Goal: Information Seeking & Learning: Learn about a topic

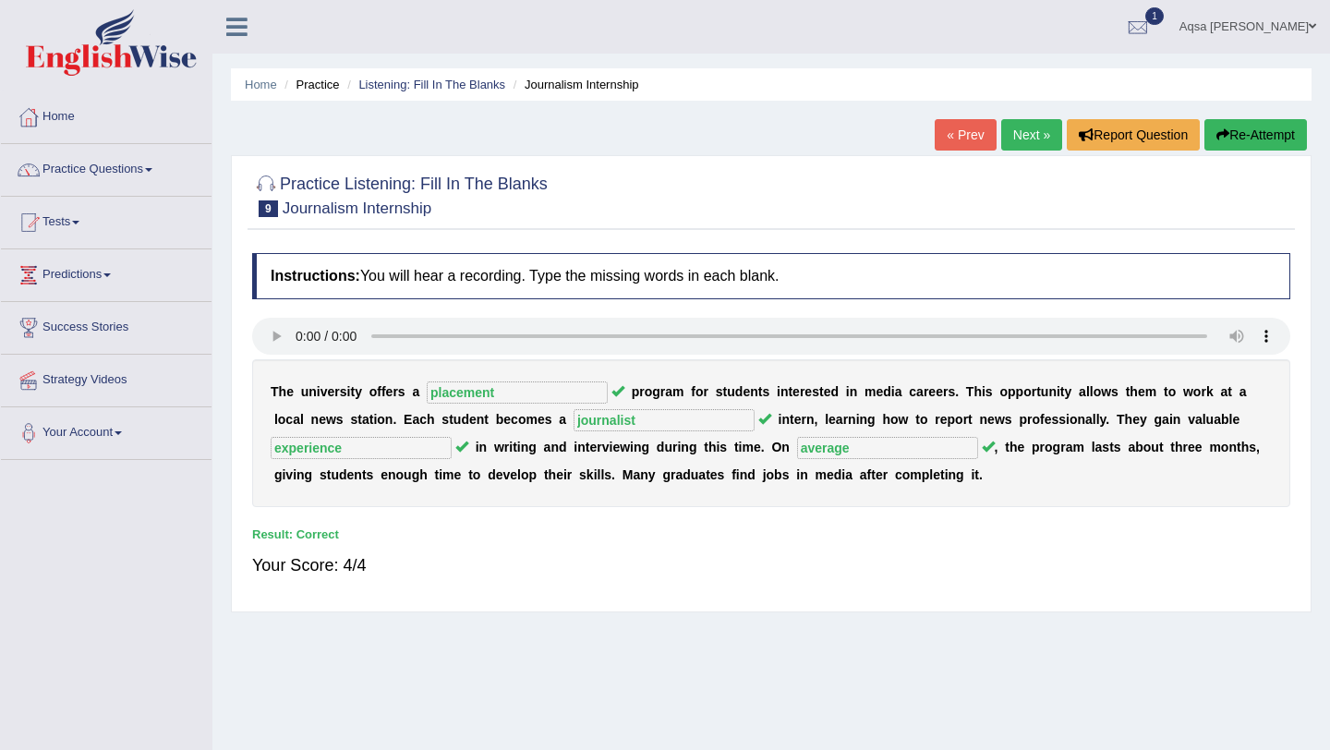
click at [865, 532] on div "Result:" at bounding box center [771, 535] width 1038 height 18
click at [1012, 138] on link "Next »" at bounding box center [1032, 134] width 61 height 31
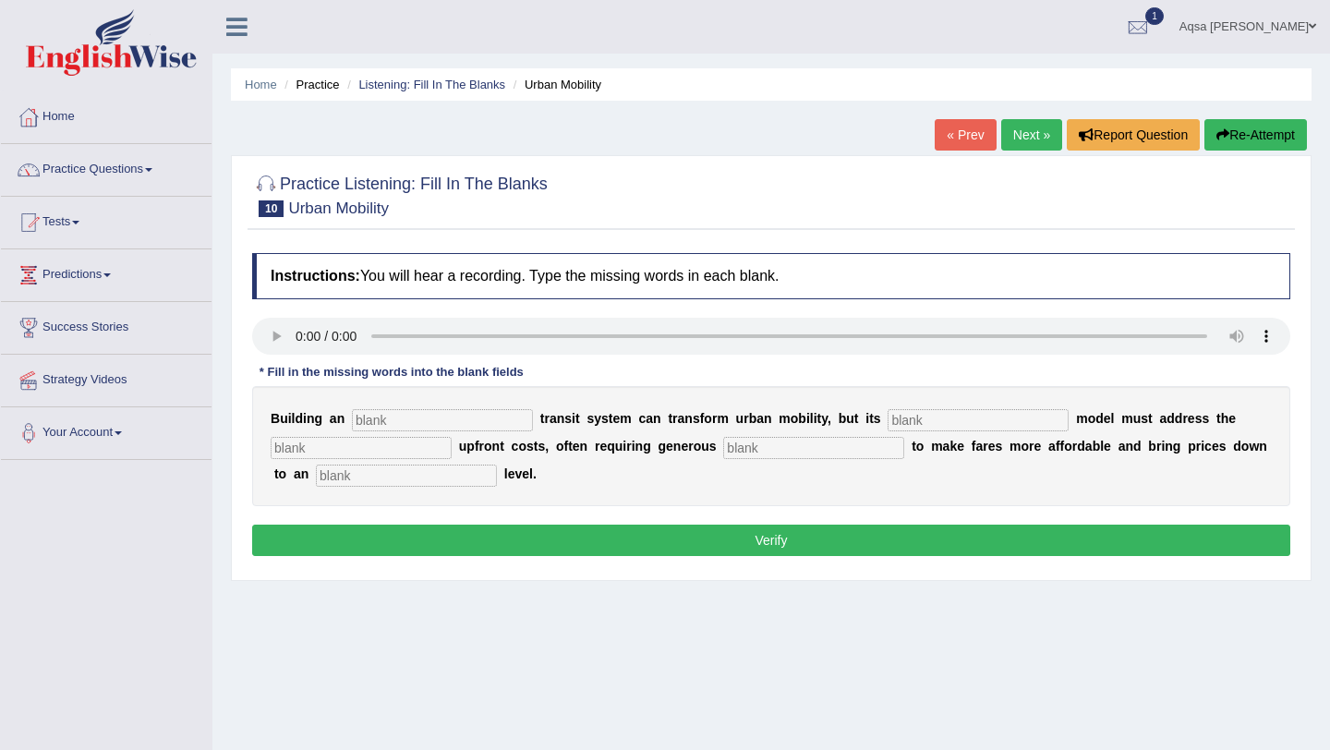
click at [389, 431] on input "text" at bounding box center [442, 420] width 181 height 22
type input "underground"
click at [897, 425] on input "text" at bounding box center [978, 420] width 181 height 22
type input "pricing"
click at [405, 443] on input "text" at bounding box center [361, 448] width 181 height 22
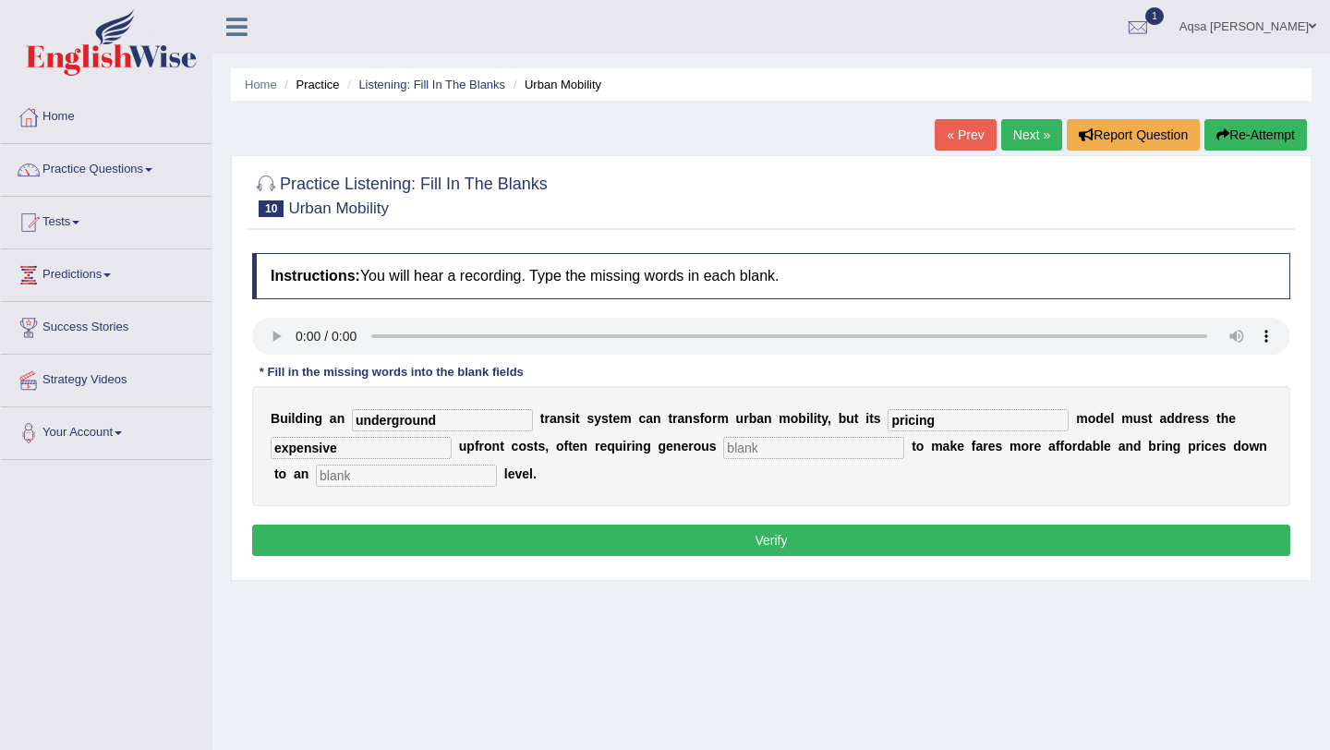
type input "expensive"
click at [786, 456] on input "text" at bounding box center [813, 448] width 181 height 22
type input "subsidy"
click at [370, 478] on input "text" at bounding box center [406, 476] width 181 height 22
type input "average"
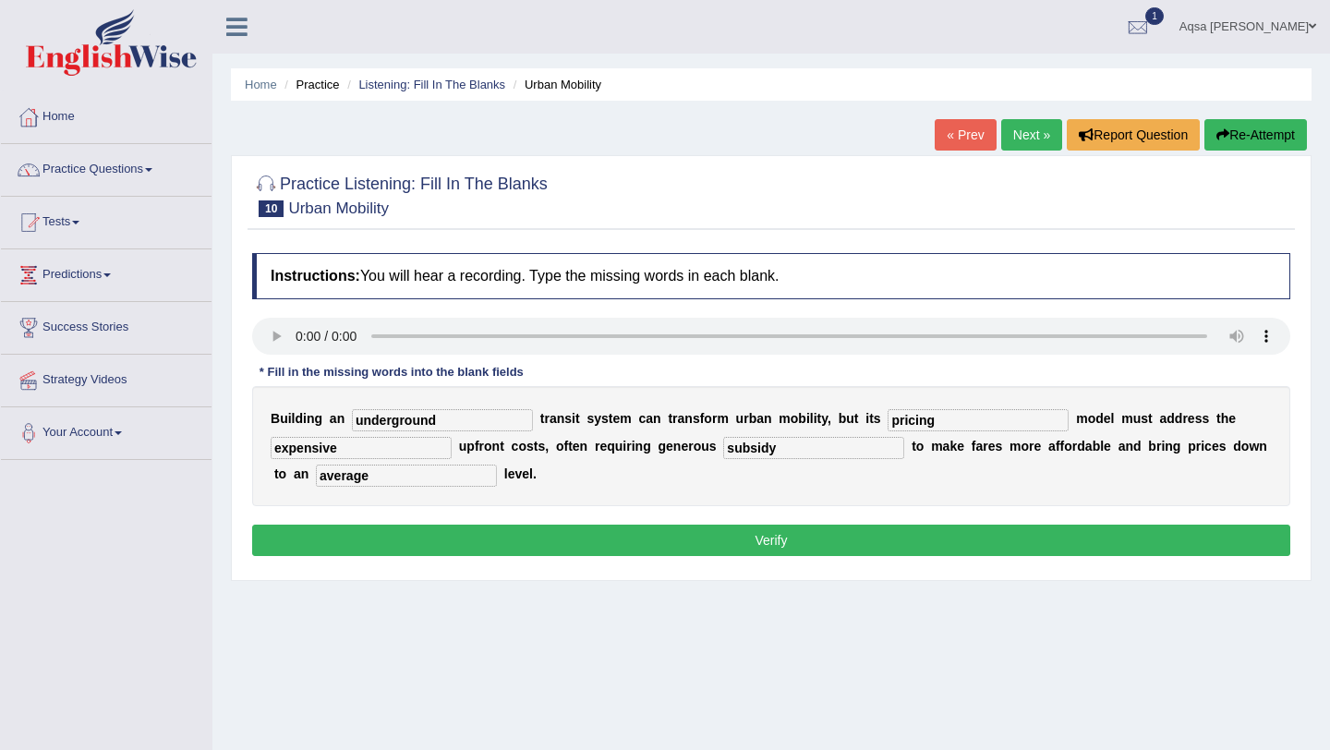
click at [423, 535] on button "Verify" at bounding box center [771, 540] width 1038 height 31
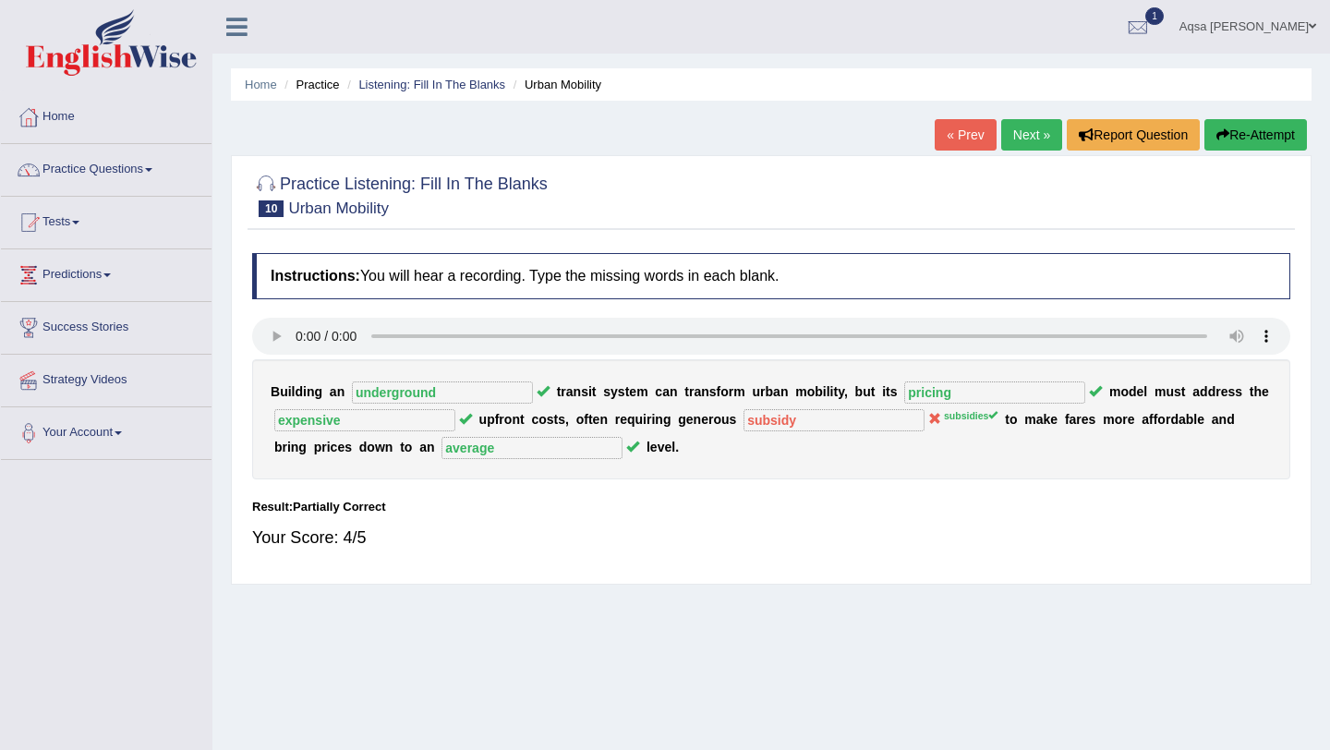
click at [1011, 142] on link "Next »" at bounding box center [1032, 134] width 61 height 31
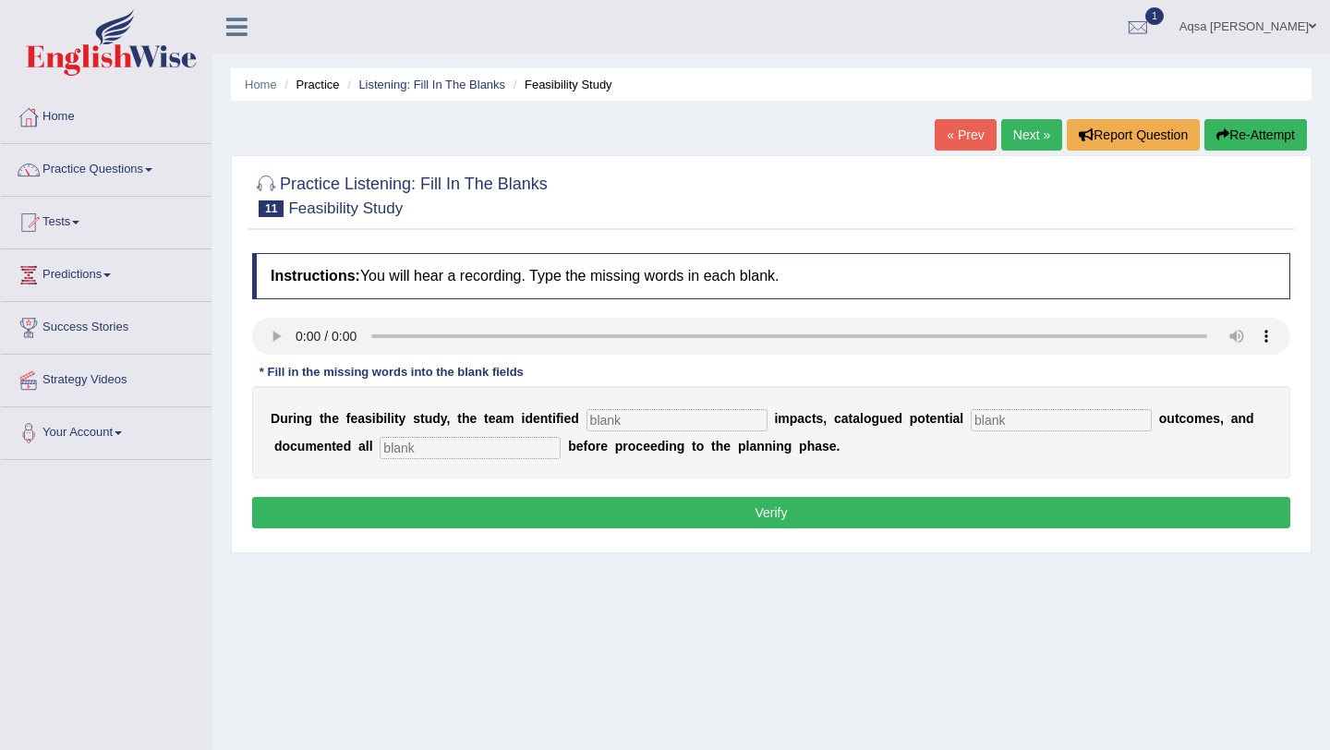
click at [612, 424] on input "text" at bounding box center [677, 420] width 181 height 22
type input "serious"
click at [995, 412] on input "text" at bounding box center [1061, 420] width 181 height 22
type input "negative"
click at [472, 453] on input "text" at bounding box center [470, 448] width 181 height 22
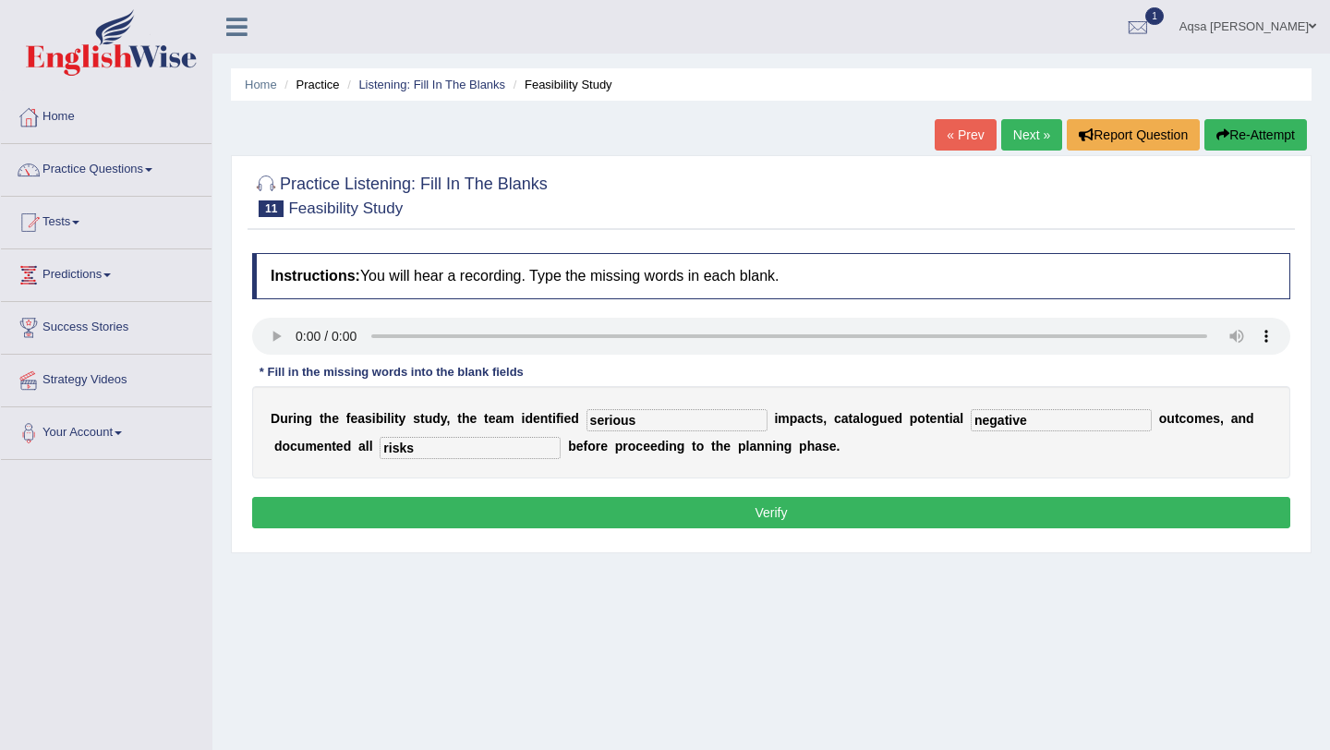
type input "risks"
click at [549, 510] on button "Verify" at bounding box center [771, 512] width 1038 height 31
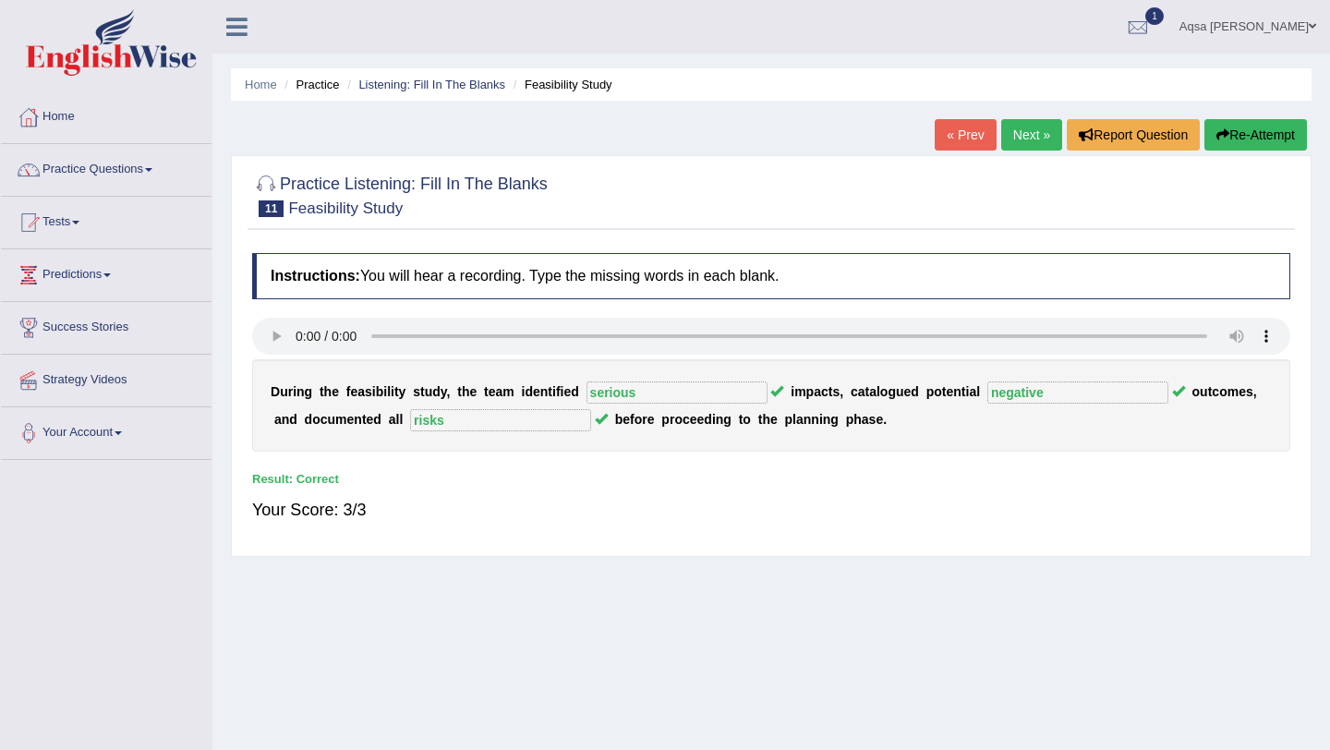
click at [1041, 144] on link "Next »" at bounding box center [1032, 134] width 61 height 31
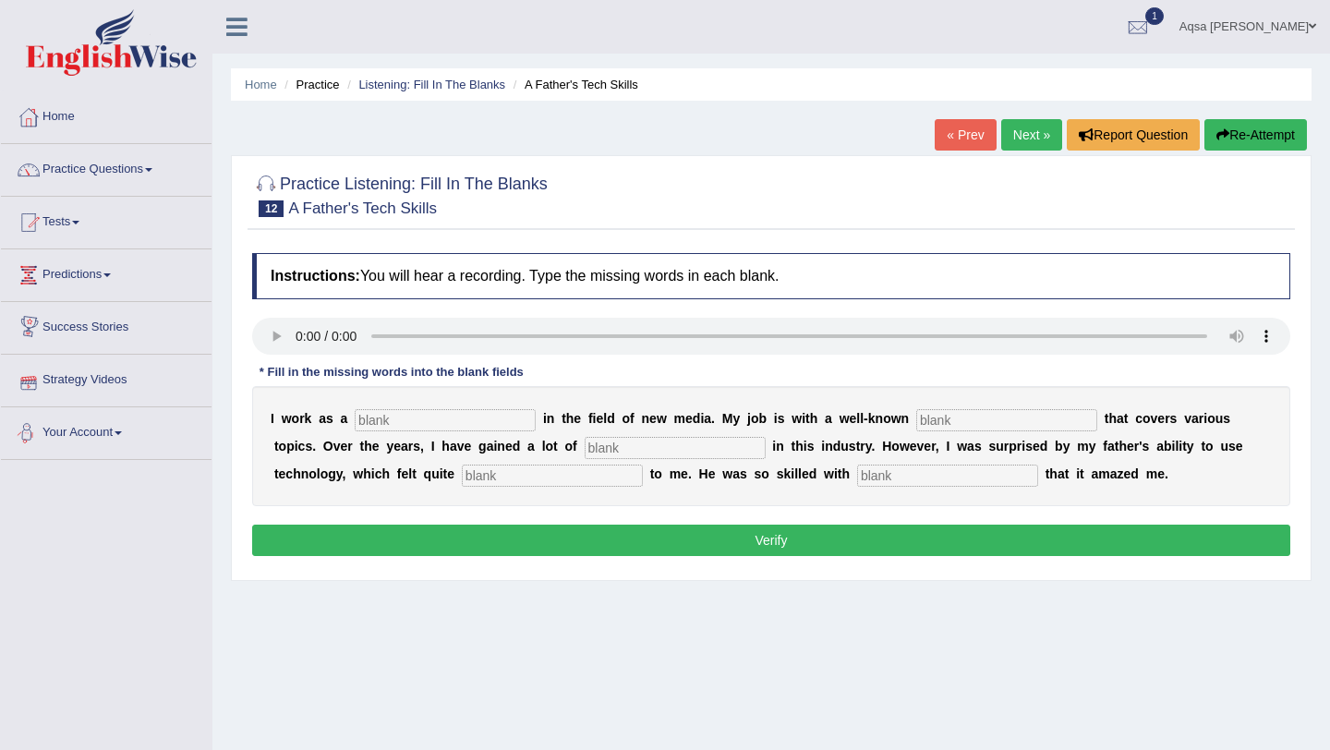
click at [390, 415] on input "text" at bounding box center [445, 420] width 181 height 22
type input "journalist"
click at [917, 415] on input "text" at bounding box center [1007, 420] width 181 height 22
type input "agency"
click at [590, 452] on input "text" at bounding box center [675, 448] width 181 height 22
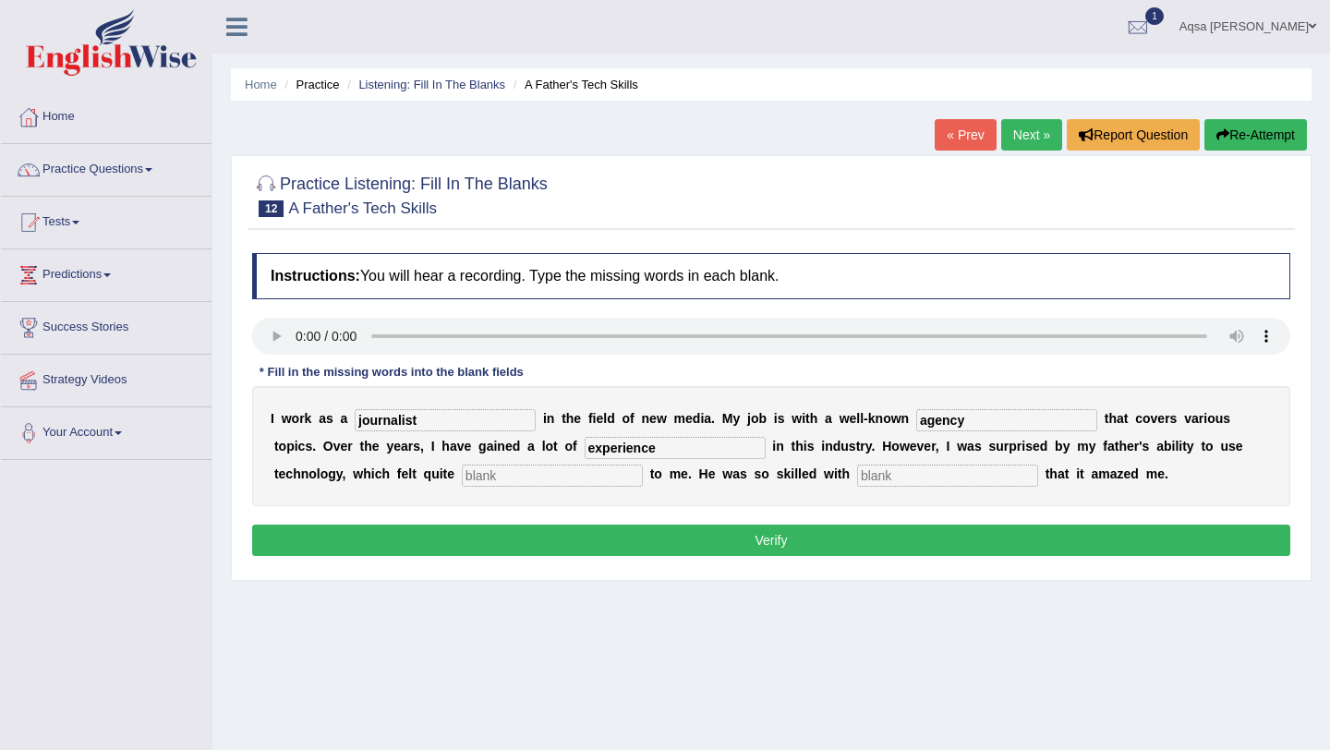
type input "experience"
click at [462, 486] on input "text" at bounding box center [552, 476] width 181 height 22
type input "scary"
click at [857, 480] on input "text" at bounding box center [947, 476] width 181 height 22
type input "electronics"
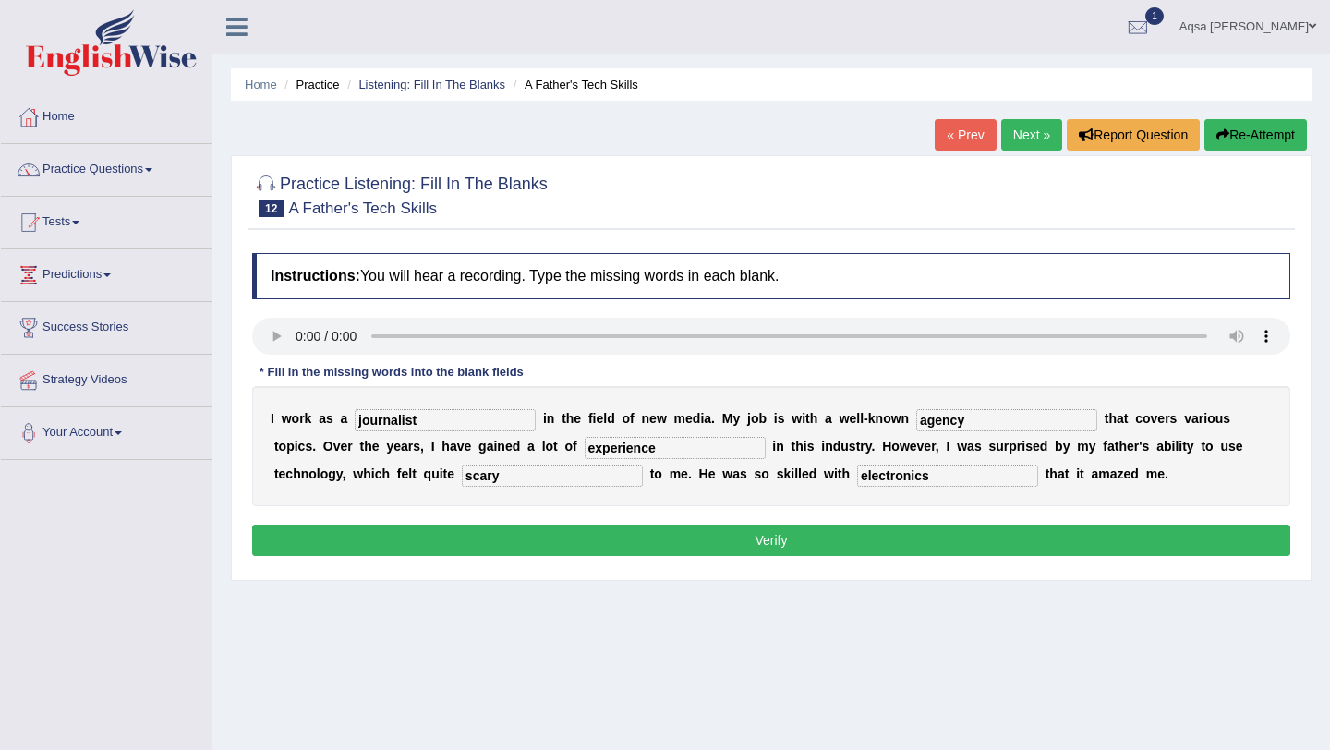
click at [733, 536] on button "Verify" at bounding box center [771, 540] width 1038 height 31
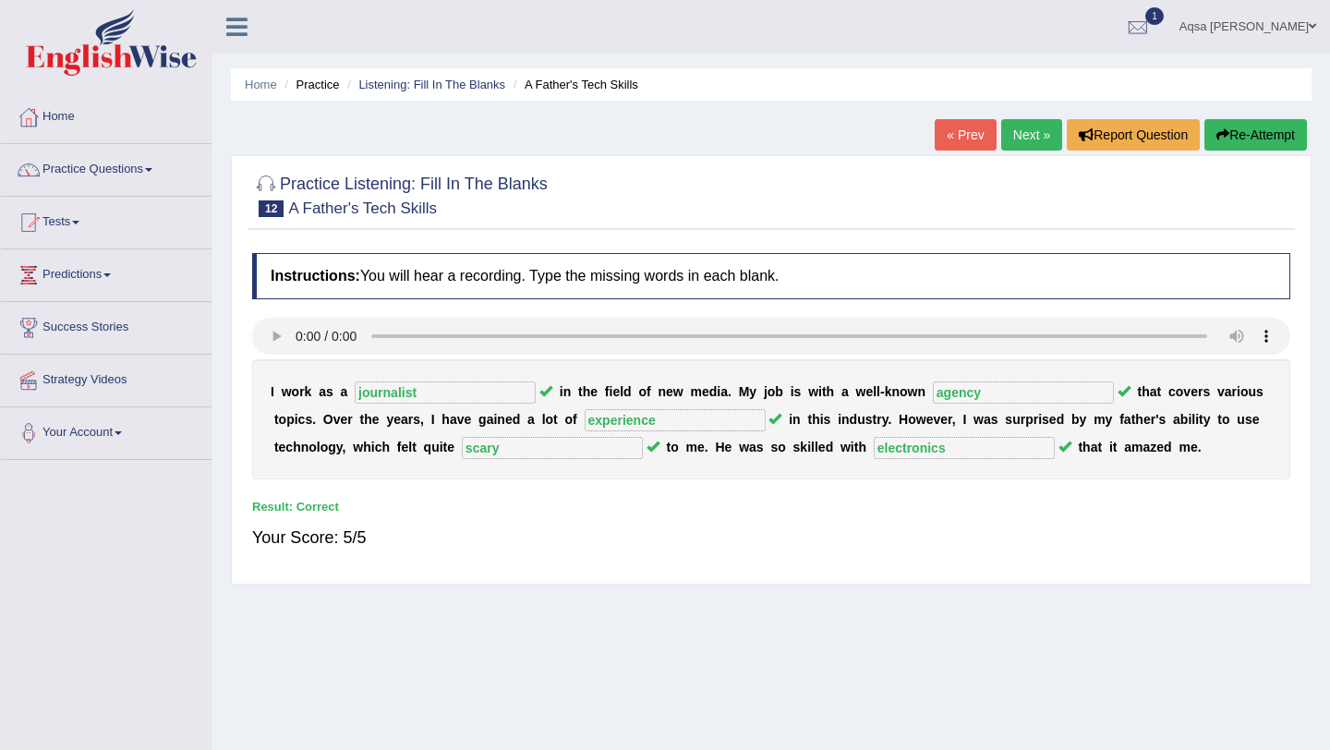
click at [1037, 142] on link "Next »" at bounding box center [1032, 134] width 61 height 31
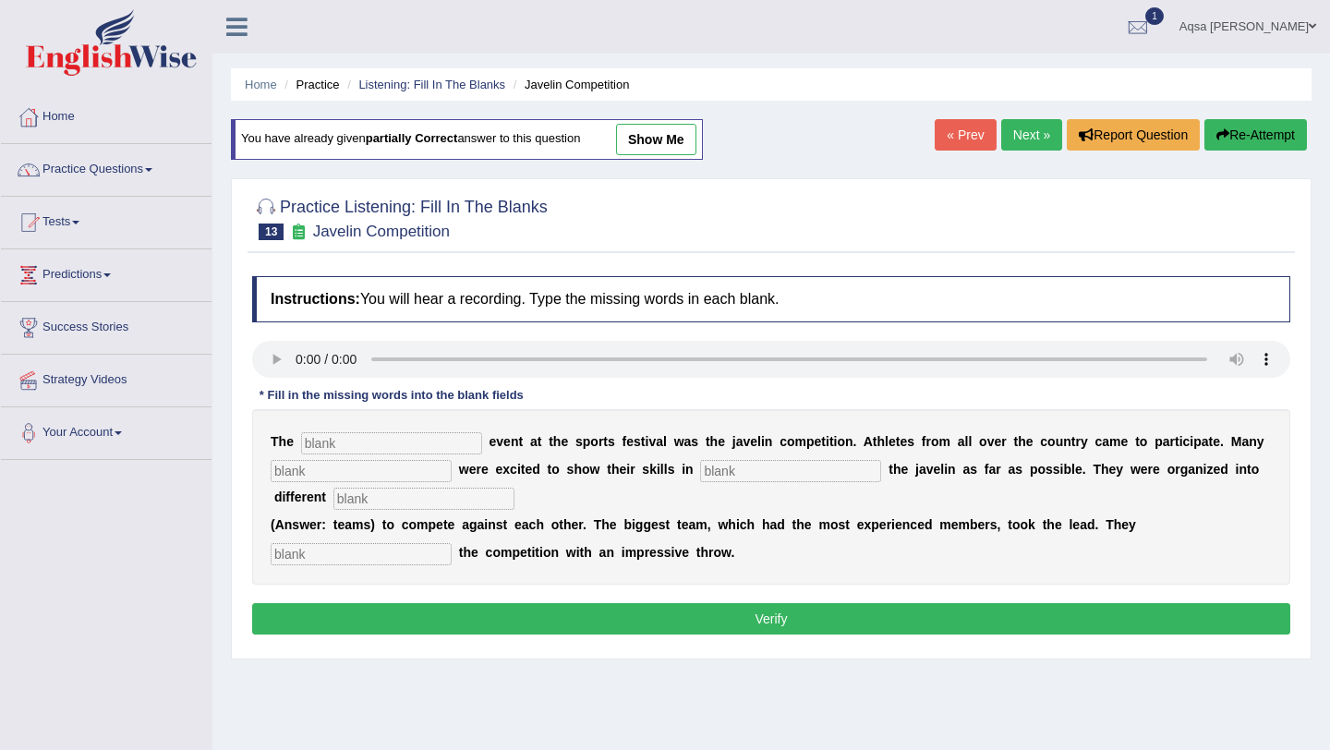
click at [317, 443] on input "text" at bounding box center [391, 443] width 181 height 22
type input "biggest"
click at [326, 475] on input "text" at bounding box center [361, 471] width 181 height 22
type input "people"
click at [714, 471] on input "text" at bounding box center [790, 471] width 181 height 22
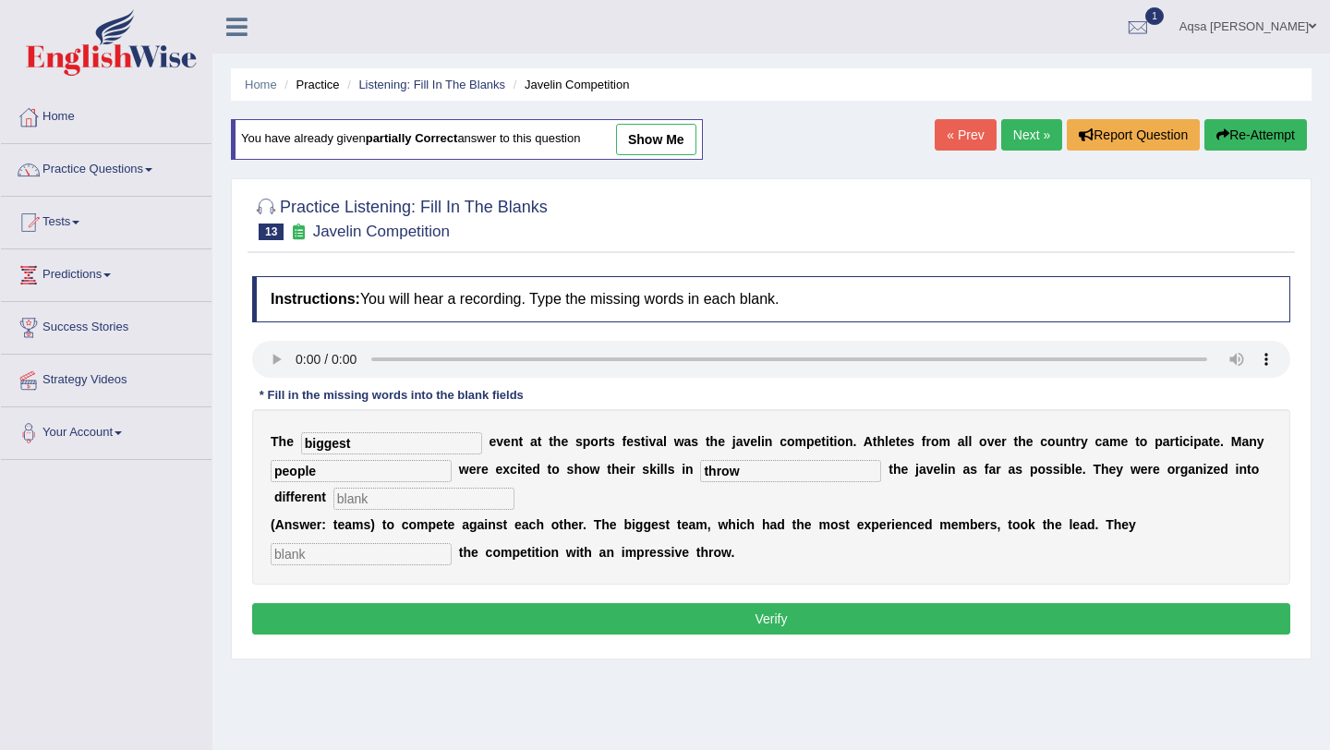
type input "throw"
click at [359, 499] on input "text" at bounding box center [424, 499] width 181 height 22
type input "teams"
click at [324, 558] on input "text" at bounding box center [361, 554] width 181 height 22
type input "started"
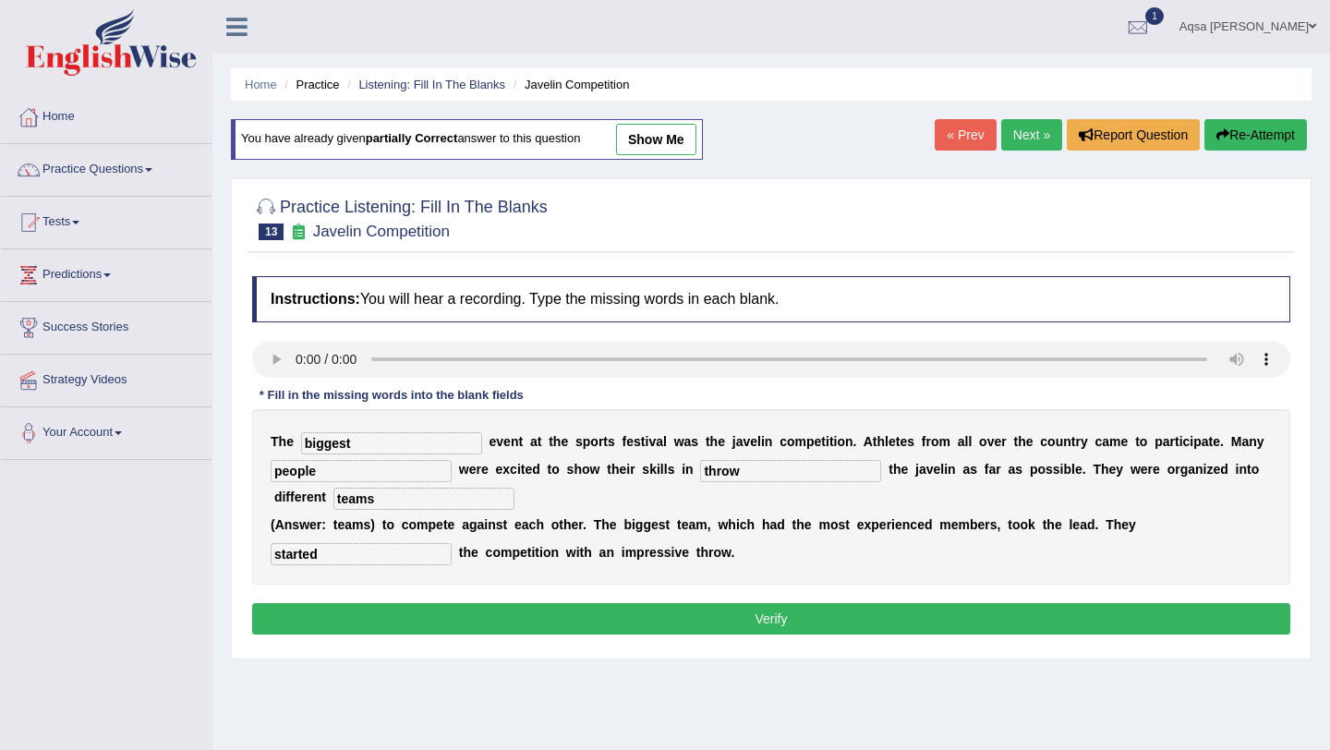
click at [1022, 150] on link "Next »" at bounding box center [1032, 134] width 61 height 31
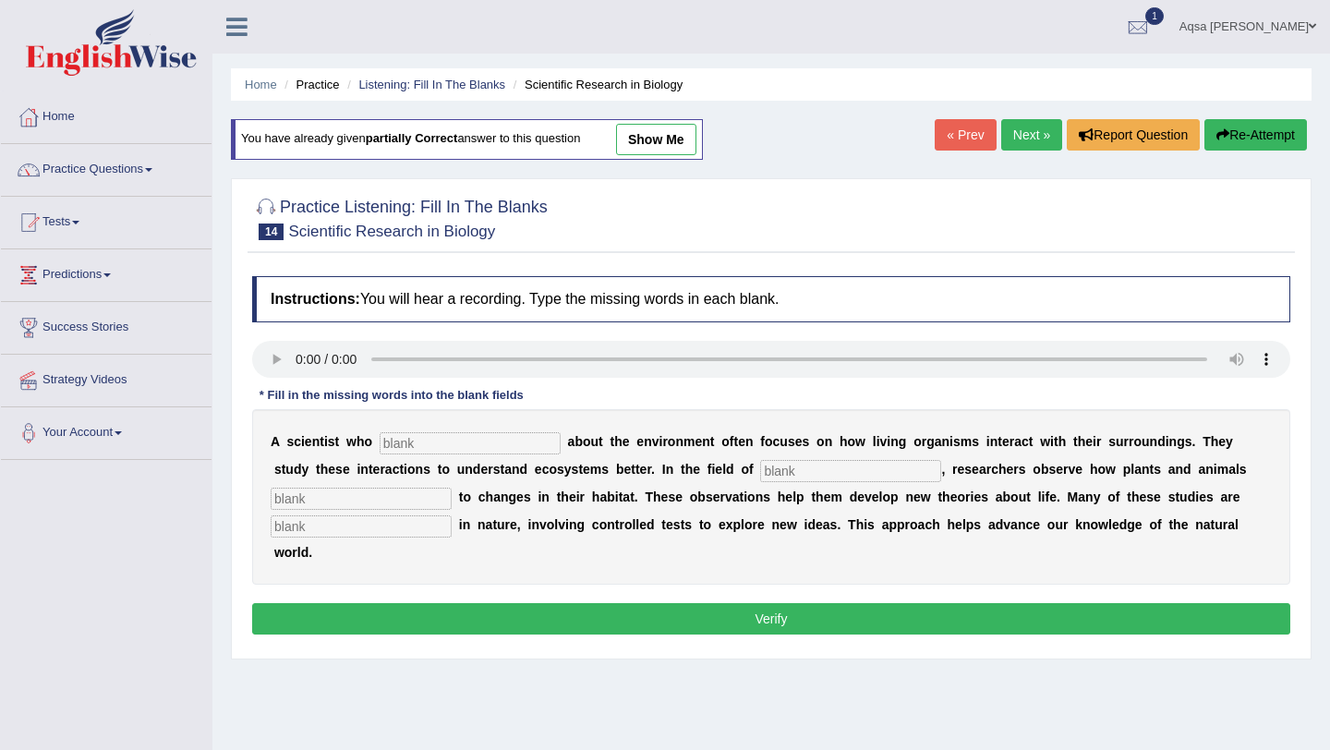
click at [944, 152] on div "« Prev Next » Report Question Re-Attempt" at bounding box center [1123, 137] width 377 height 36
click at [949, 136] on link "« Prev" at bounding box center [965, 134] width 61 height 31
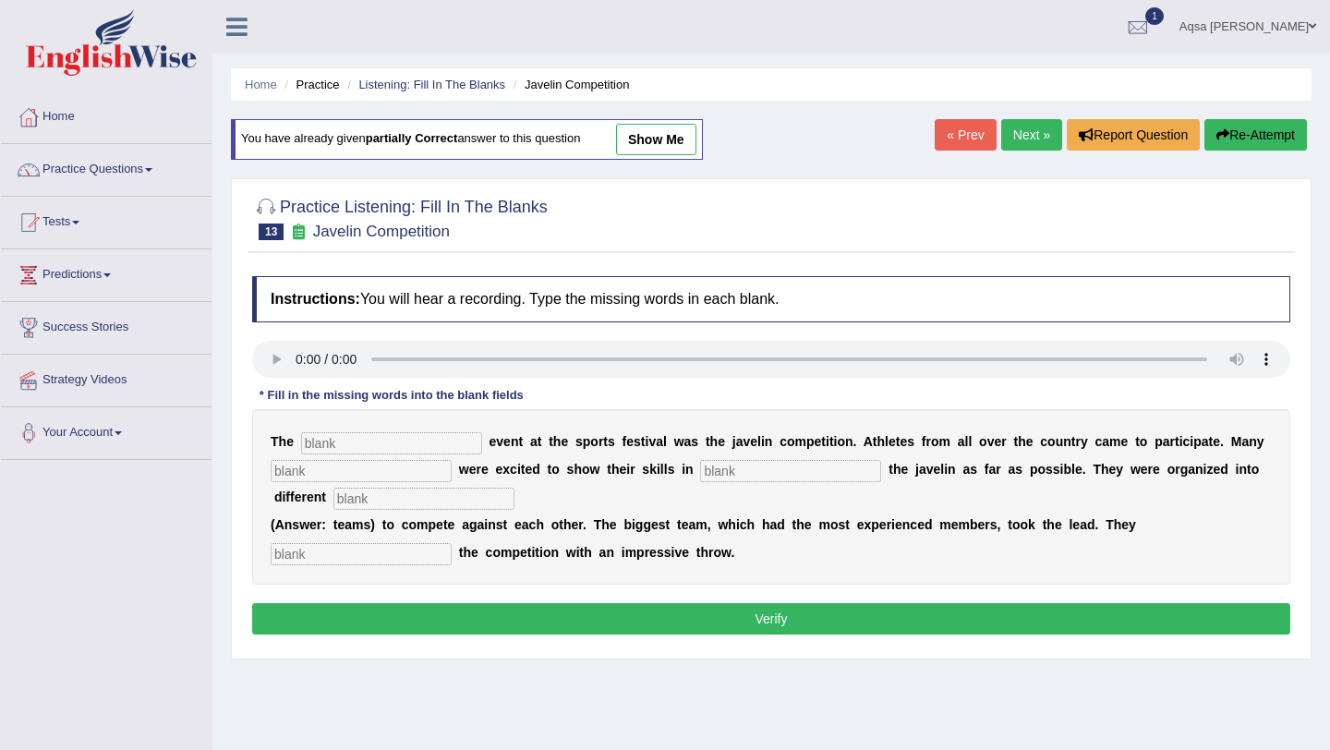
click at [1040, 128] on link "Next »" at bounding box center [1032, 134] width 61 height 31
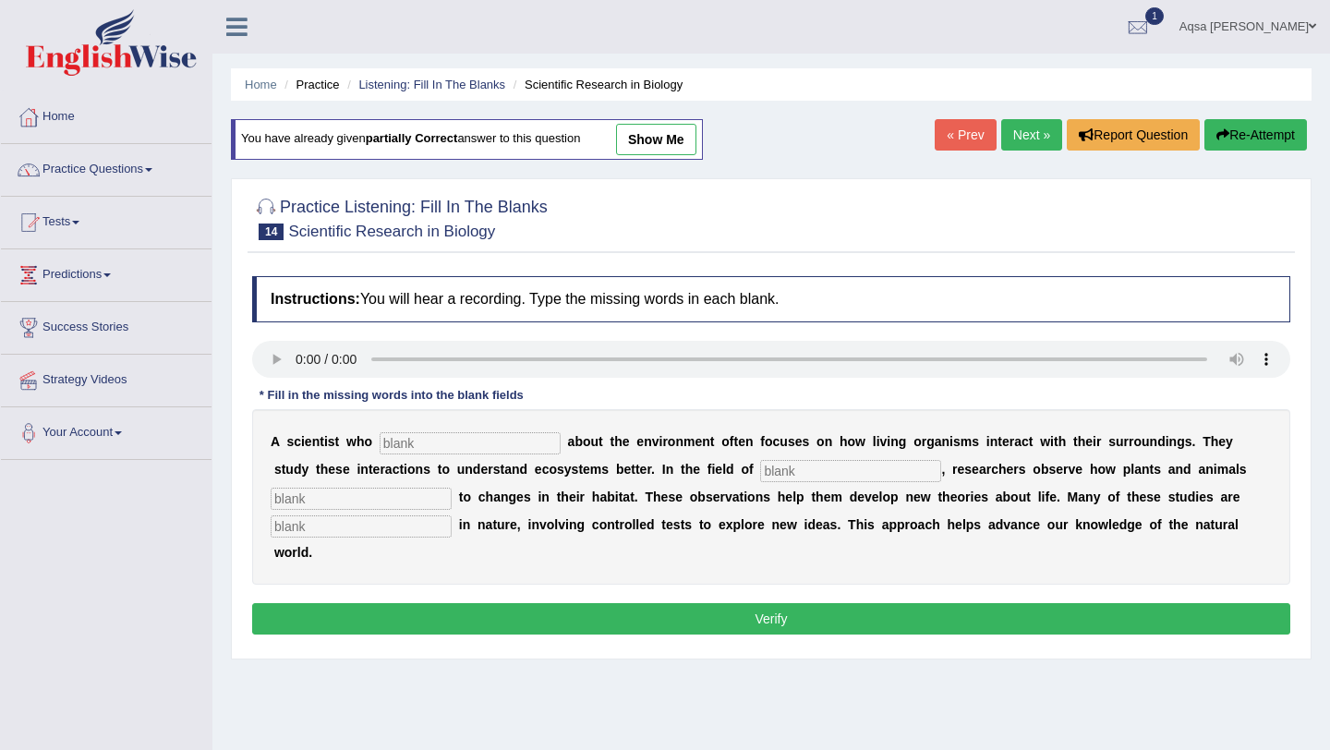
click at [954, 127] on link "« Prev" at bounding box center [965, 134] width 61 height 31
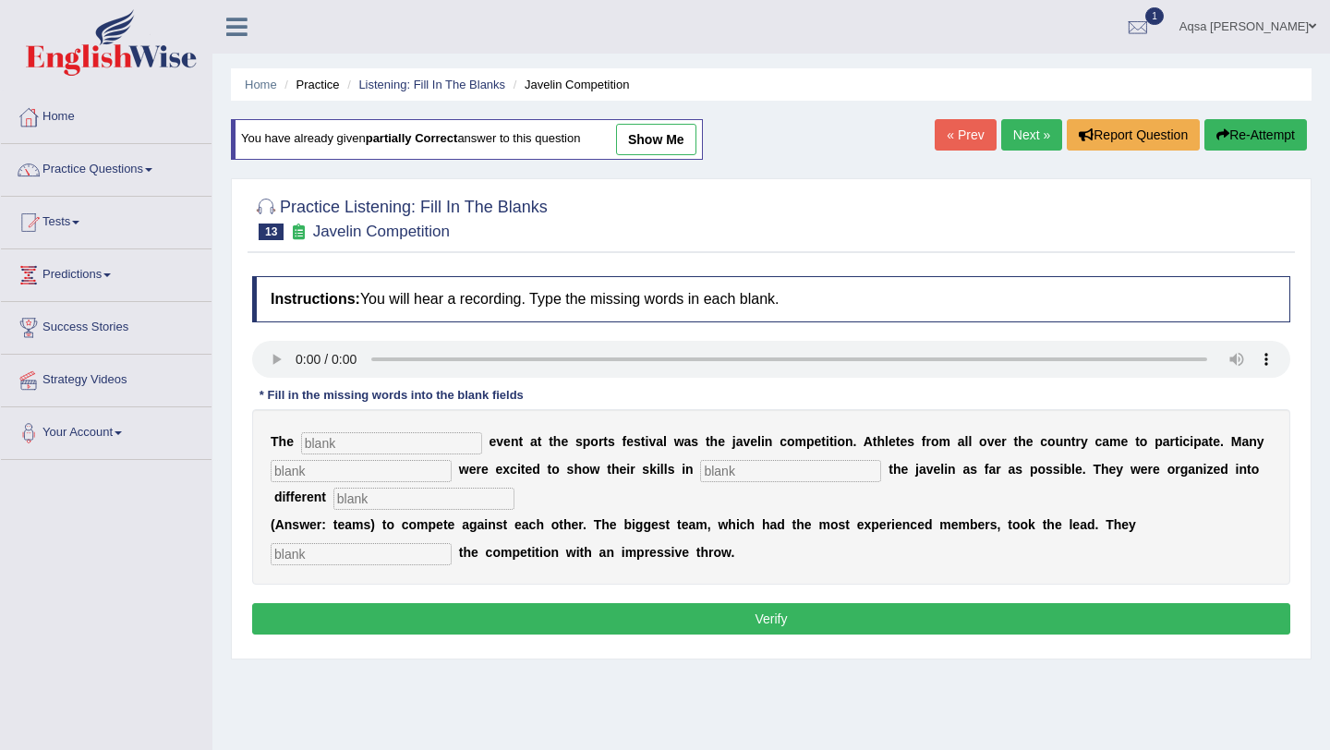
click at [327, 452] on input "text" at bounding box center [391, 443] width 181 height 22
type input "biggest"
click at [712, 475] on input "text" at bounding box center [790, 471] width 181 height 22
type input "t"
click at [762, 478] on input "text" at bounding box center [790, 471] width 181 height 22
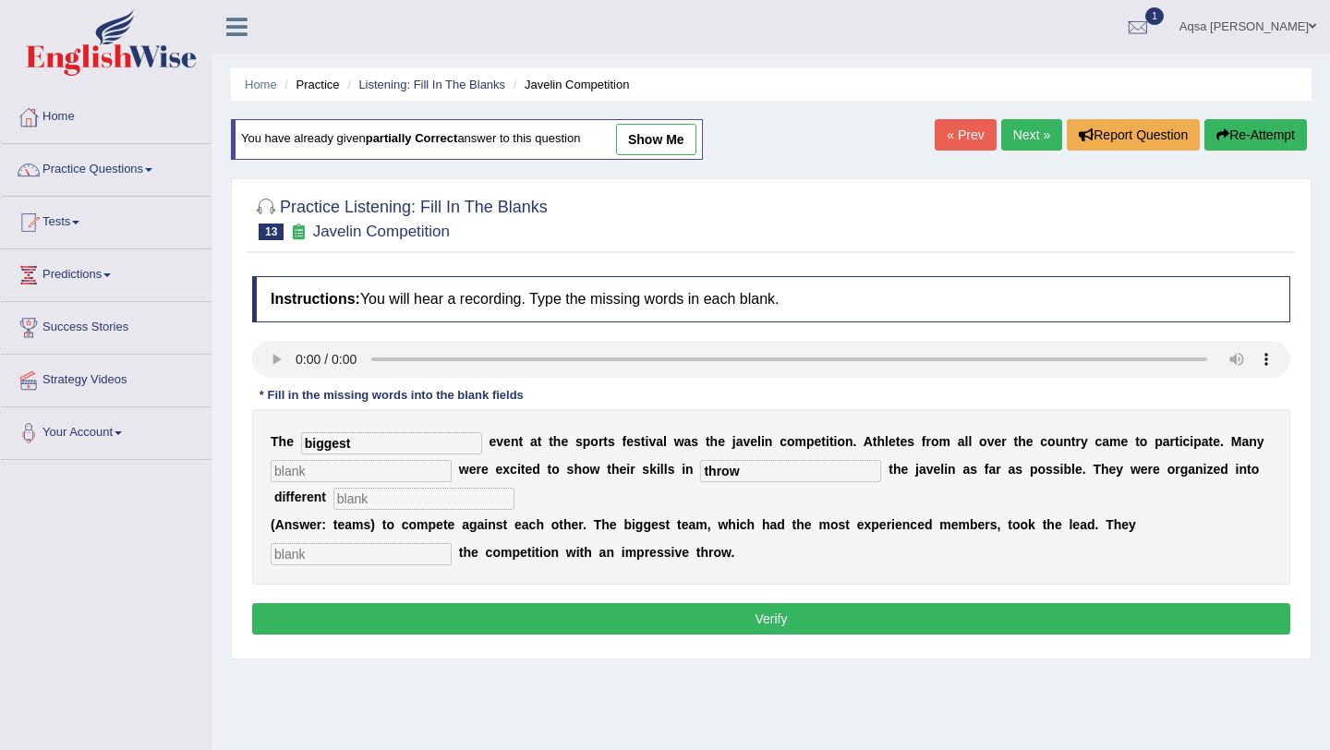
type input "throw"
click at [384, 480] on input "text" at bounding box center [361, 471] width 181 height 22
type input "people"
click at [334, 500] on input "text" at bounding box center [424, 499] width 181 height 22
type input "teams"
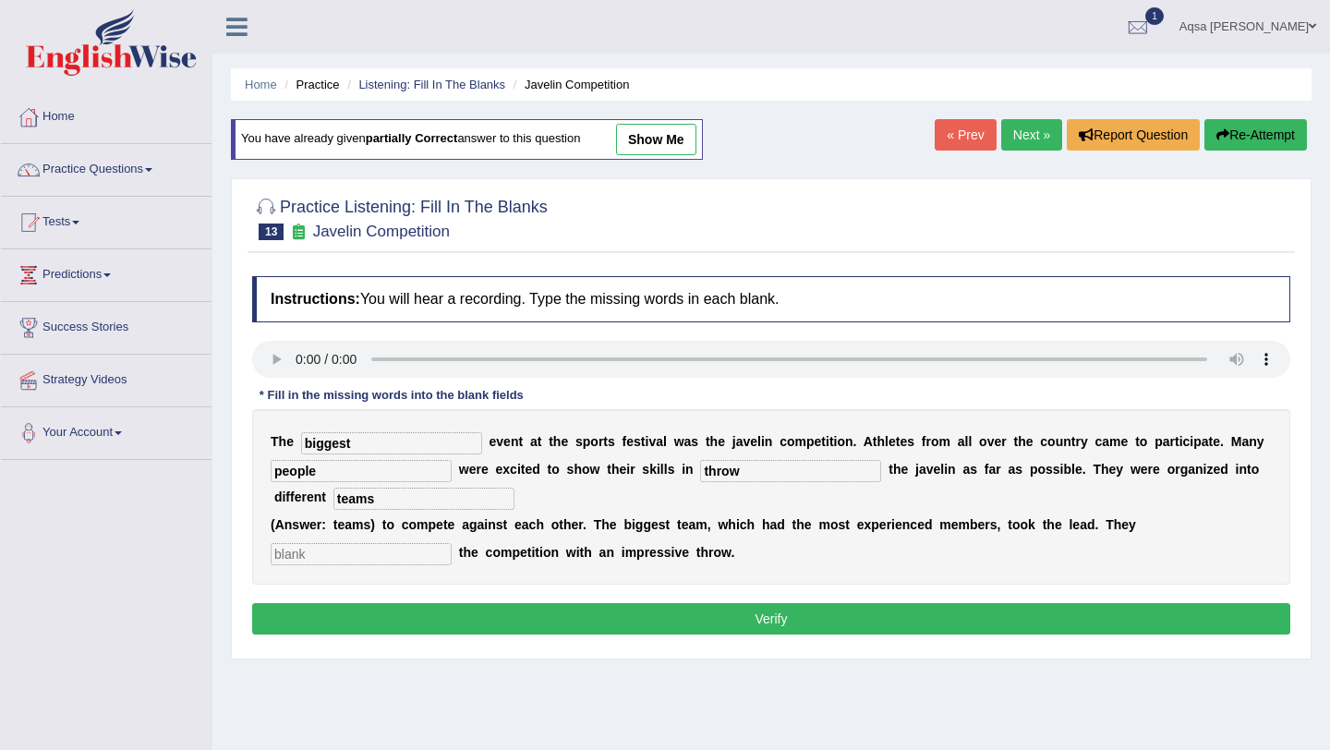
click at [286, 555] on input "text" at bounding box center [361, 554] width 181 height 22
type input "started"
click at [558, 627] on button "Verify" at bounding box center [771, 618] width 1038 height 31
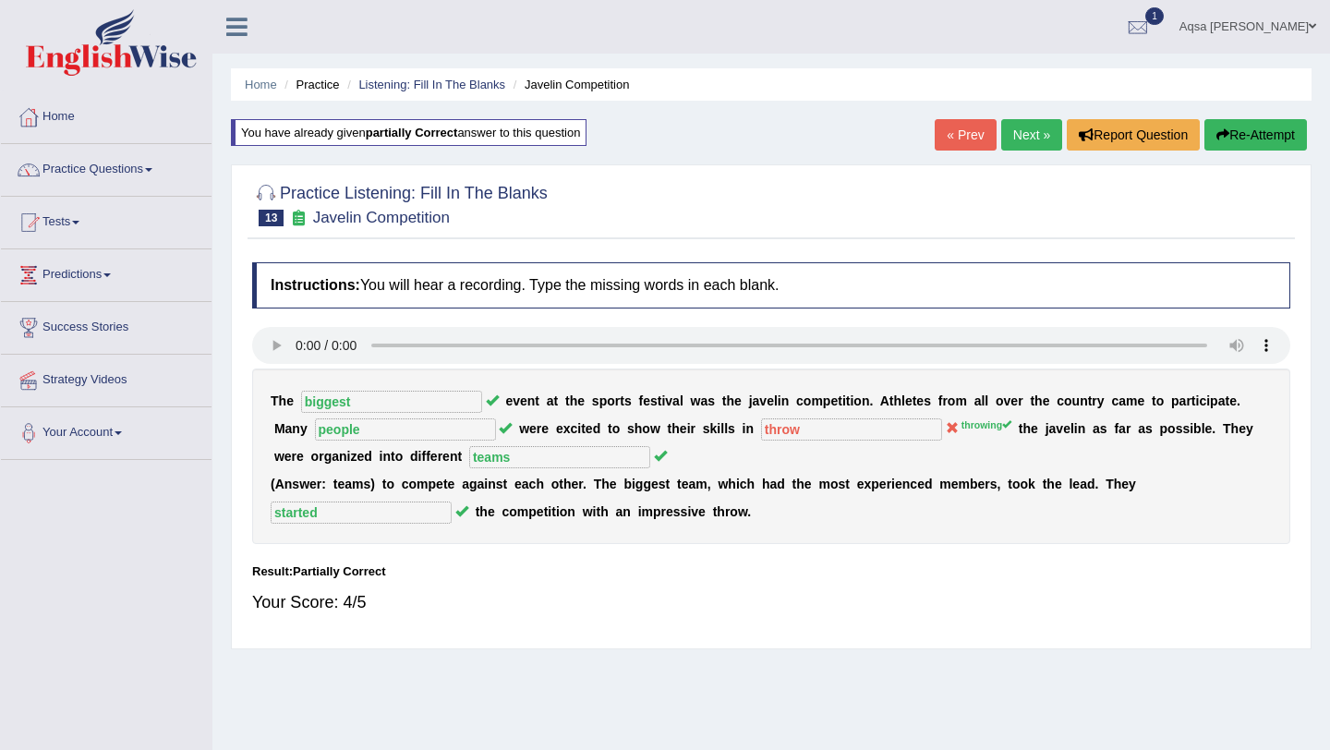
click at [1010, 140] on link "Next »" at bounding box center [1032, 134] width 61 height 31
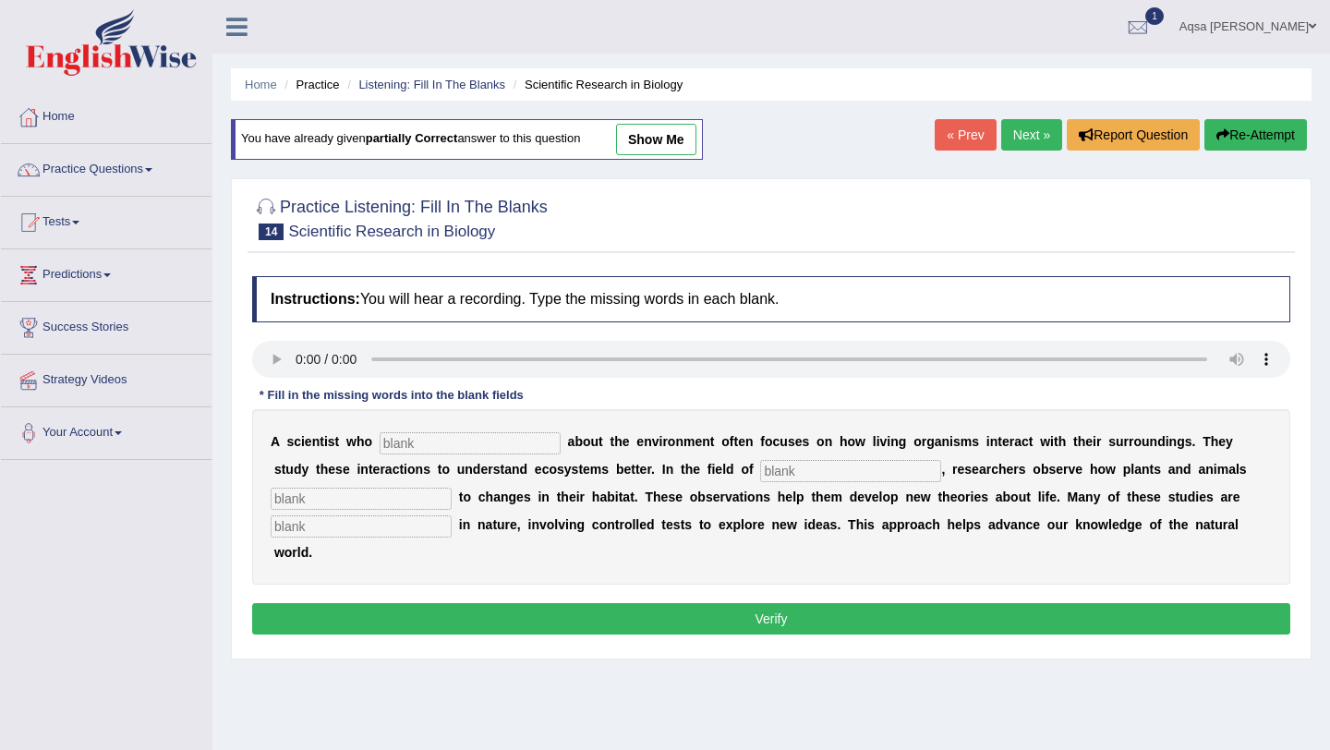
click at [1027, 137] on link "Next »" at bounding box center [1032, 134] width 61 height 31
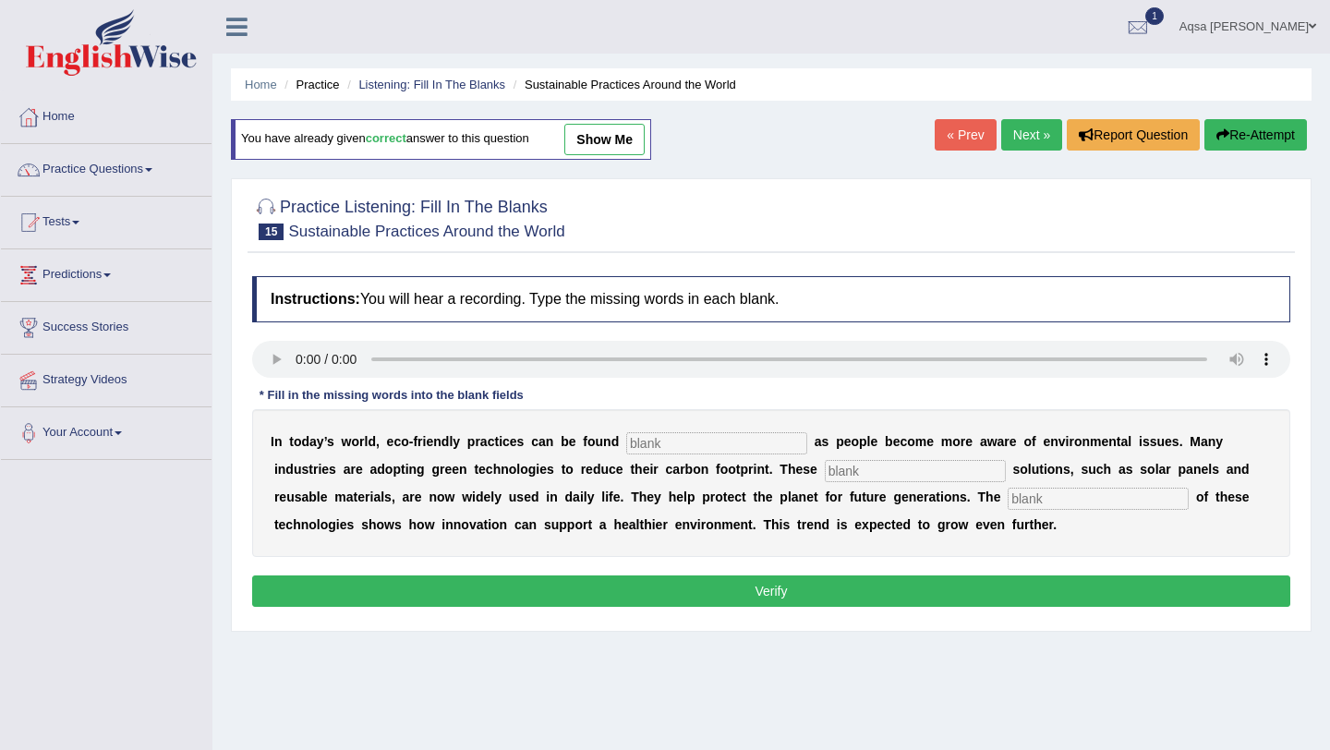
click at [1031, 132] on link "Next »" at bounding box center [1032, 134] width 61 height 31
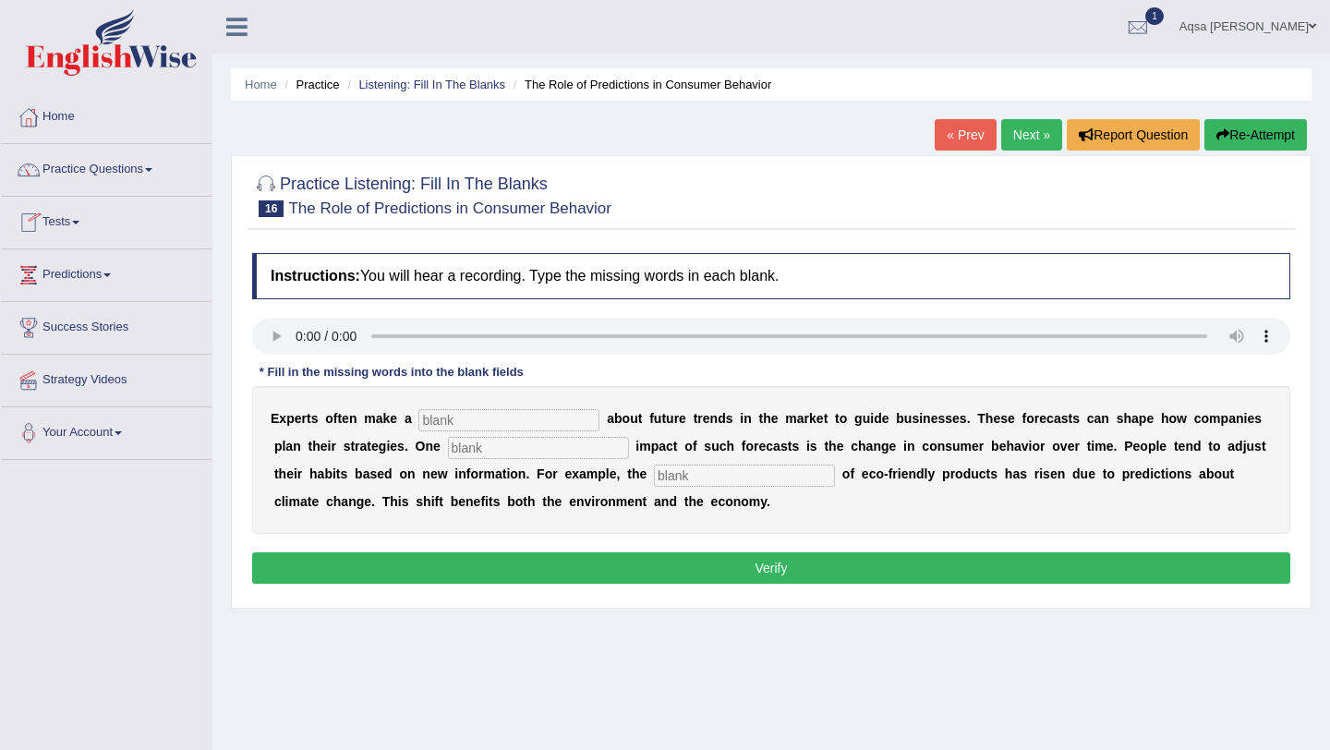
click at [51, 220] on link "Tests" at bounding box center [106, 220] width 211 height 46
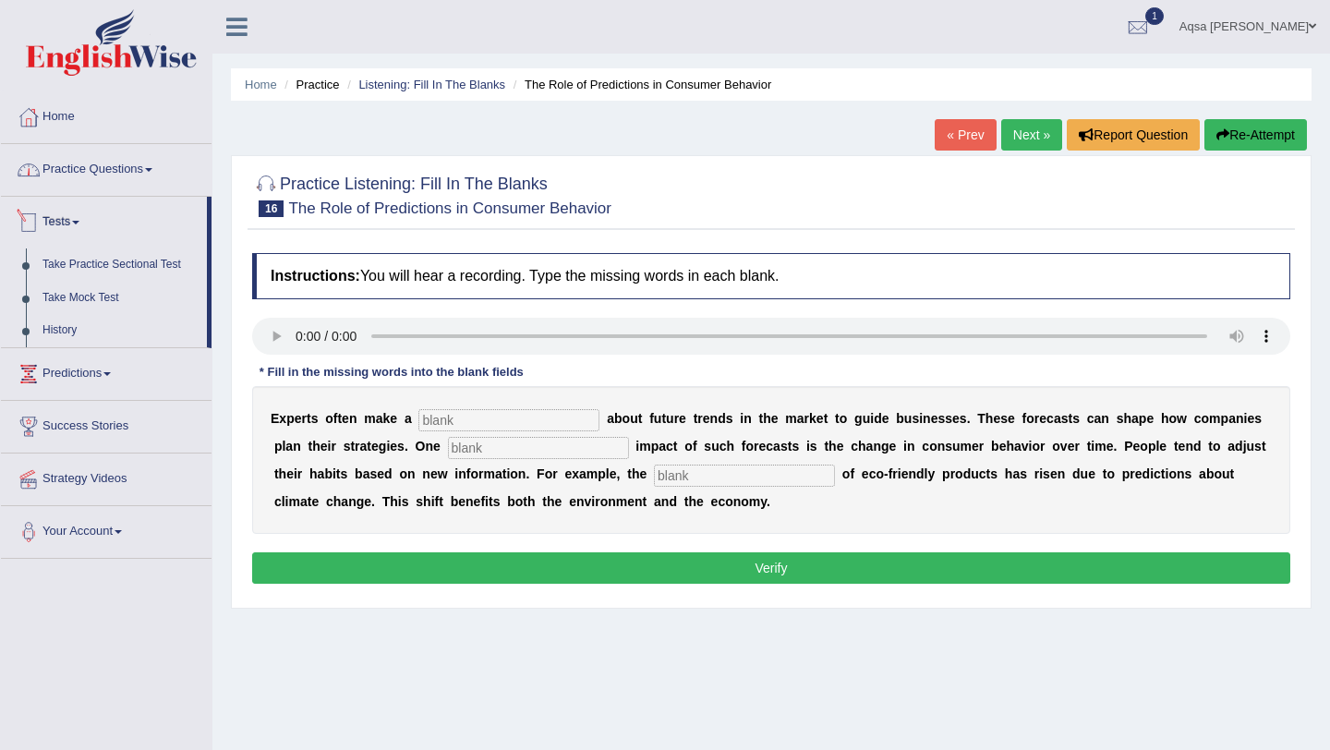
click at [106, 184] on link "Practice Questions" at bounding box center [106, 167] width 211 height 46
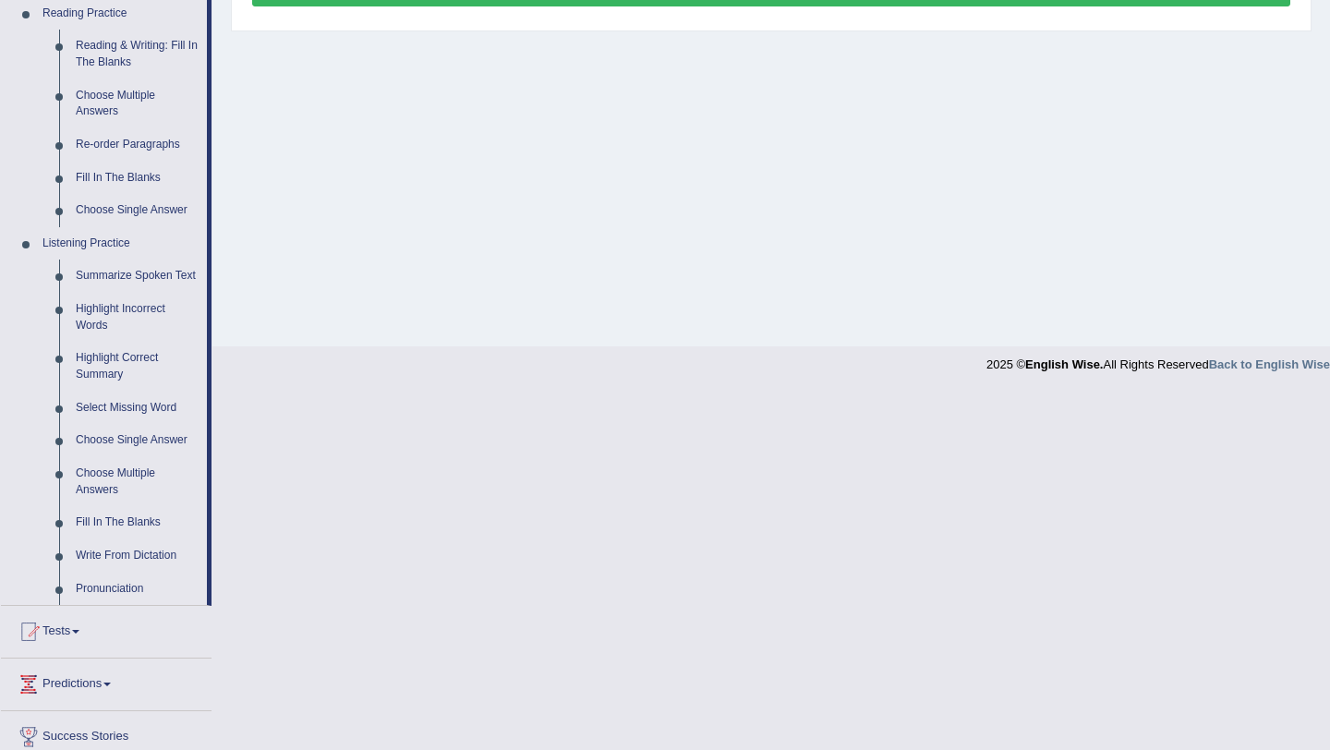
scroll to position [615, 0]
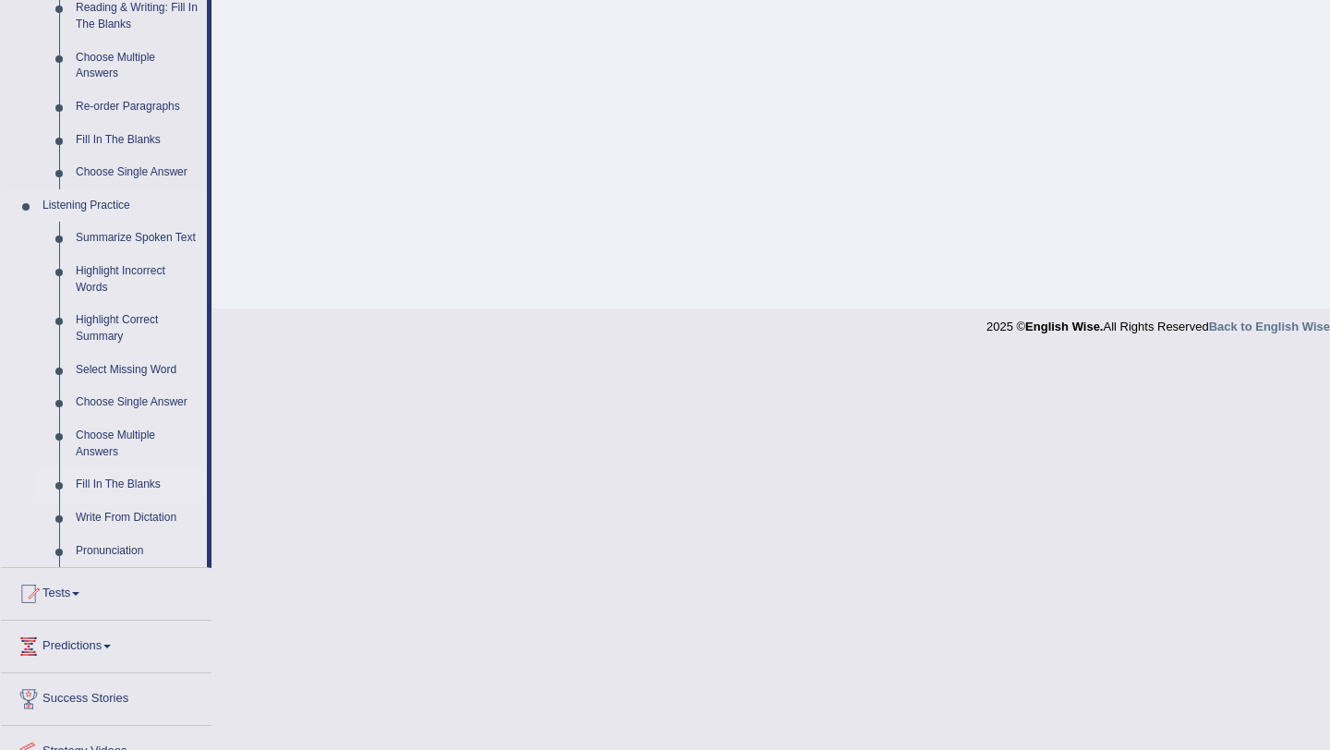
click at [115, 497] on link "Fill In The Blanks" at bounding box center [137, 484] width 140 height 33
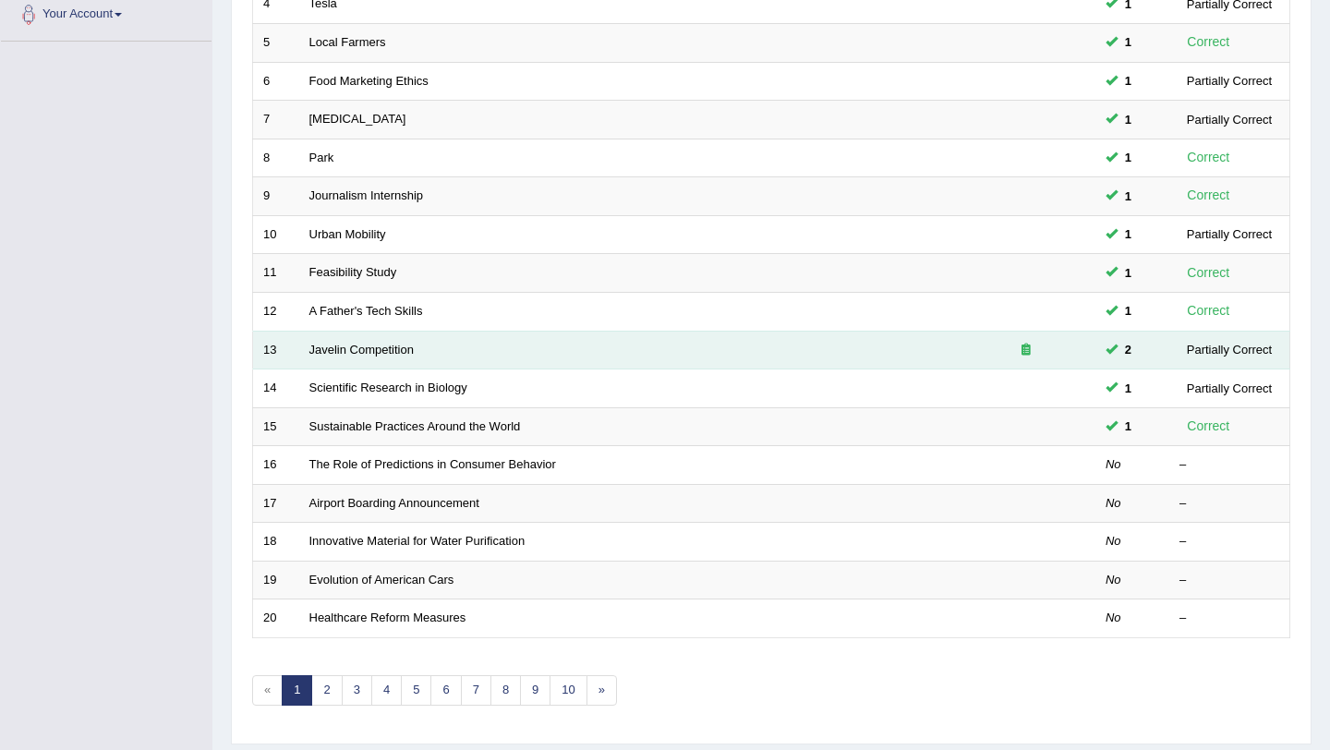
scroll to position [422, 0]
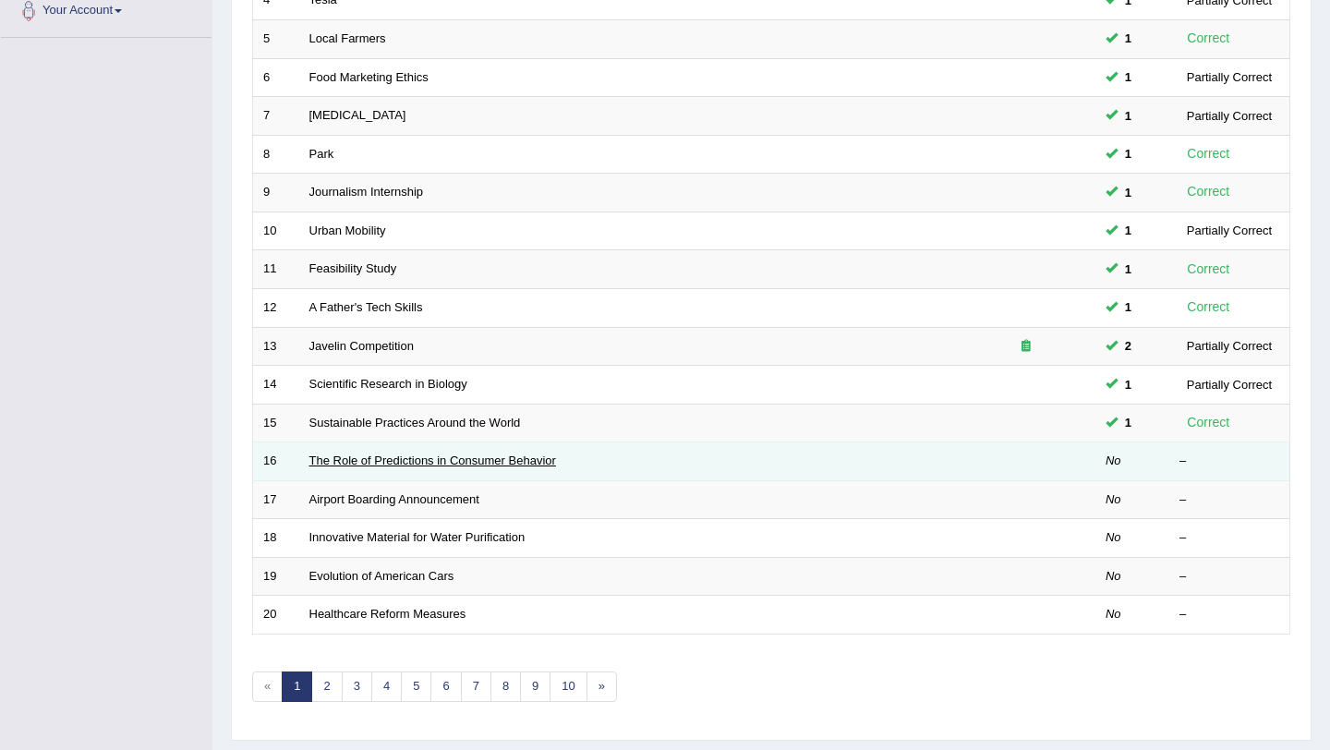
click at [384, 466] on link "The Role of Predictions in Consumer Behavior" at bounding box center [433, 461] width 247 height 14
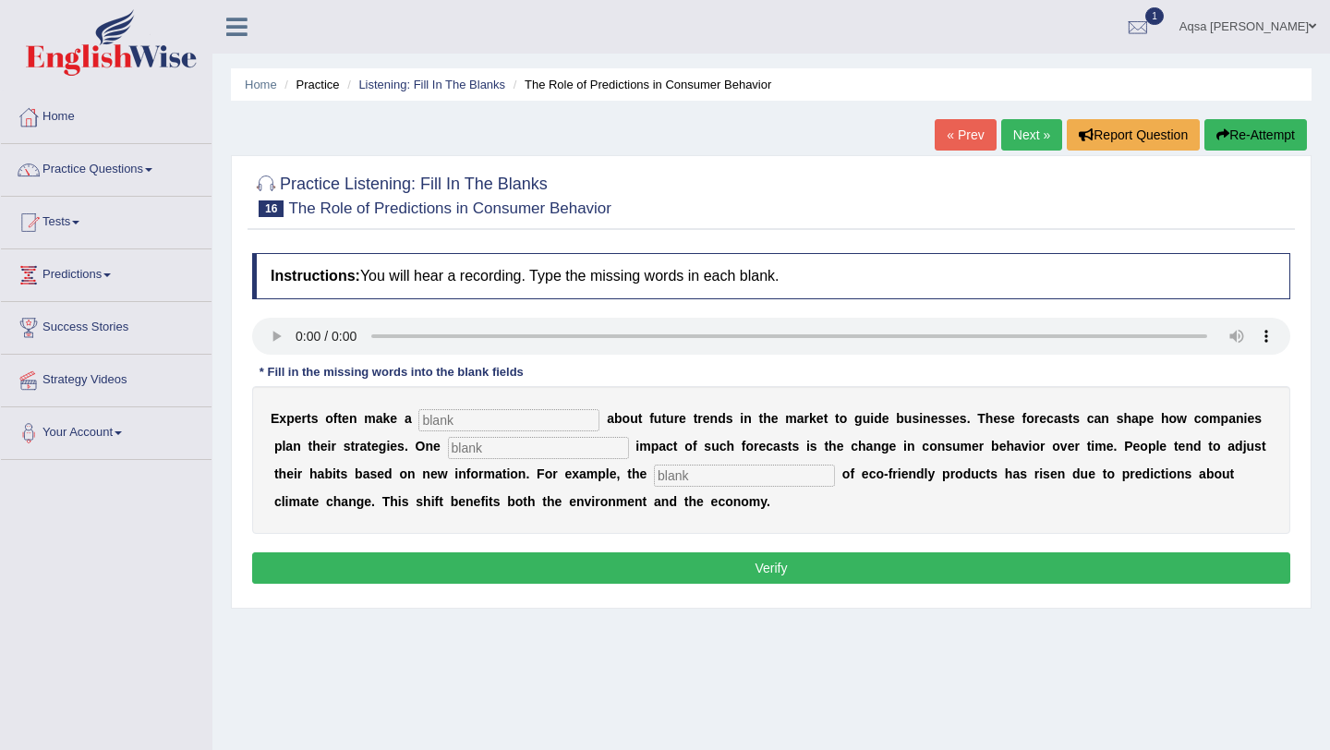
click at [527, 425] on input "text" at bounding box center [509, 420] width 181 height 22
type input "prediction"
click at [520, 456] on input "text" at bounding box center [538, 448] width 181 height 22
type input "profound"
click at [672, 476] on input "text" at bounding box center [744, 476] width 181 height 22
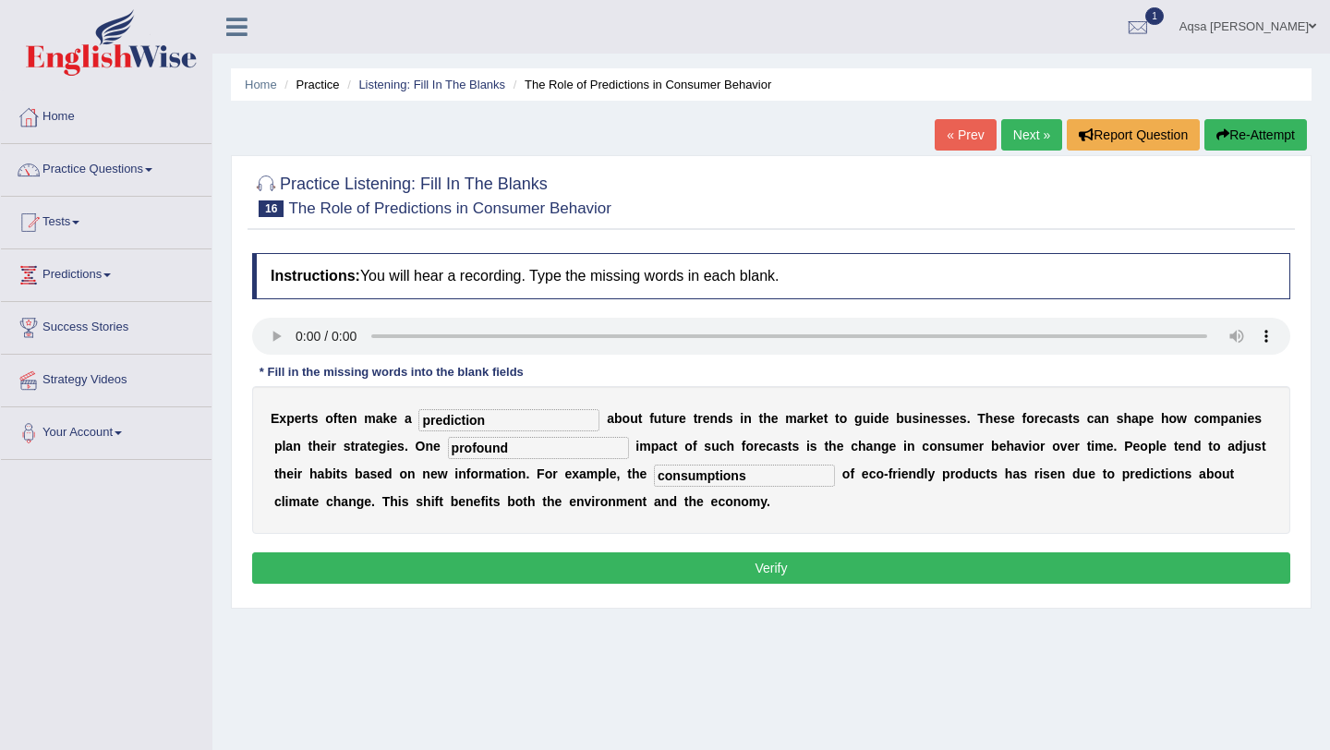
type input "consumptions"
click at [693, 566] on button "Verify" at bounding box center [771, 567] width 1038 height 31
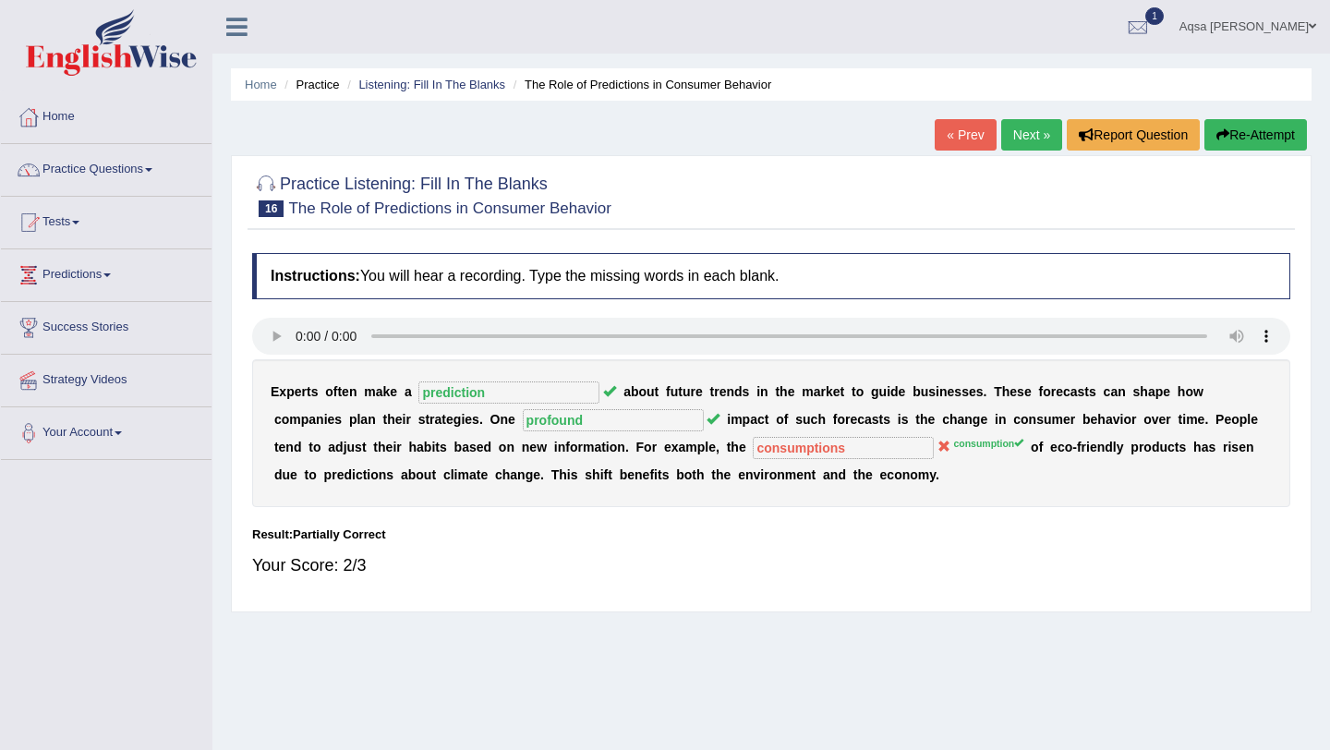
click at [1034, 135] on link "Next »" at bounding box center [1032, 134] width 61 height 31
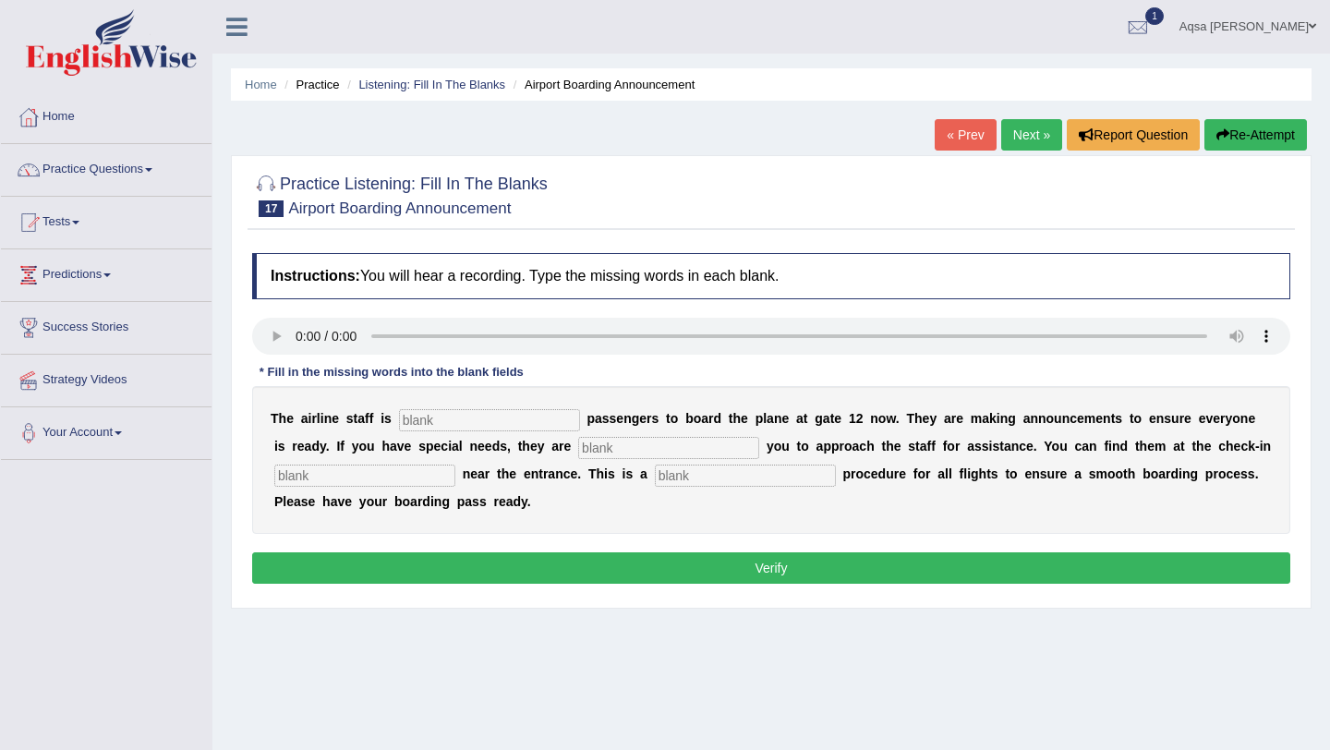
click at [513, 426] on input "text" at bounding box center [489, 420] width 181 height 22
type input "inviting"
click at [601, 449] on input "text" at bounding box center [668, 448] width 181 height 22
type input "requiring"
click at [394, 475] on input "text" at bounding box center [364, 476] width 181 height 22
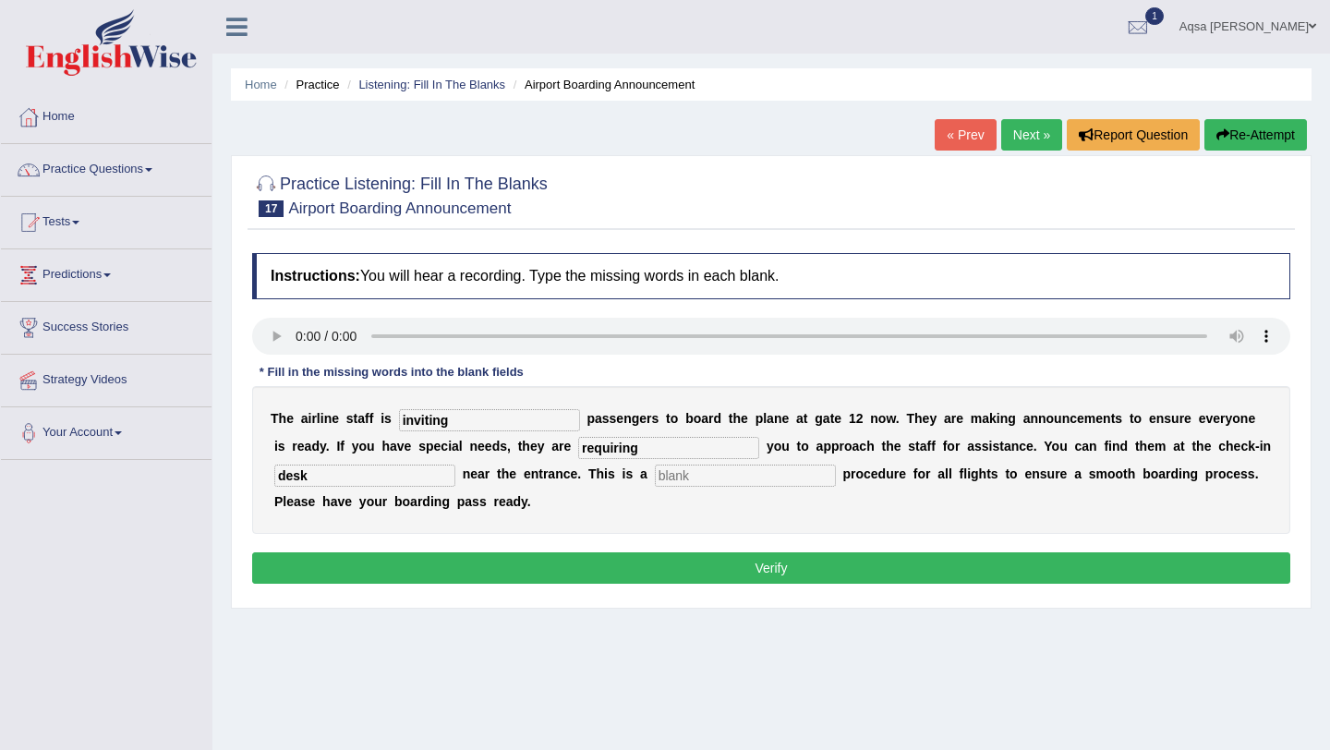
type input "desk"
click at [713, 472] on input "text" at bounding box center [745, 476] width 181 height 22
type input "regular"
click at [699, 578] on button "Verify" at bounding box center [771, 567] width 1038 height 31
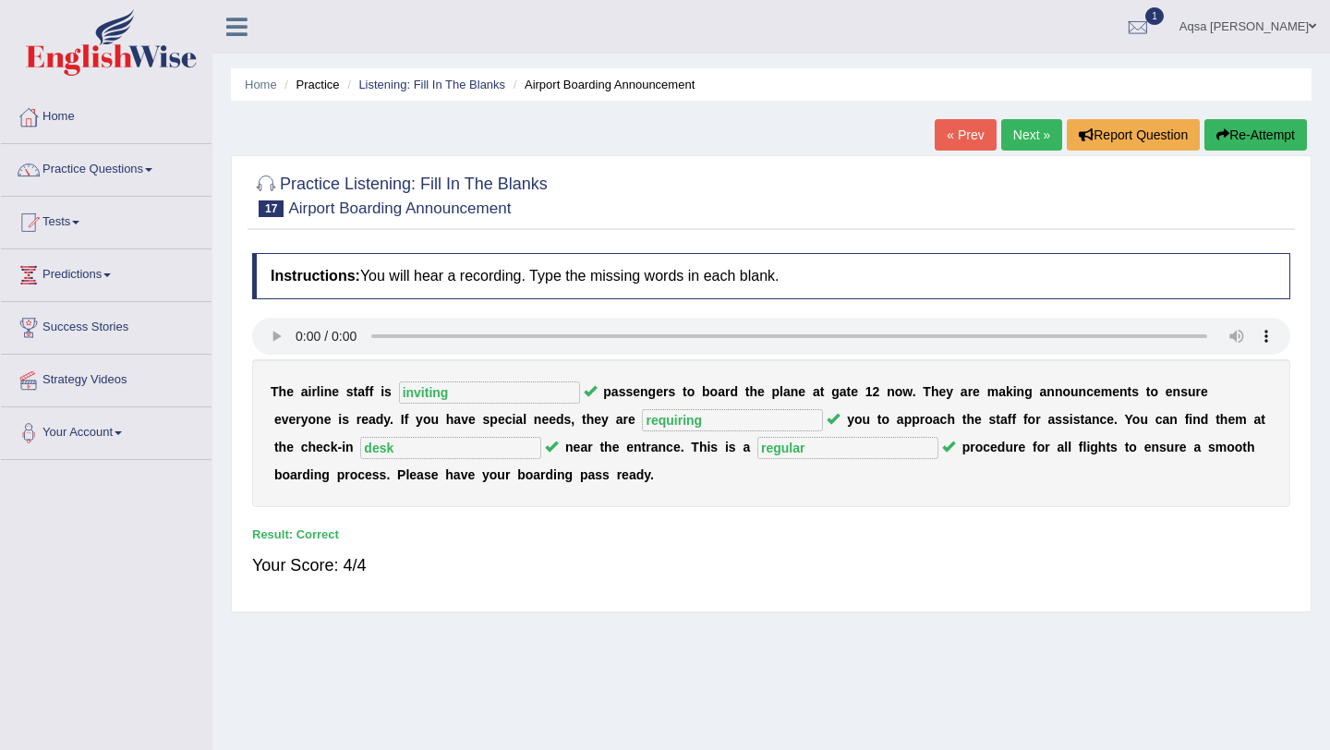
click at [1020, 138] on link "Next »" at bounding box center [1032, 134] width 61 height 31
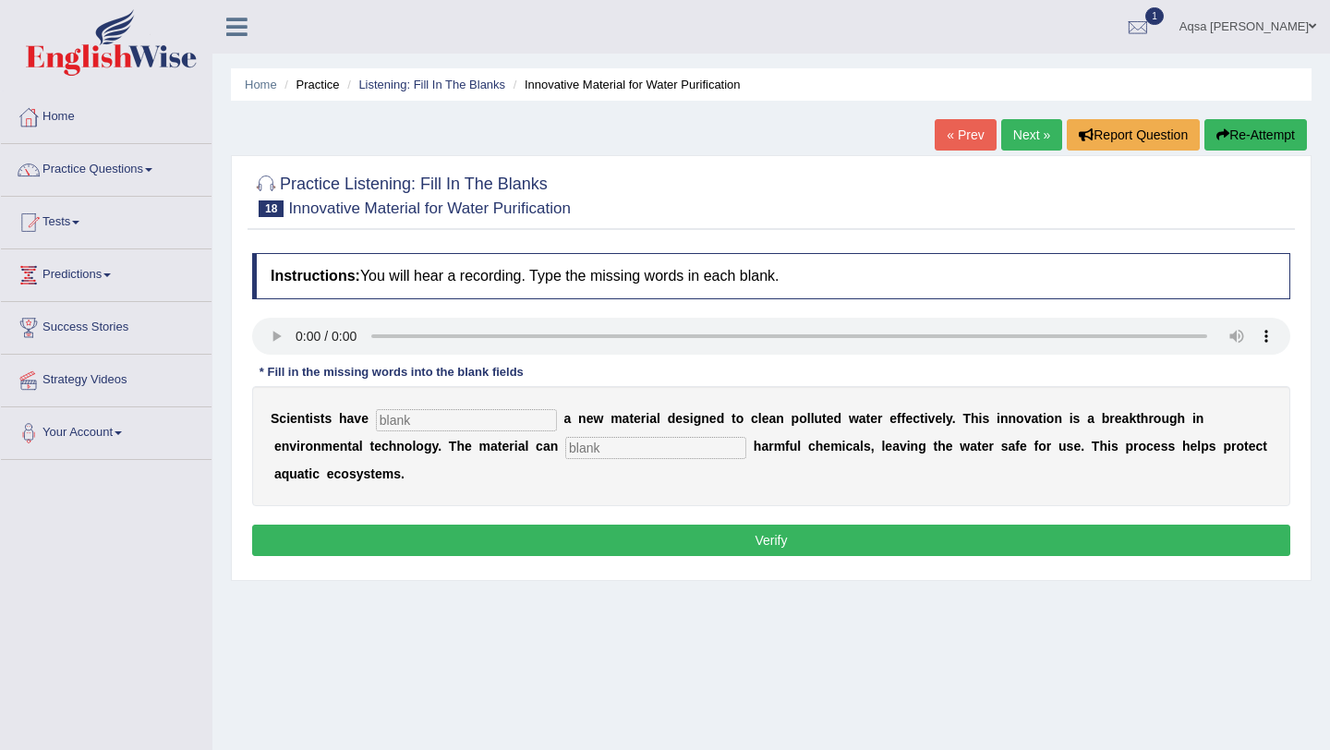
click at [565, 452] on input "text" at bounding box center [655, 448] width 181 height 22
type input "obsorb"
click at [442, 415] on input "text" at bounding box center [466, 420] width 181 height 22
type input "submit"
click at [519, 528] on button "Verify" at bounding box center [771, 540] width 1038 height 31
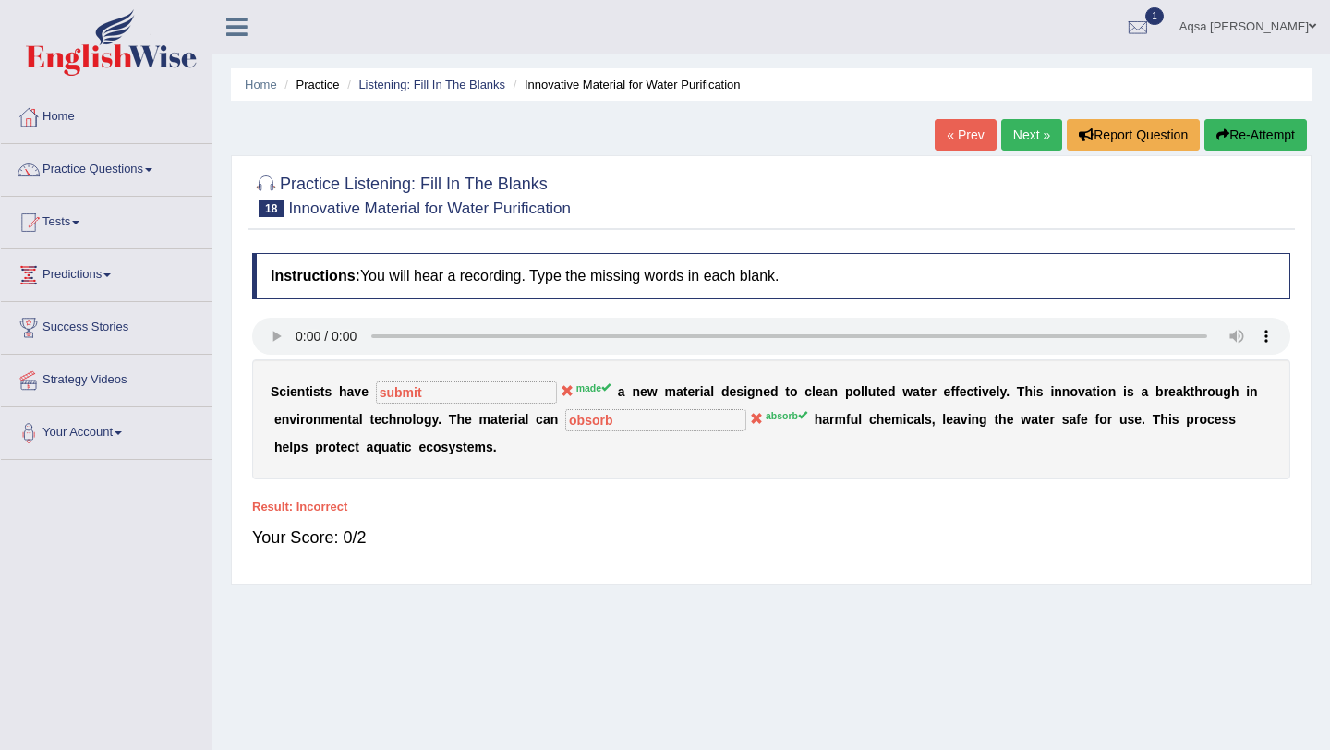
click at [1010, 129] on link "Next »" at bounding box center [1032, 134] width 61 height 31
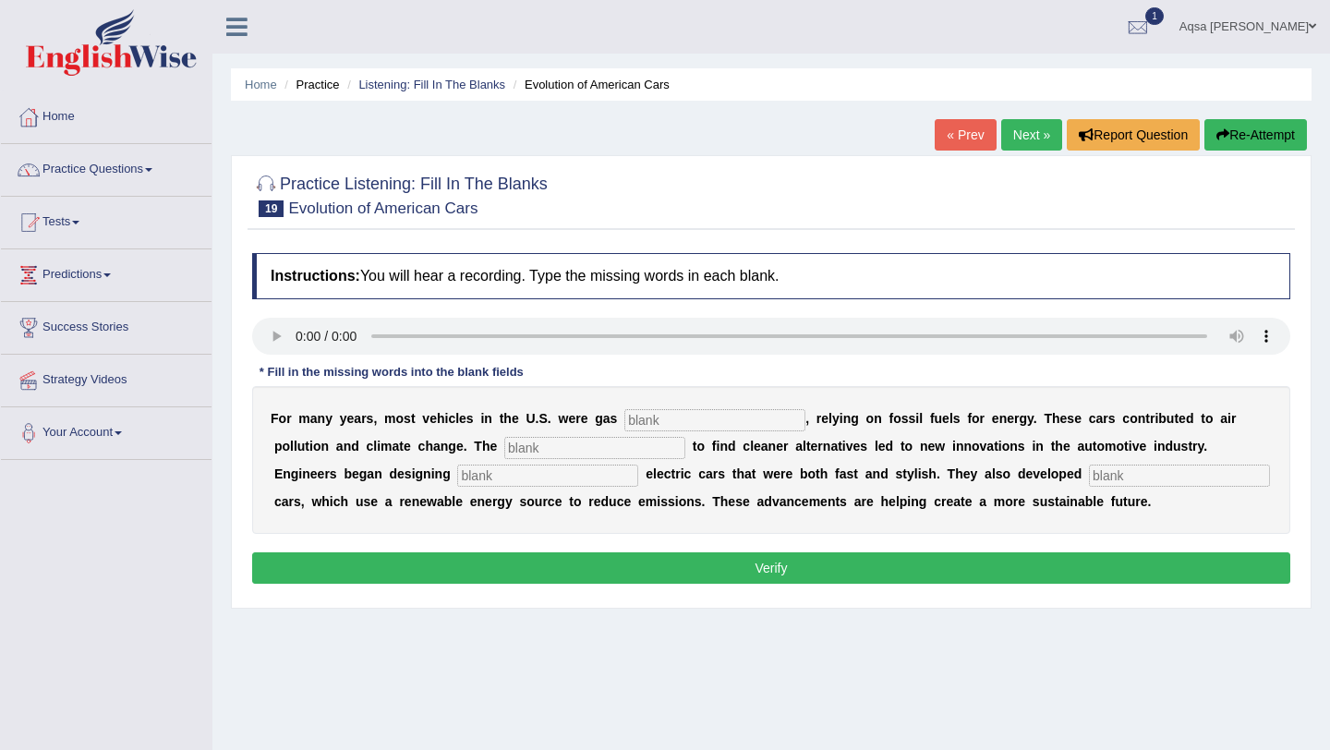
click at [657, 419] on input "text" at bounding box center [715, 420] width 181 height 22
type input "powered"
click at [571, 450] on input "text" at bounding box center [594, 448] width 181 height 22
type input "urgency"
click at [461, 479] on input "text" at bounding box center [547, 476] width 181 height 22
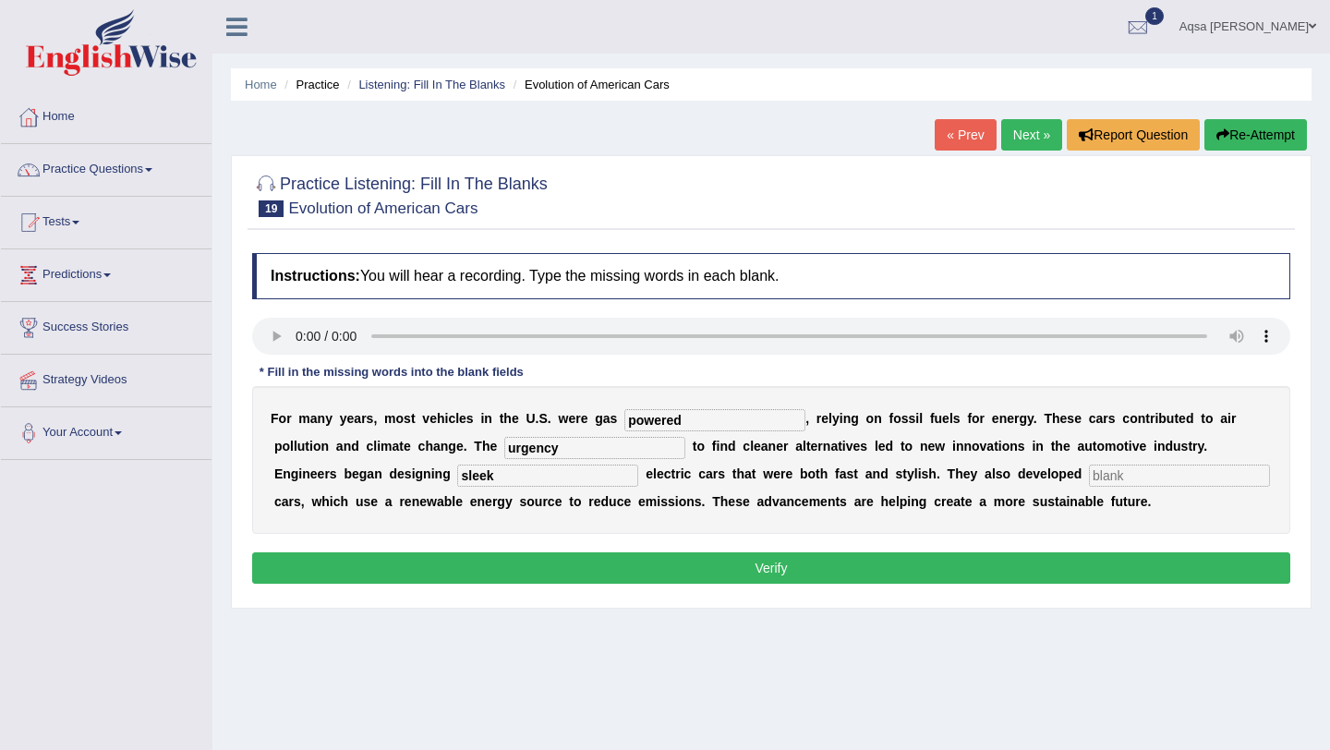
type input "sleek"
click at [1089, 473] on input "text" at bounding box center [1179, 476] width 181 height 22
type input "hydrogen"
click at [1023, 579] on button "Verify" at bounding box center [771, 567] width 1038 height 31
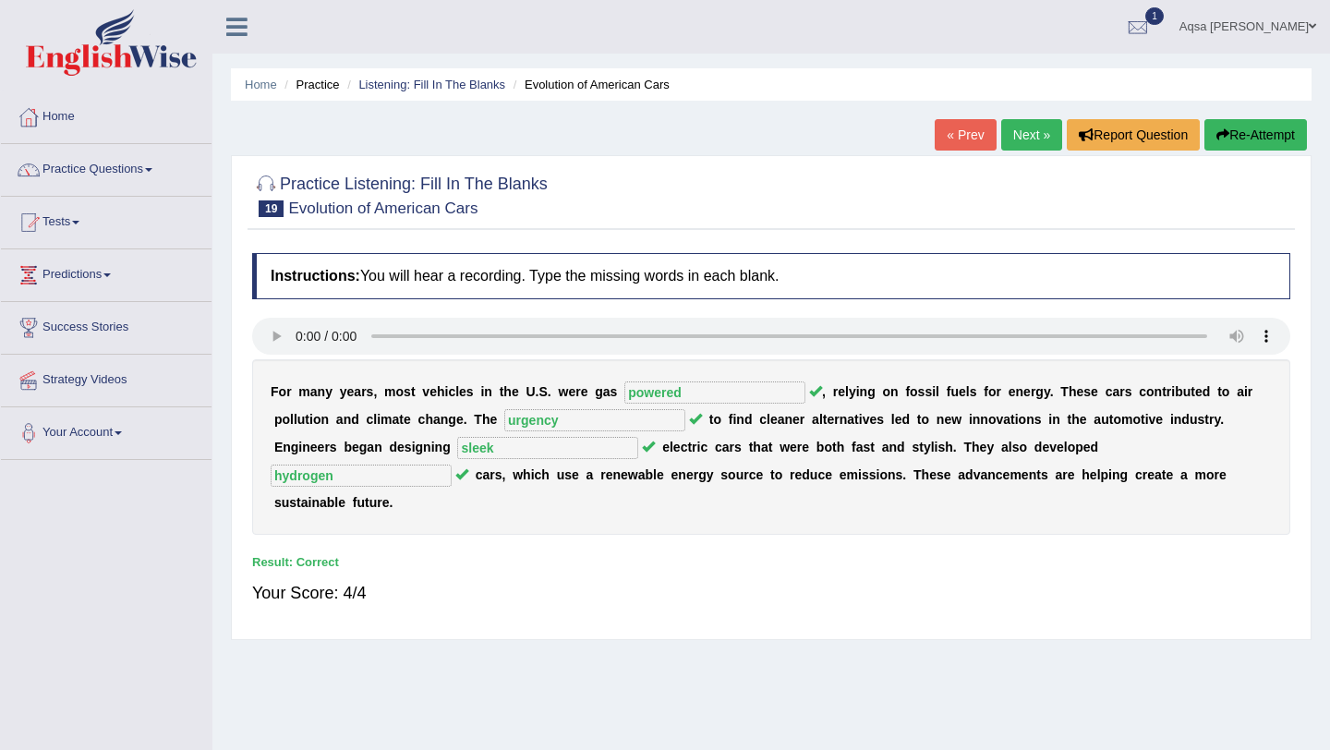
click at [1005, 144] on link "Next »" at bounding box center [1032, 134] width 61 height 31
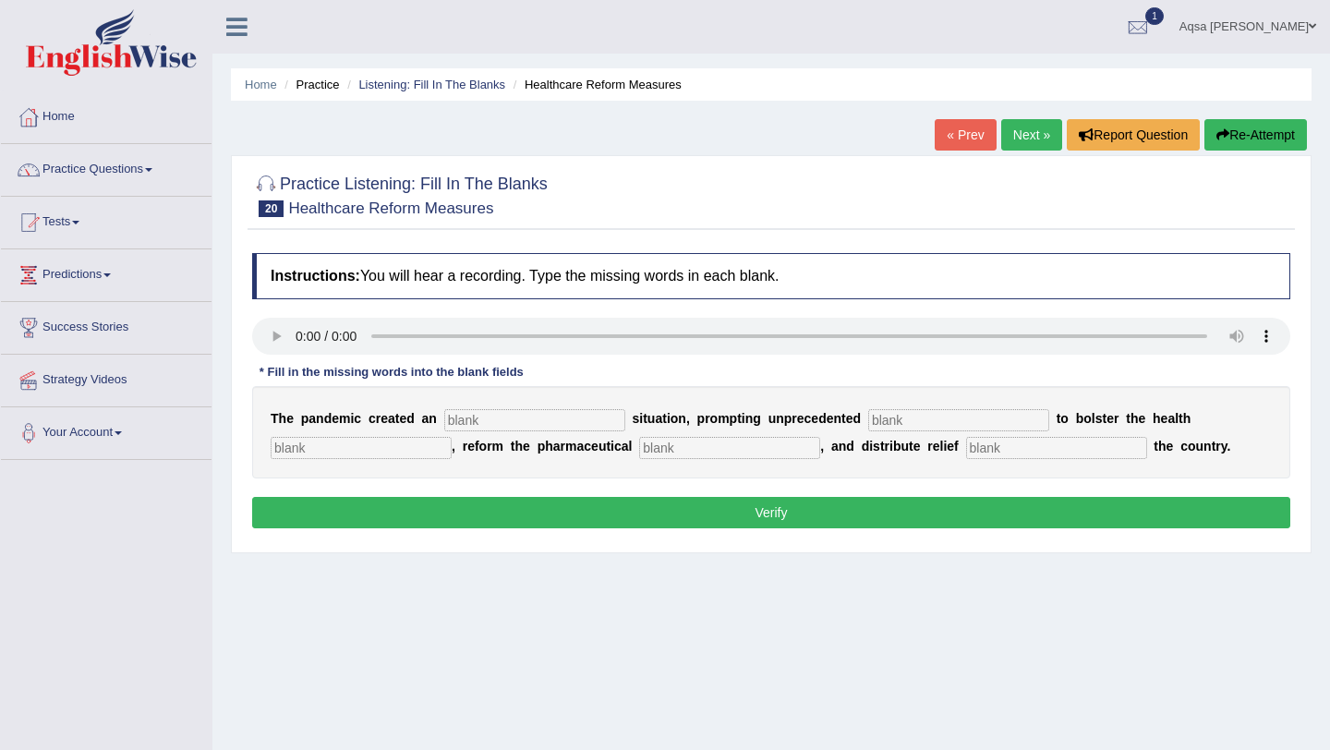
click at [470, 424] on input "text" at bounding box center [534, 420] width 181 height 22
type input "urgent"
click at [868, 427] on input "text" at bounding box center [958, 420] width 181 height 22
type input "contribution"
click at [386, 450] on input "text" at bounding box center [361, 448] width 181 height 22
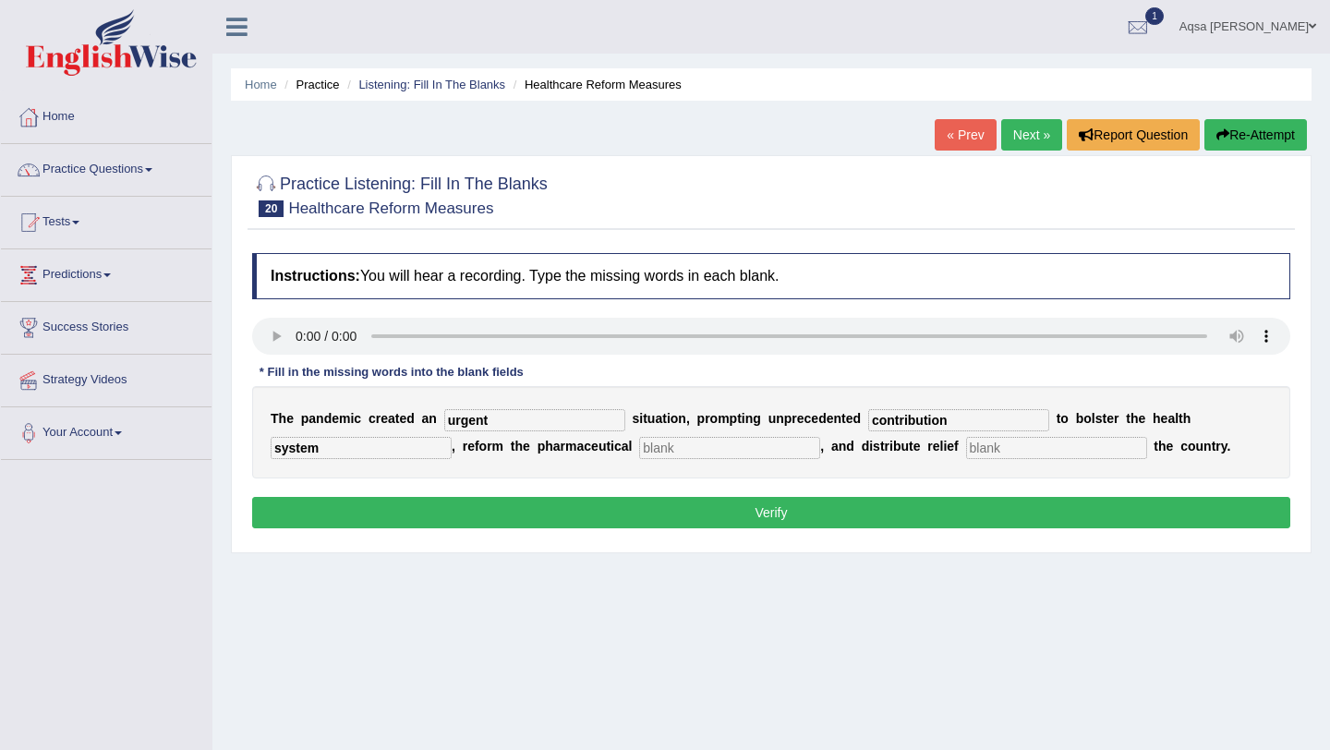
type input "system"
click at [641, 442] on input "text" at bounding box center [729, 448] width 181 height 22
type input "sector"
click at [987, 450] on input "text" at bounding box center [1056, 448] width 181 height 22
type input "other"
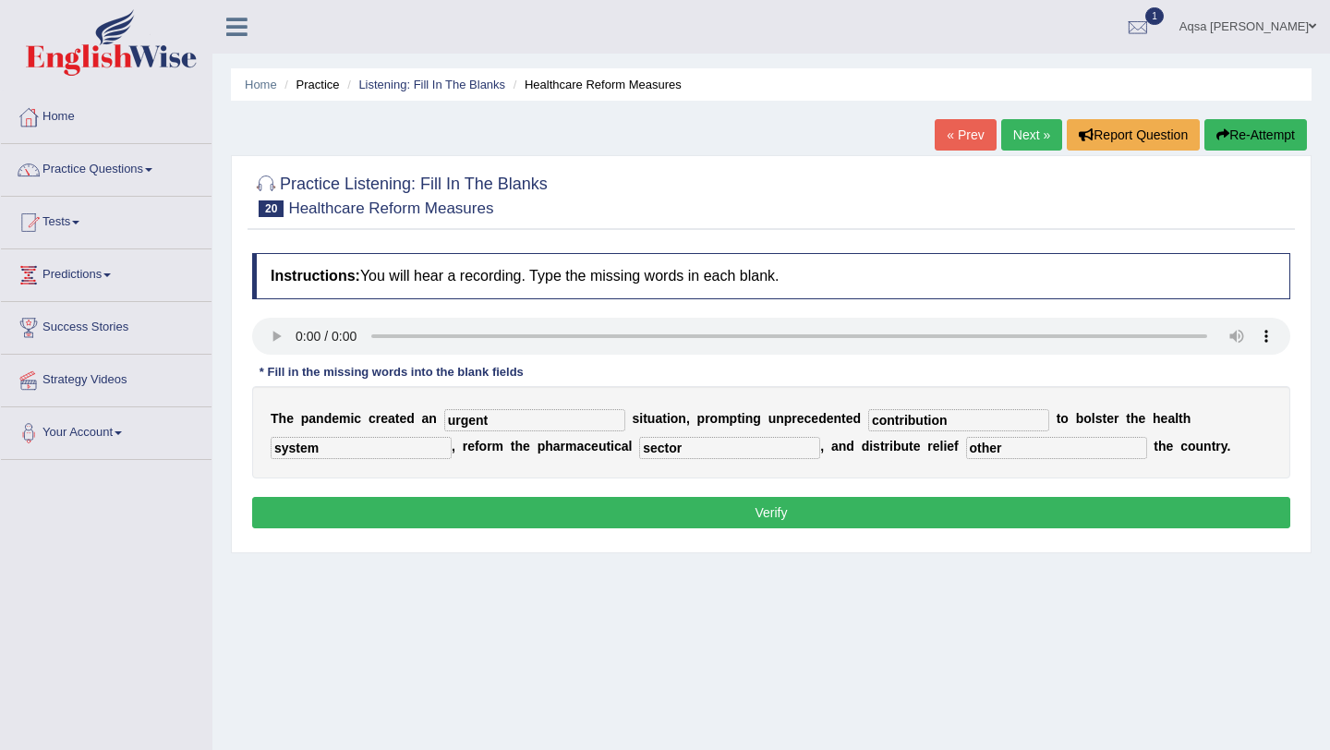
click at [949, 508] on button "Verify" at bounding box center [771, 512] width 1038 height 31
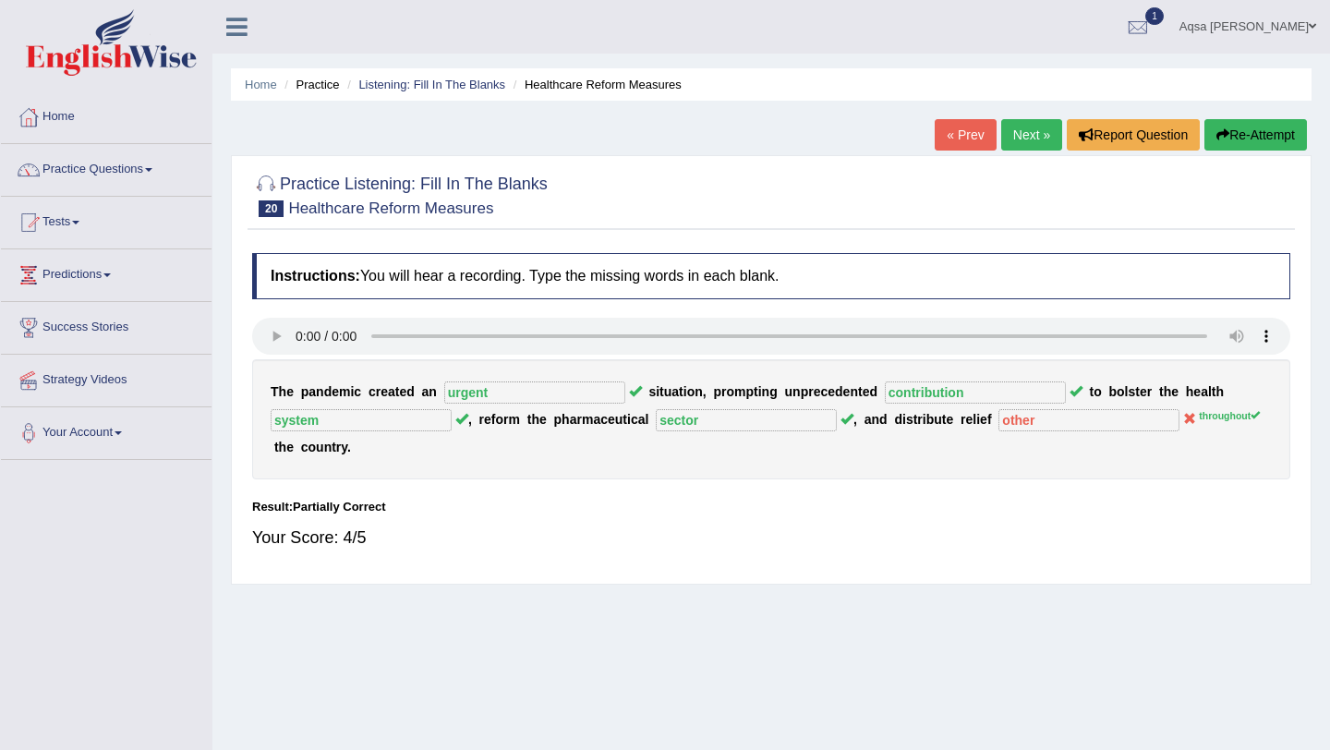
click at [1024, 140] on link "Next »" at bounding box center [1032, 134] width 61 height 31
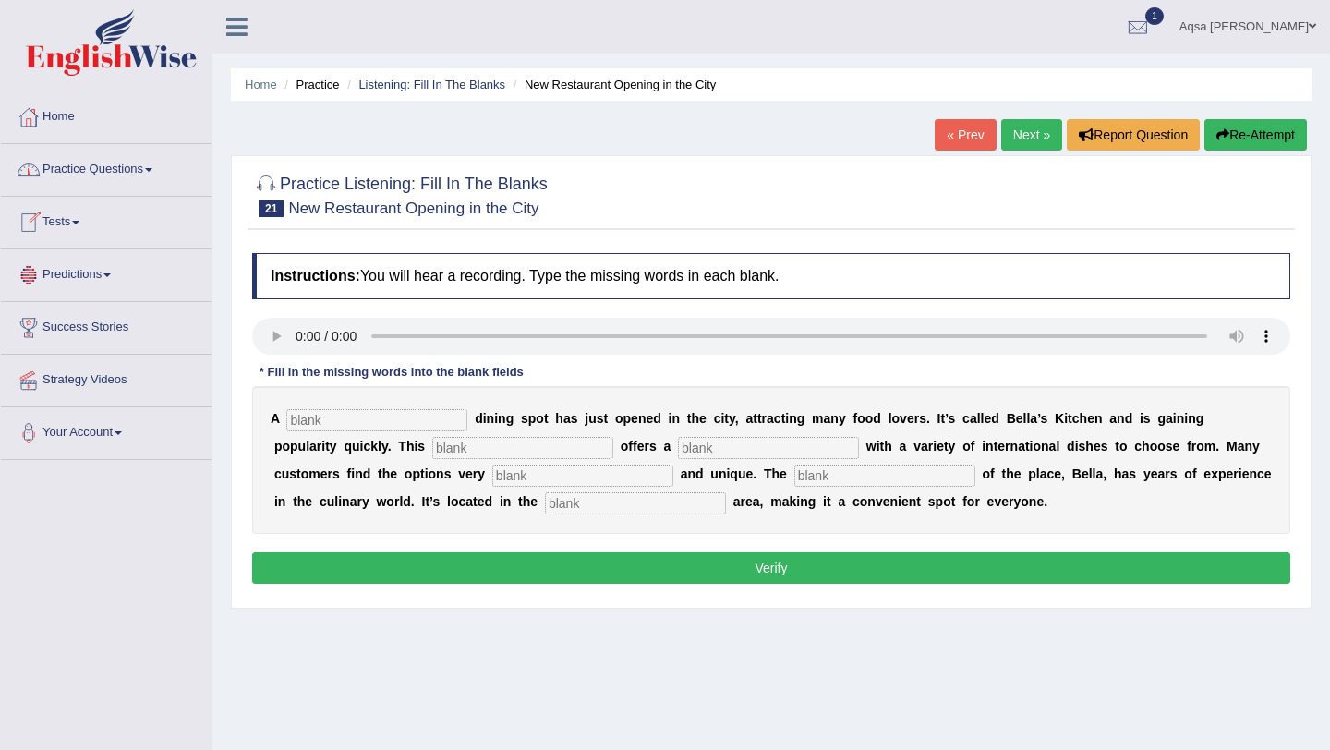
click at [110, 168] on link "Practice Questions" at bounding box center [106, 167] width 211 height 46
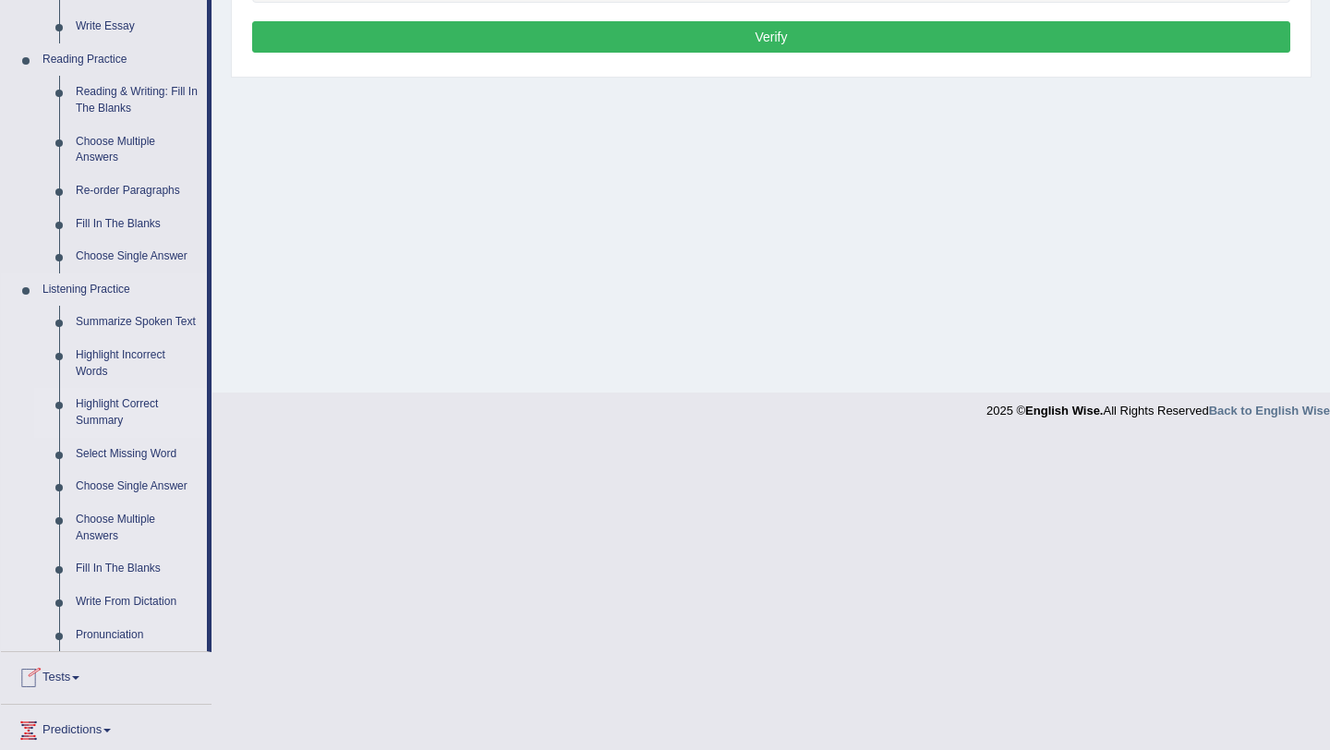
scroll to position [530, 0]
click at [93, 587] on link "Fill In The Blanks" at bounding box center [137, 569] width 140 height 33
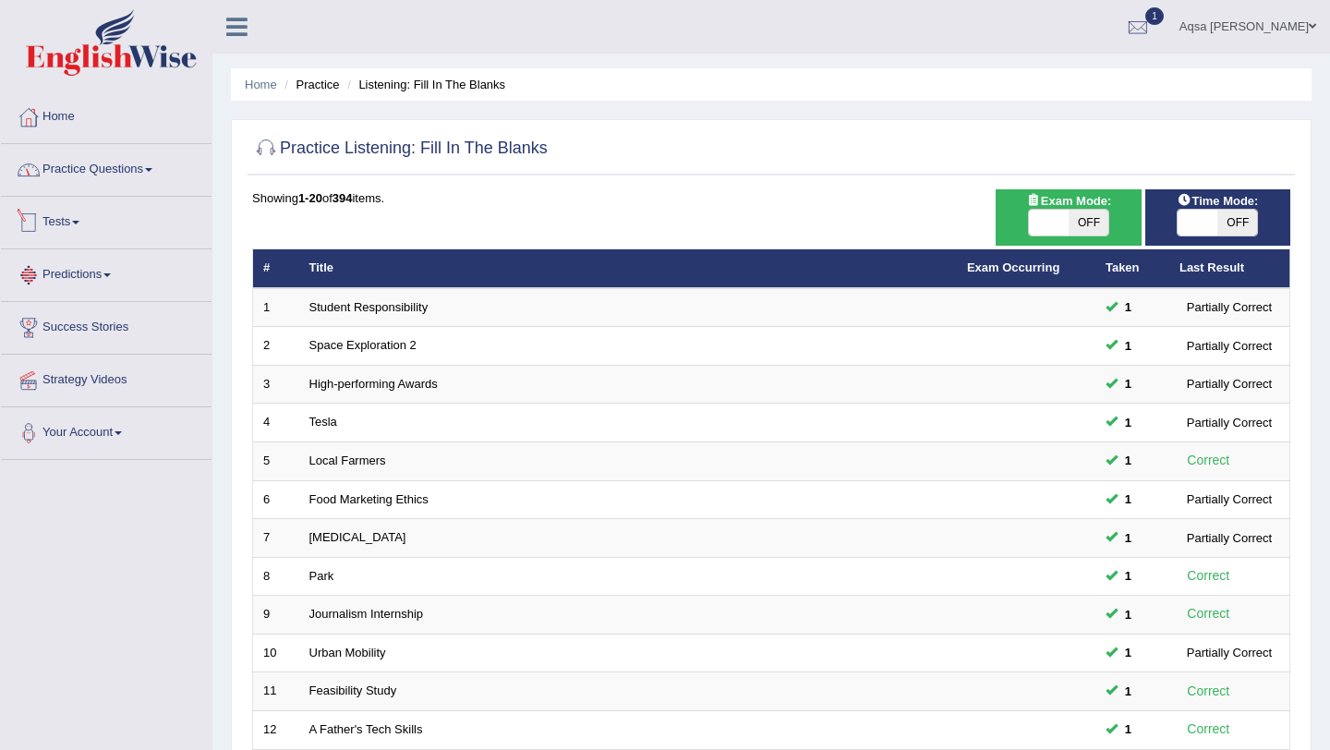
click at [82, 187] on link "Practice Questions" at bounding box center [106, 167] width 211 height 46
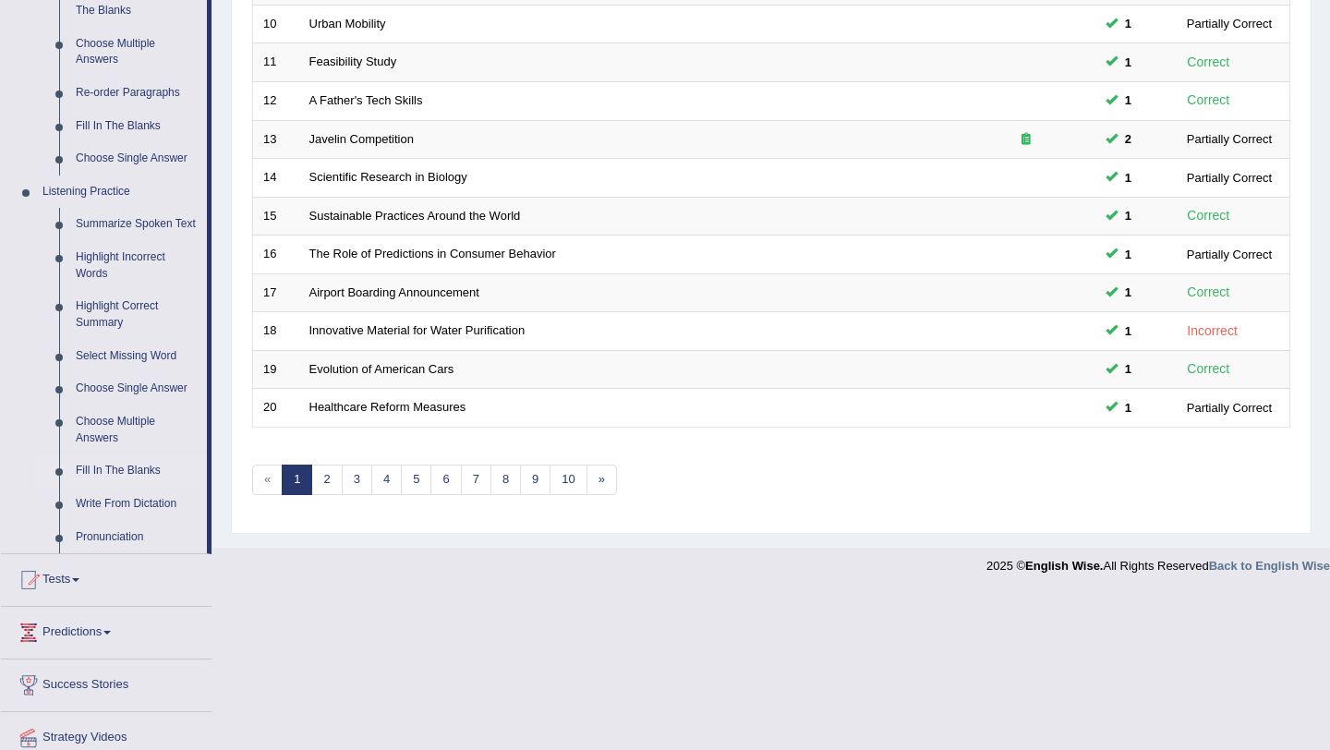
scroll to position [714, 0]
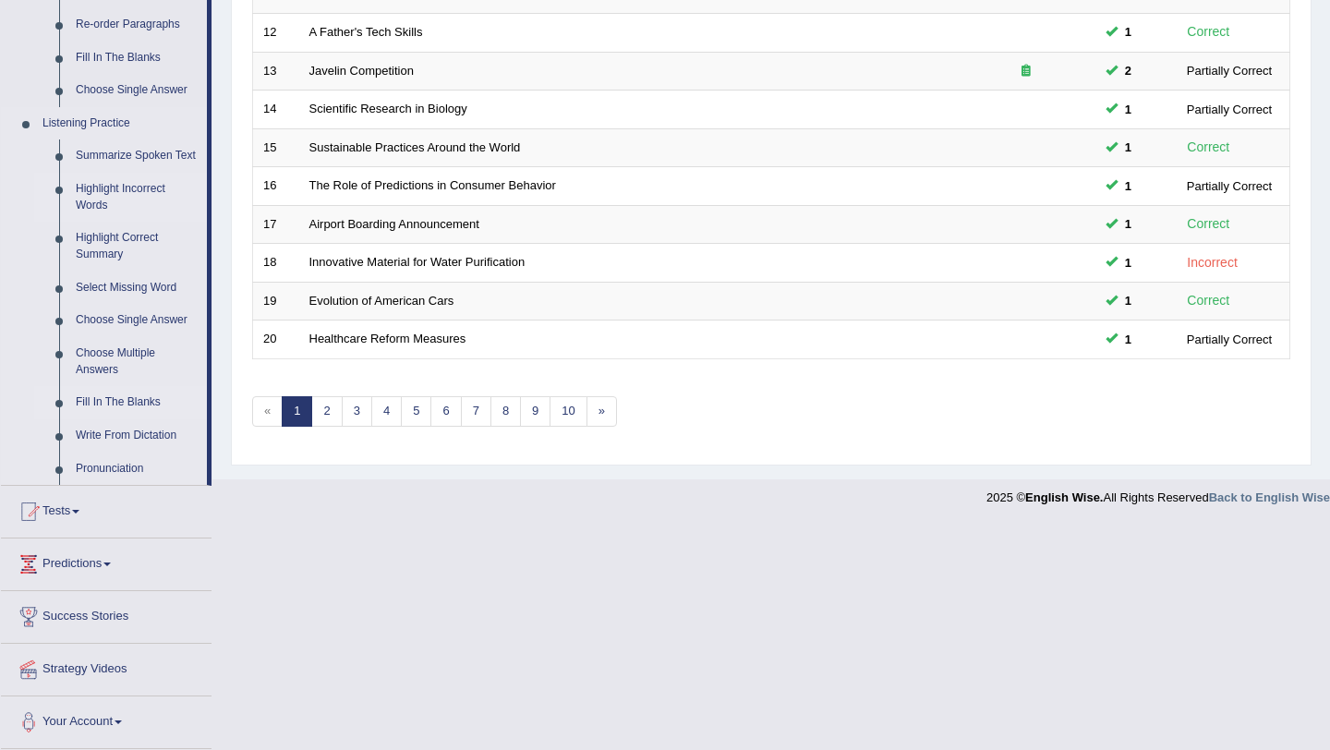
click at [109, 200] on link "Highlight Incorrect Words" at bounding box center [137, 197] width 140 height 49
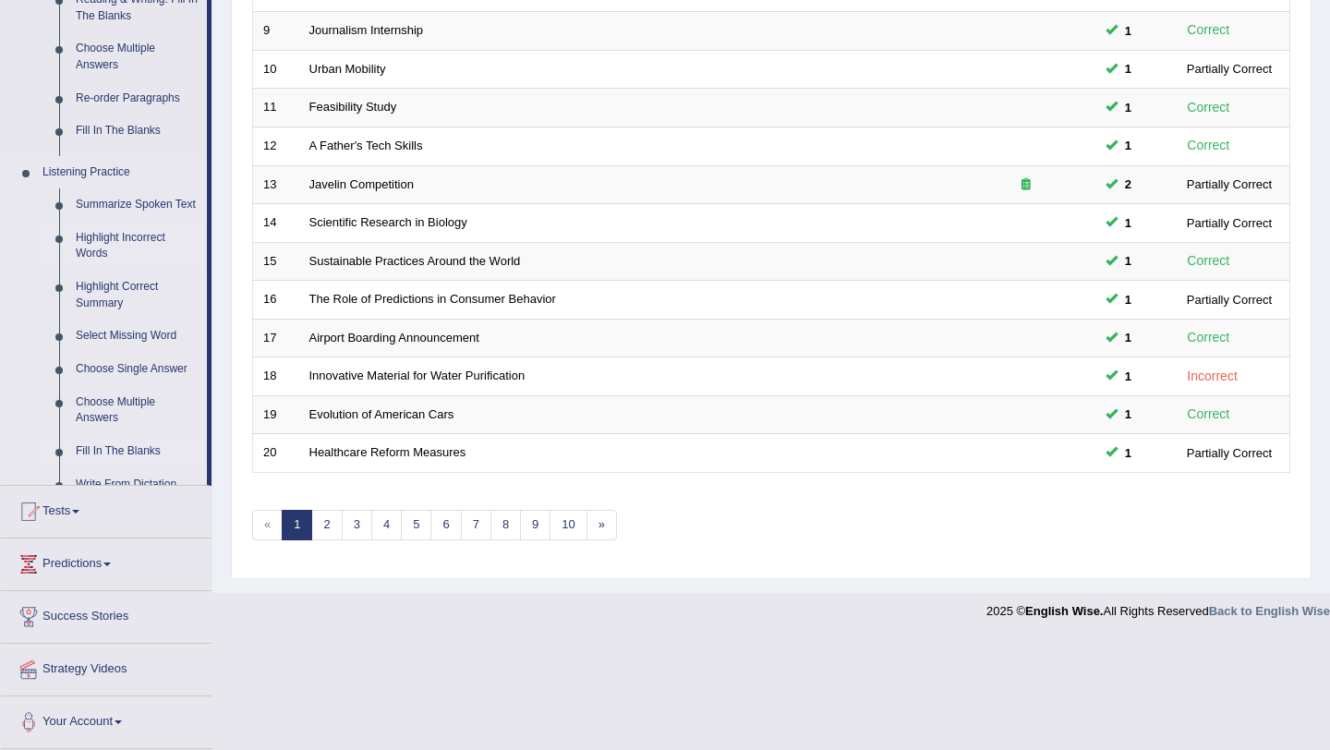
scroll to position [535, 0]
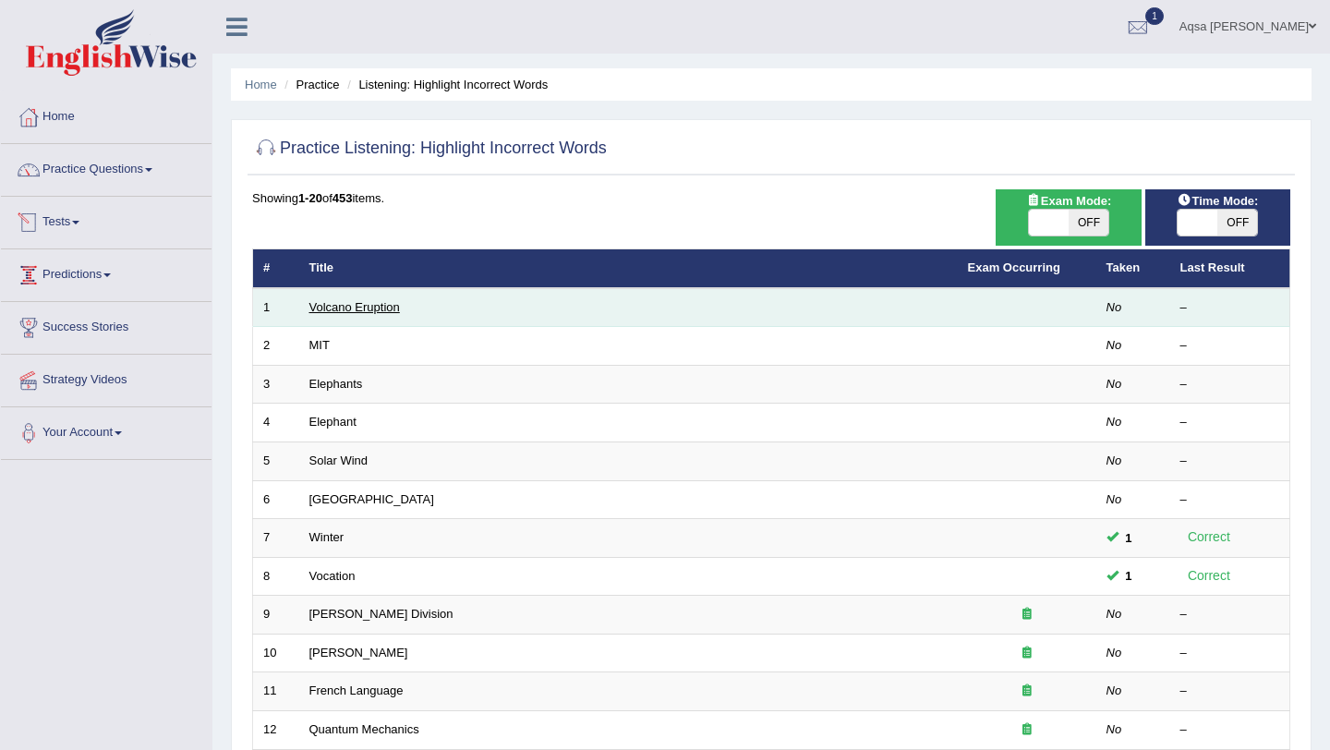
click at [358, 313] on link "Volcano Eruption" at bounding box center [355, 307] width 91 height 14
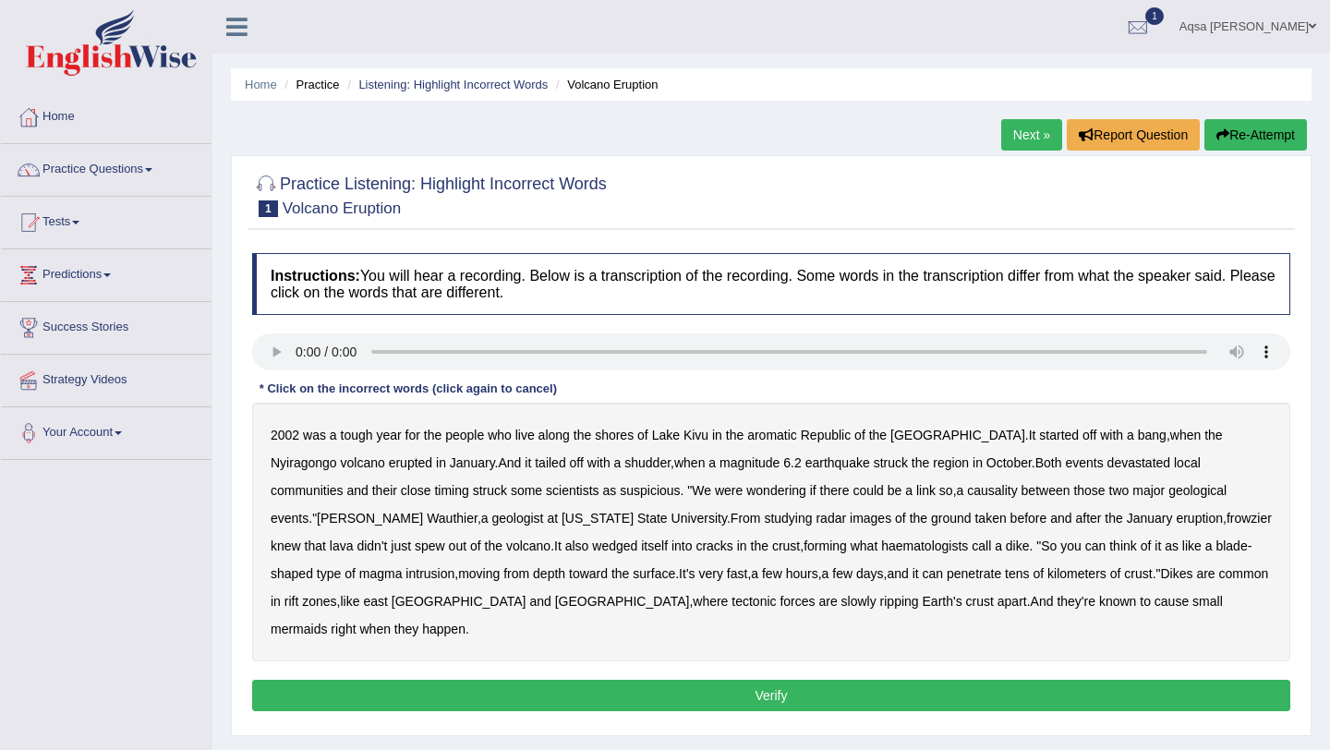
click at [773, 438] on b "aromatic" at bounding box center [772, 435] width 50 height 15
click at [967, 492] on b "causality" at bounding box center [992, 490] width 50 height 15
click at [1227, 524] on b "frowzier" at bounding box center [1249, 518] width 45 height 15
click at [881, 552] on b "haematologists" at bounding box center [924, 546] width 87 height 15
click at [327, 622] on b "mermaids" at bounding box center [299, 629] width 56 height 15
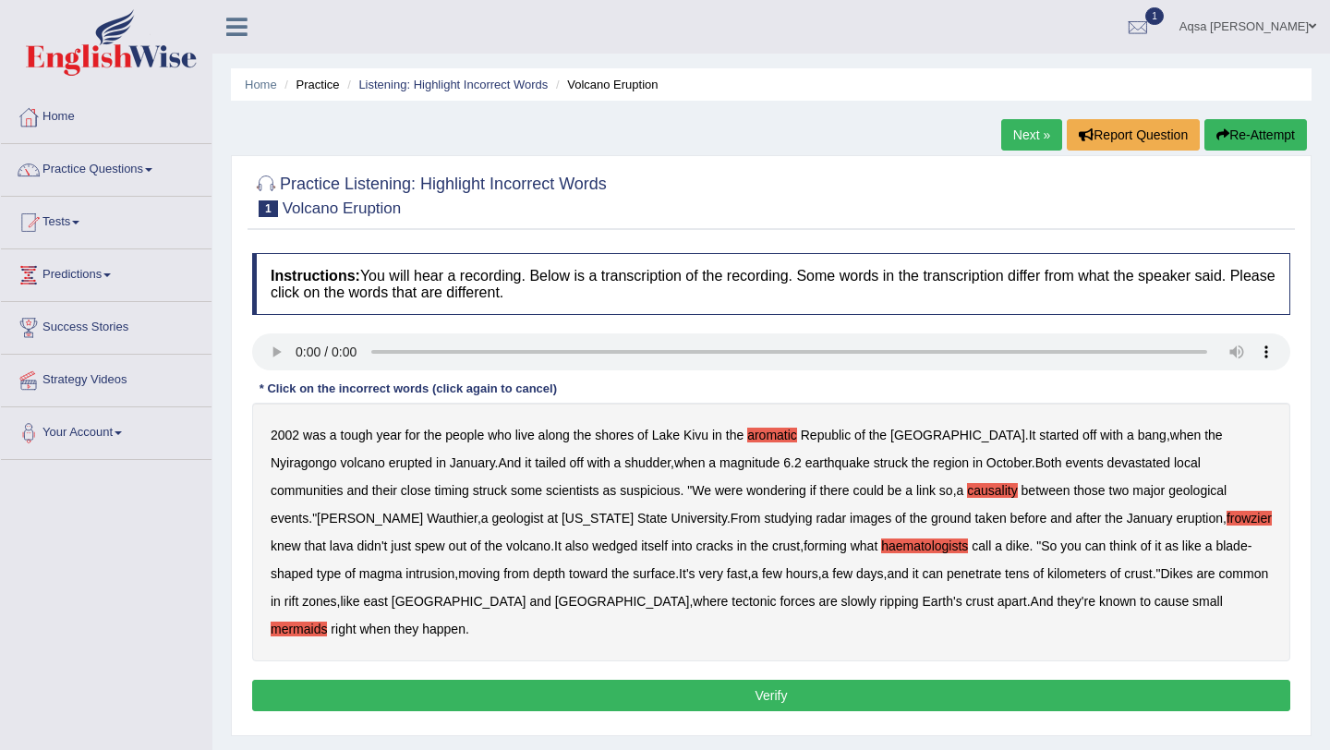
click at [889, 680] on button "Verify" at bounding box center [771, 695] width 1038 height 31
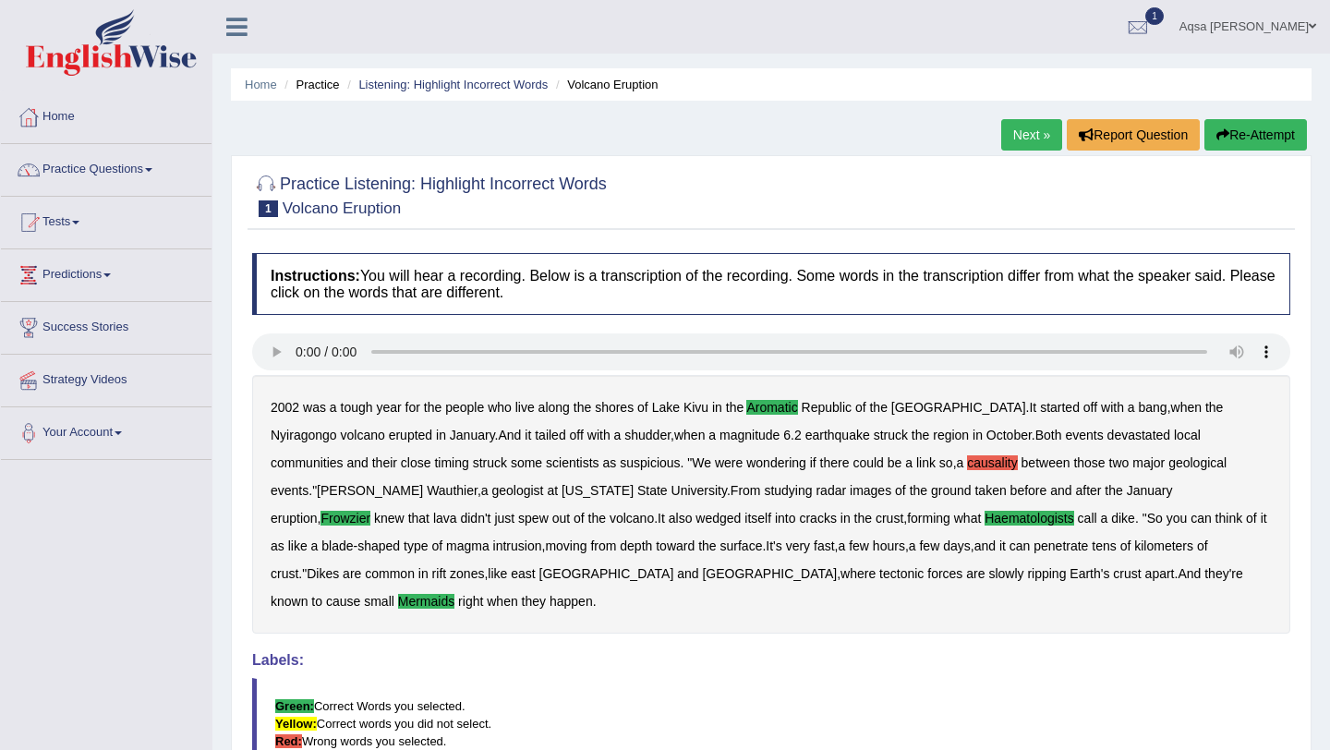
click at [1038, 138] on link "Next »" at bounding box center [1032, 134] width 61 height 31
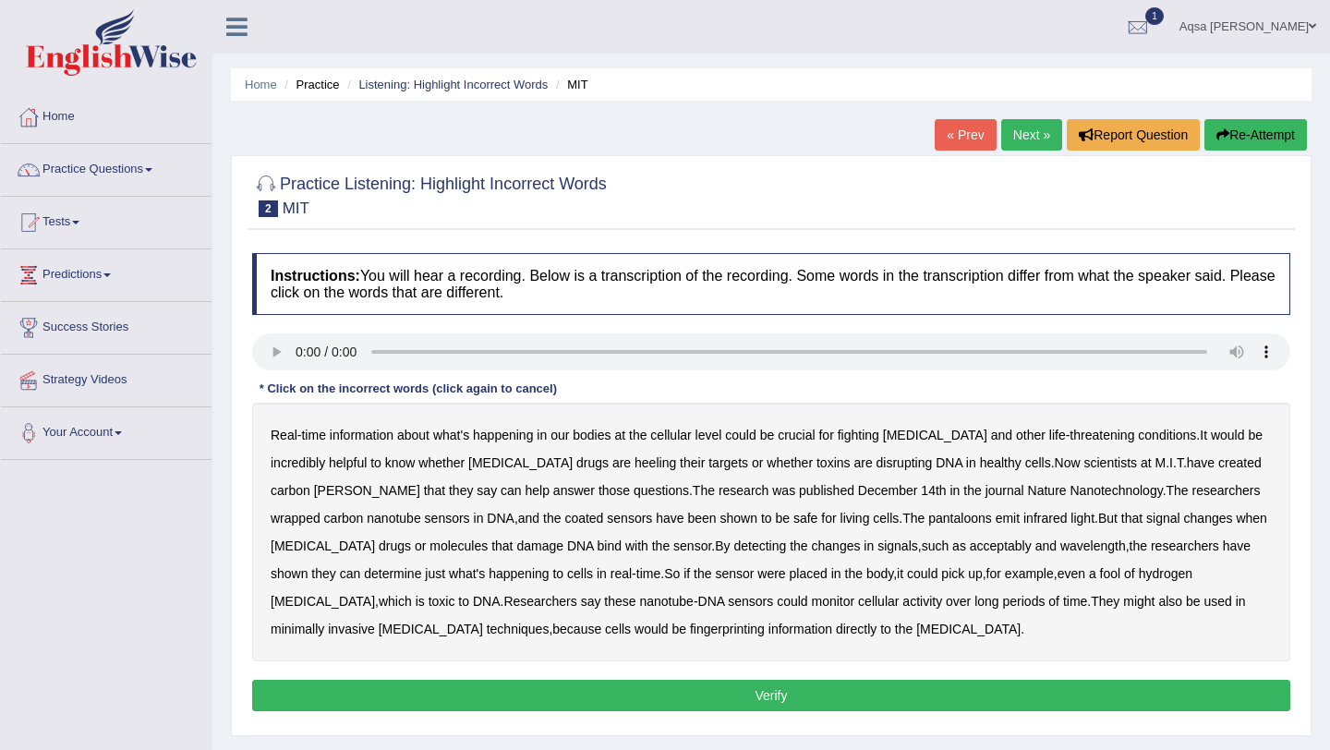
click at [635, 464] on b "heeling" at bounding box center [656, 462] width 42 height 15
click at [314, 494] on b "revels" at bounding box center [367, 490] width 106 height 15
click at [929, 521] on b "pantaloons" at bounding box center [961, 518] width 64 height 15
click at [970, 546] on b "acceptably" at bounding box center [1001, 546] width 62 height 15
click at [1100, 571] on b "fool" at bounding box center [1110, 573] width 21 height 15
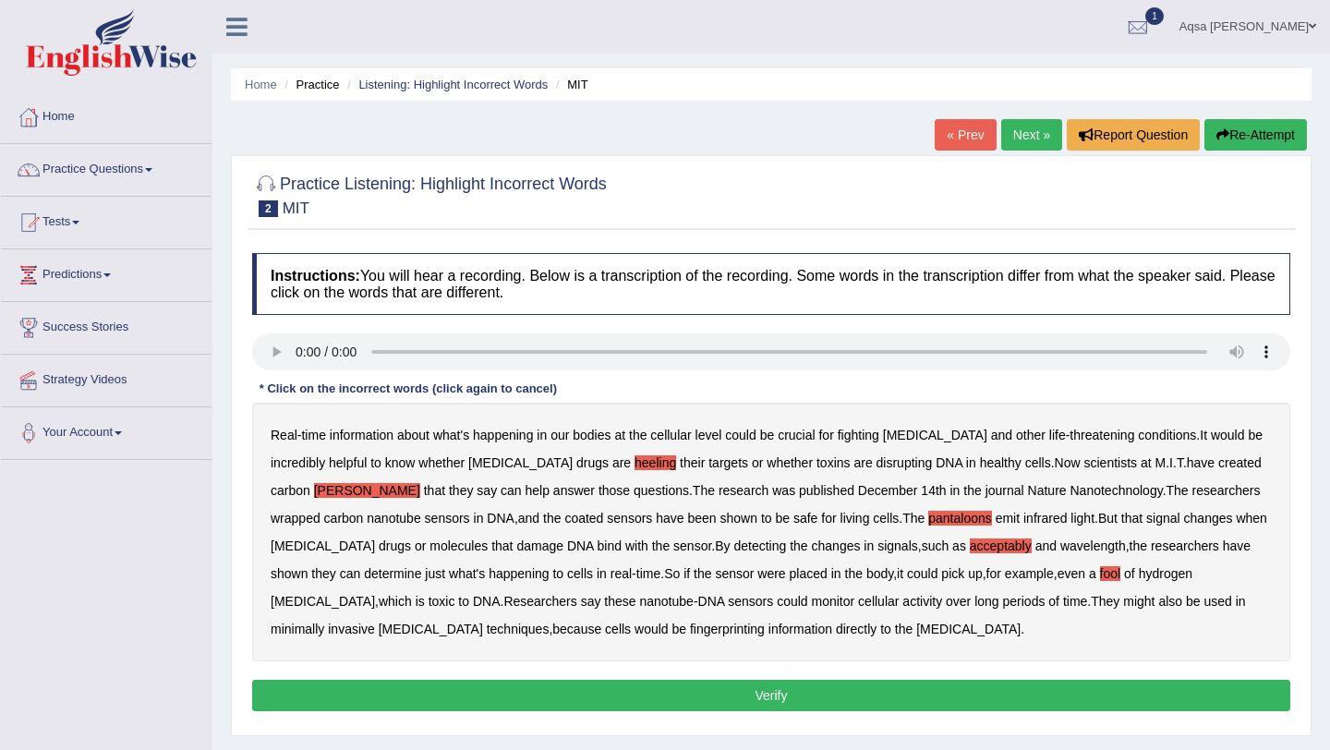
click at [690, 633] on b "fingerprinting" at bounding box center [727, 629] width 75 height 15
click at [735, 697] on button "Verify" at bounding box center [771, 695] width 1038 height 31
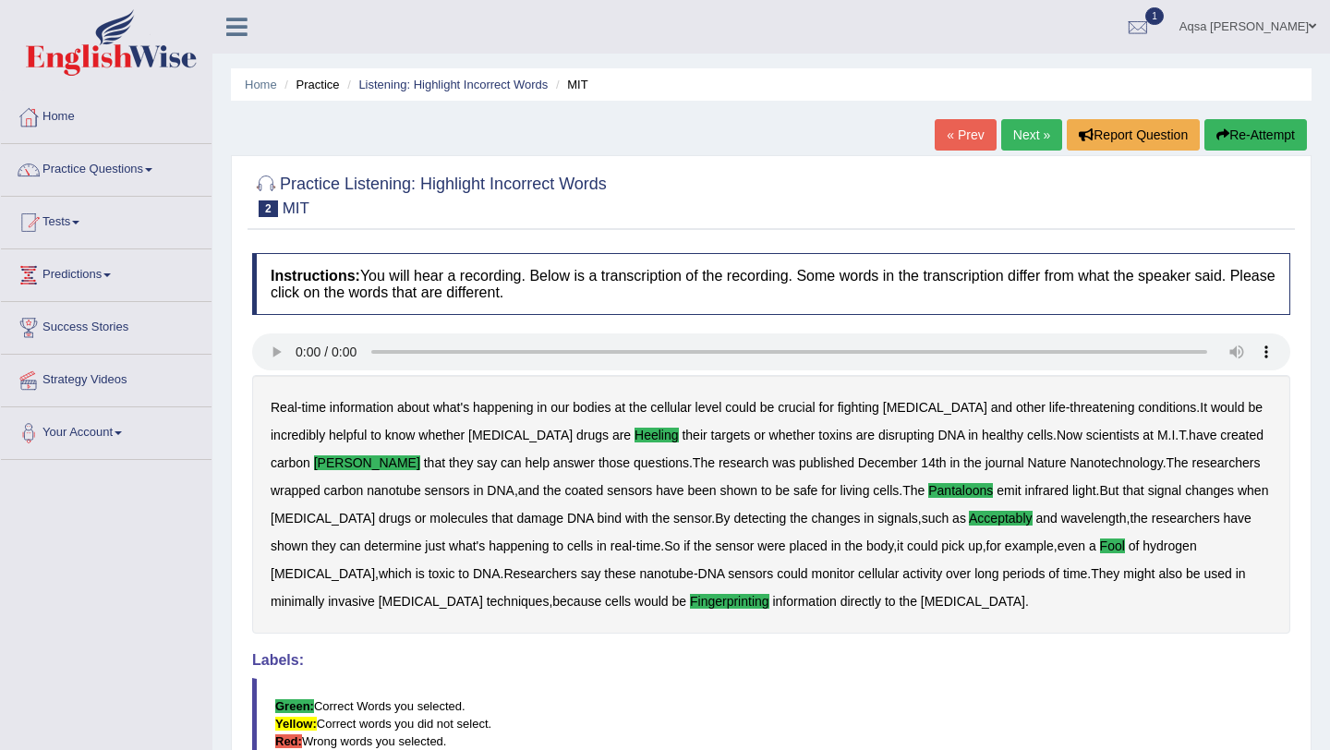
click at [1030, 140] on link "Next »" at bounding box center [1032, 134] width 61 height 31
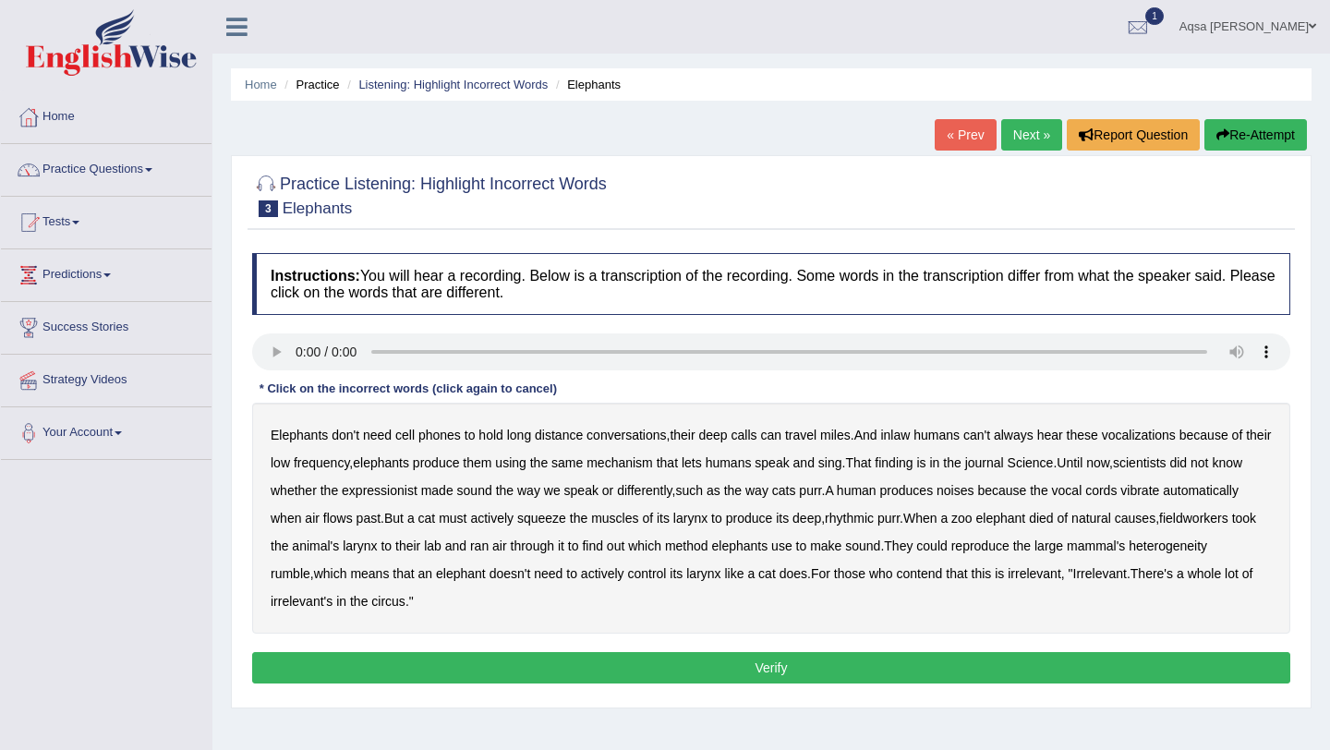
click at [758, 436] on b "calls" at bounding box center [745, 435] width 26 height 15
click at [910, 440] on b "inlaw" at bounding box center [895, 435] width 30 height 15
click at [414, 495] on b "expressionist" at bounding box center [380, 490] width 76 height 15
click at [1232, 526] on b "took" at bounding box center [1244, 518] width 24 height 15
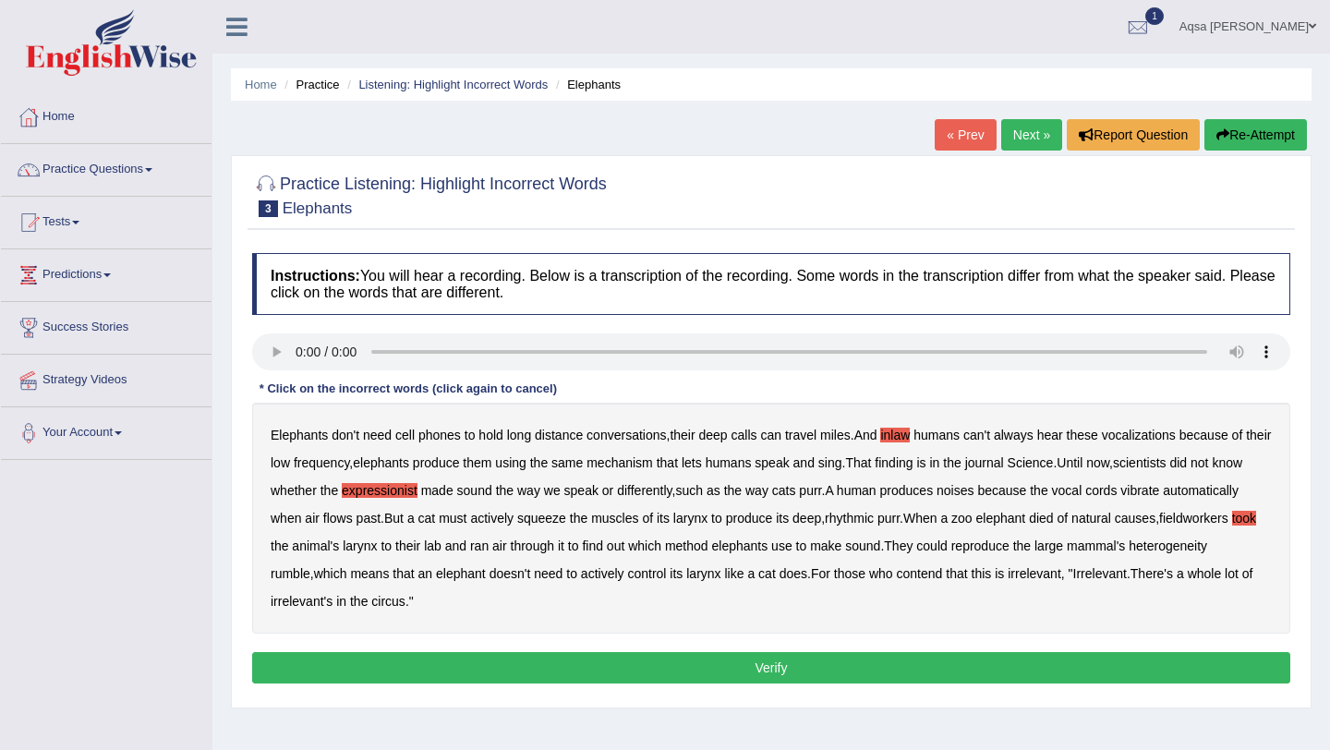
click at [1160, 526] on b "fieldworkers" at bounding box center [1194, 518] width 69 height 15
click at [1232, 526] on b "took" at bounding box center [1244, 518] width 24 height 15
click at [1129, 553] on b "heterogeneity" at bounding box center [1168, 546] width 79 height 15
click at [943, 577] on b "contend" at bounding box center [920, 573] width 46 height 15
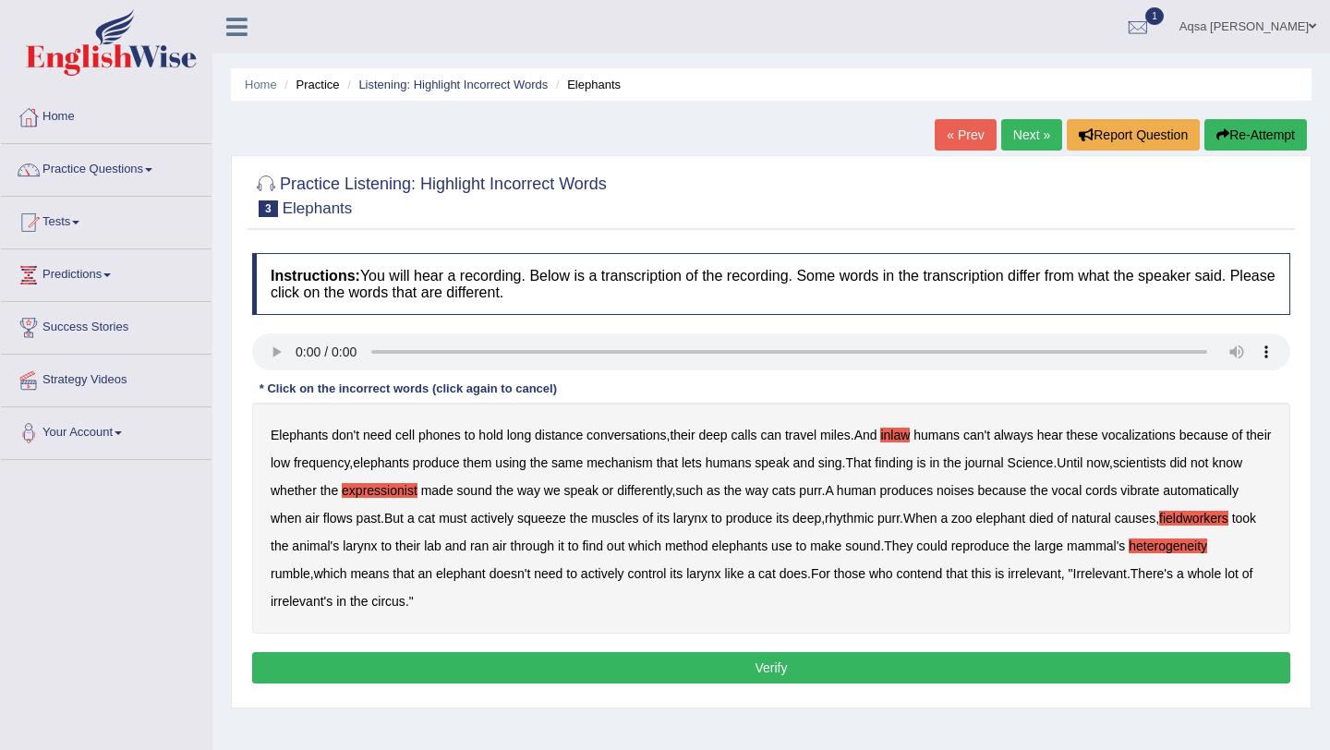
click at [922, 680] on button "Verify" at bounding box center [771, 667] width 1038 height 31
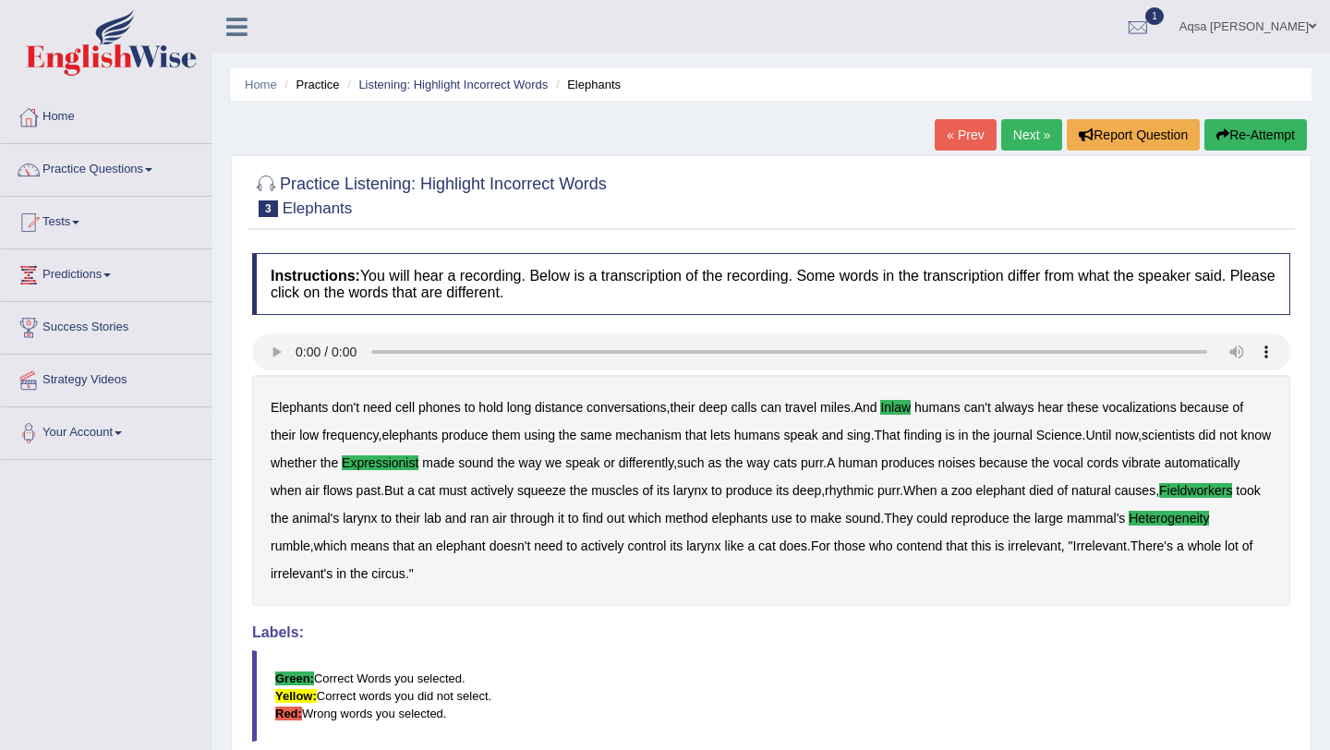
click at [1020, 142] on link "Next »" at bounding box center [1032, 134] width 61 height 31
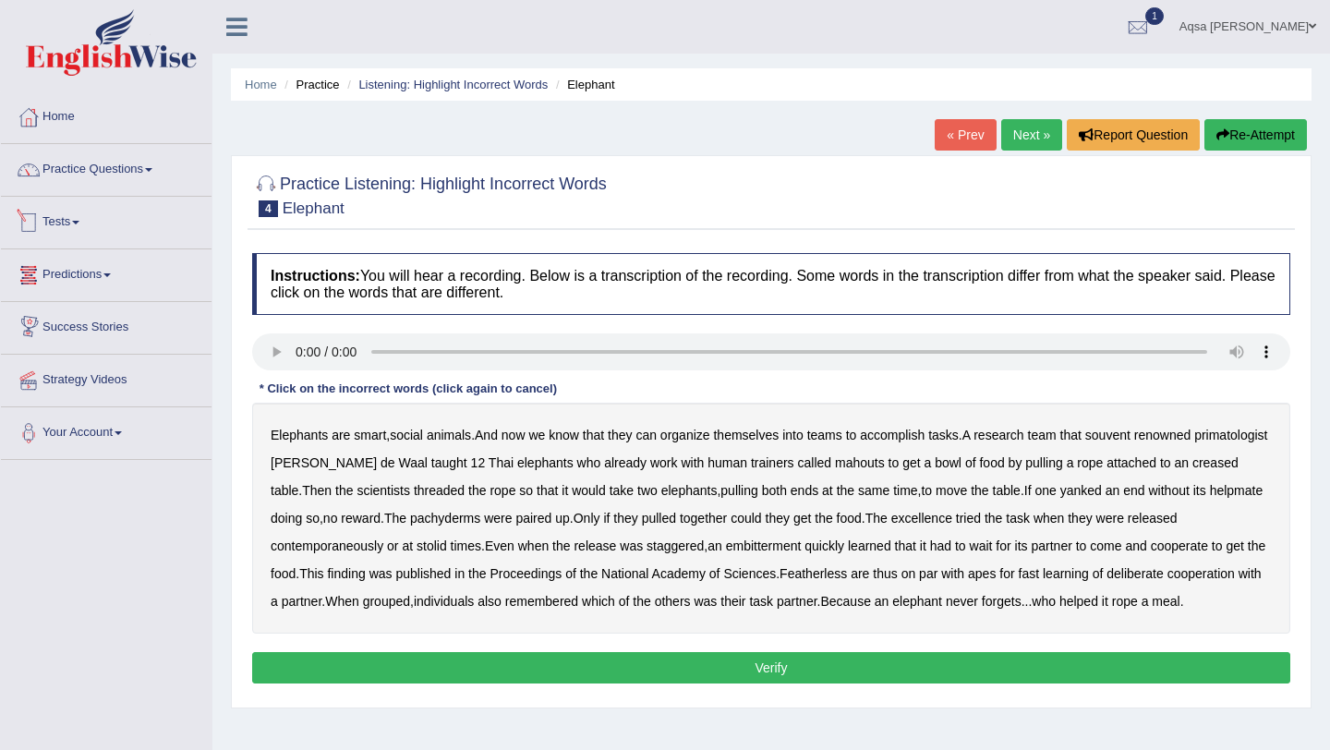
click at [84, 228] on link "Tests" at bounding box center [106, 220] width 211 height 46
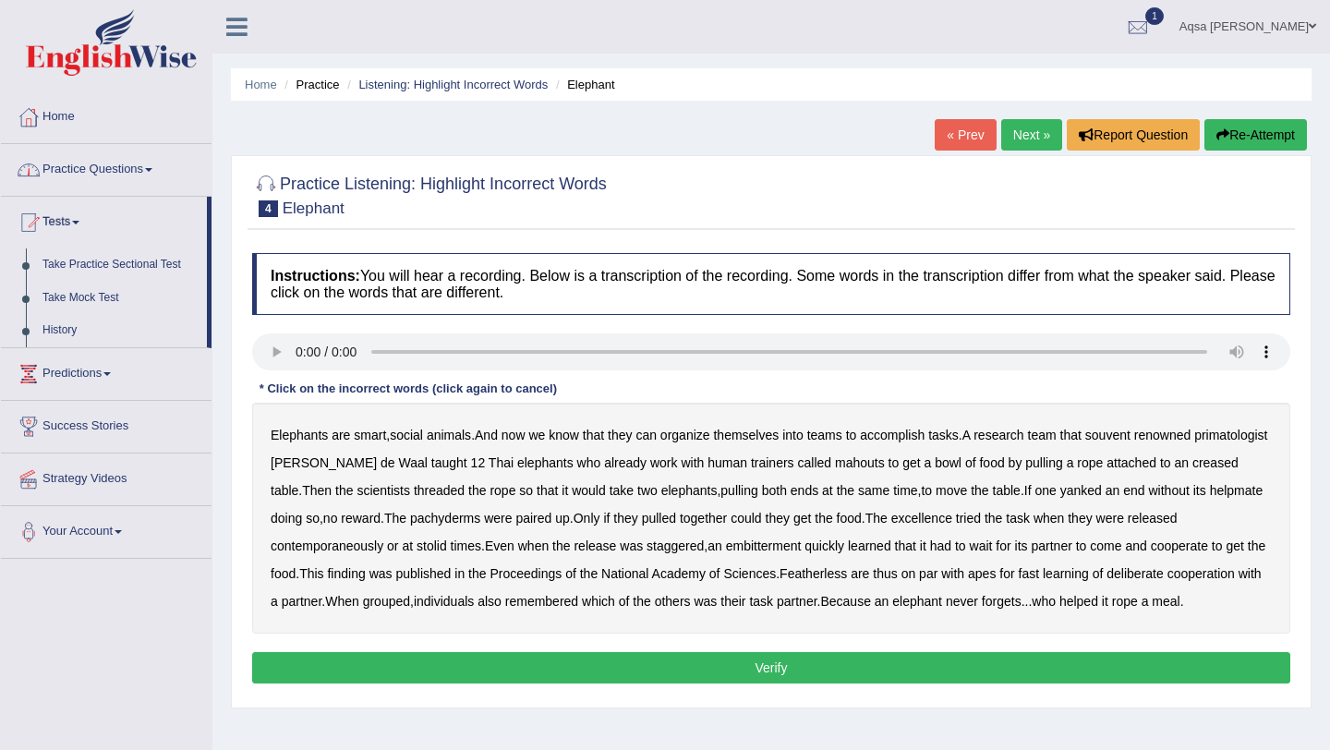
click at [105, 171] on link "Practice Questions" at bounding box center [106, 167] width 211 height 46
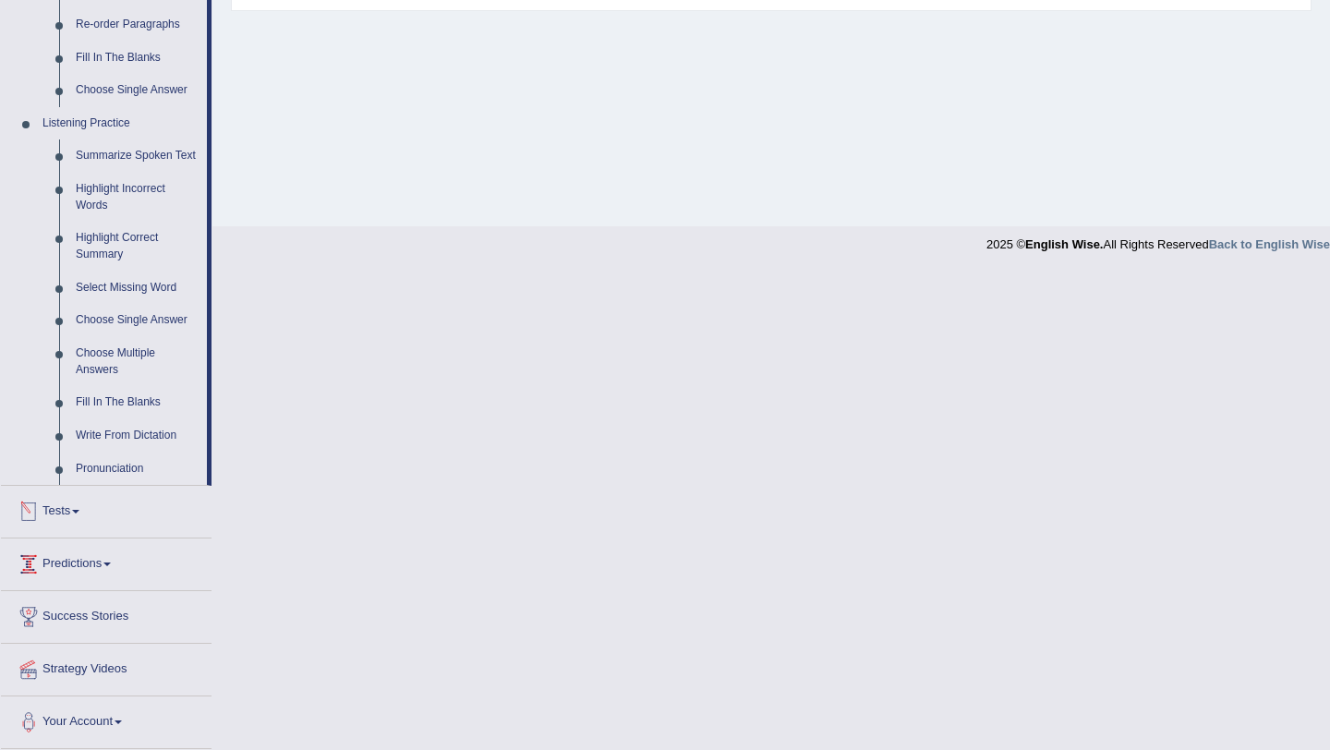
scroll to position [689, 0]
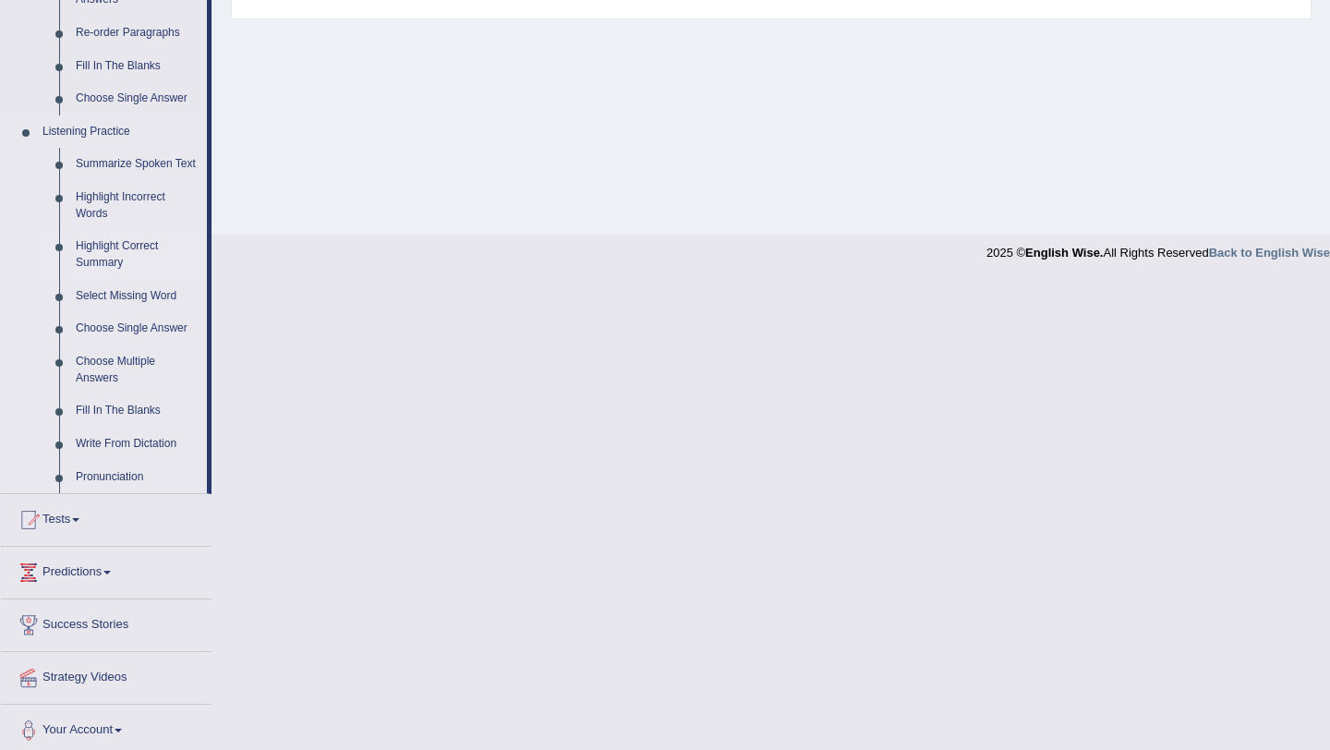
click at [123, 260] on link "Highlight Correct Summary" at bounding box center [137, 254] width 140 height 49
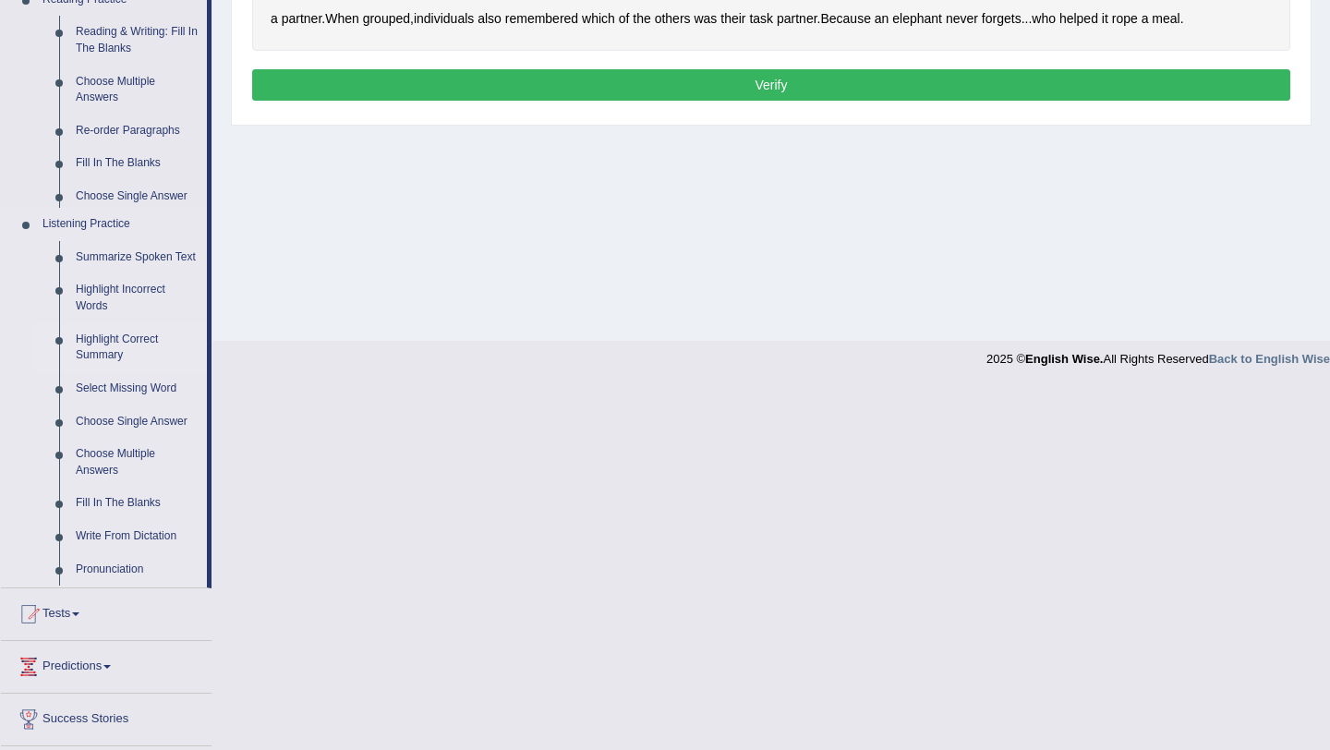
scroll to position [368, 0]
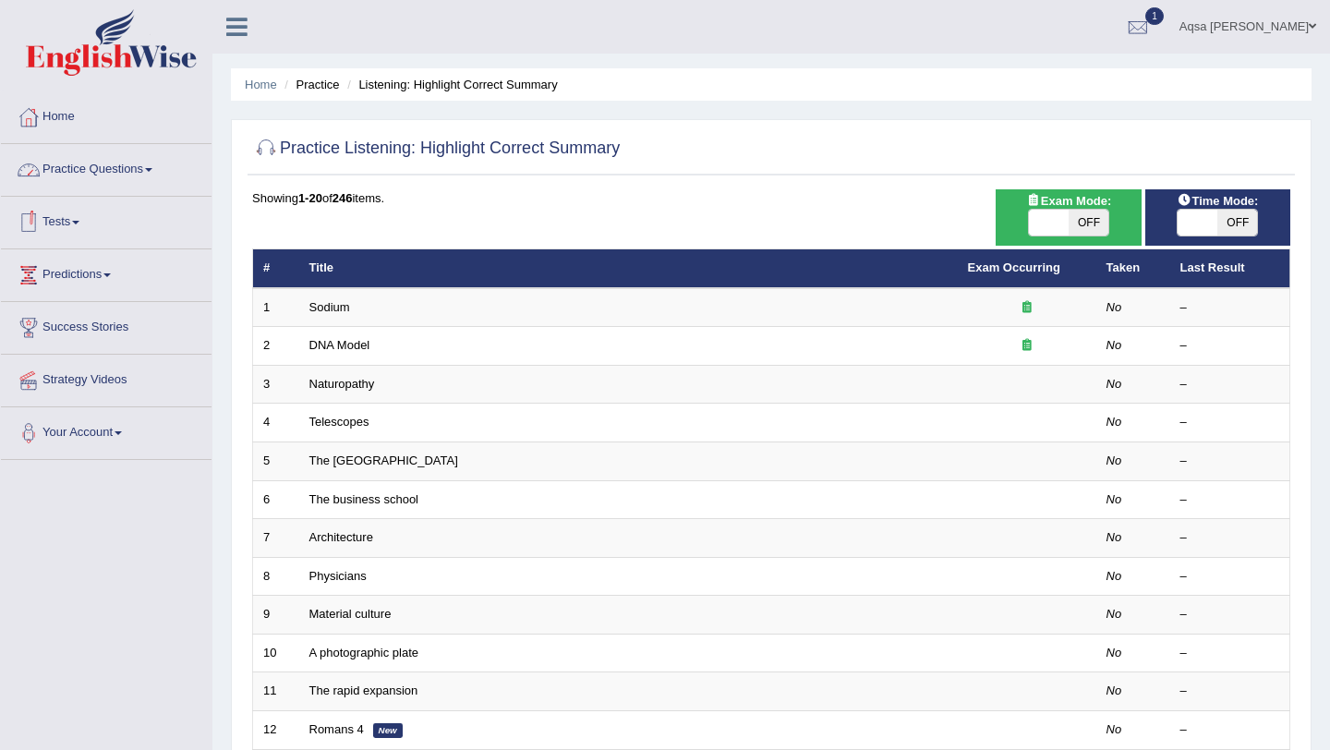
click at [98, 176] on link "Practice Questions" at bounding box center [106, 167] width 211 height 46
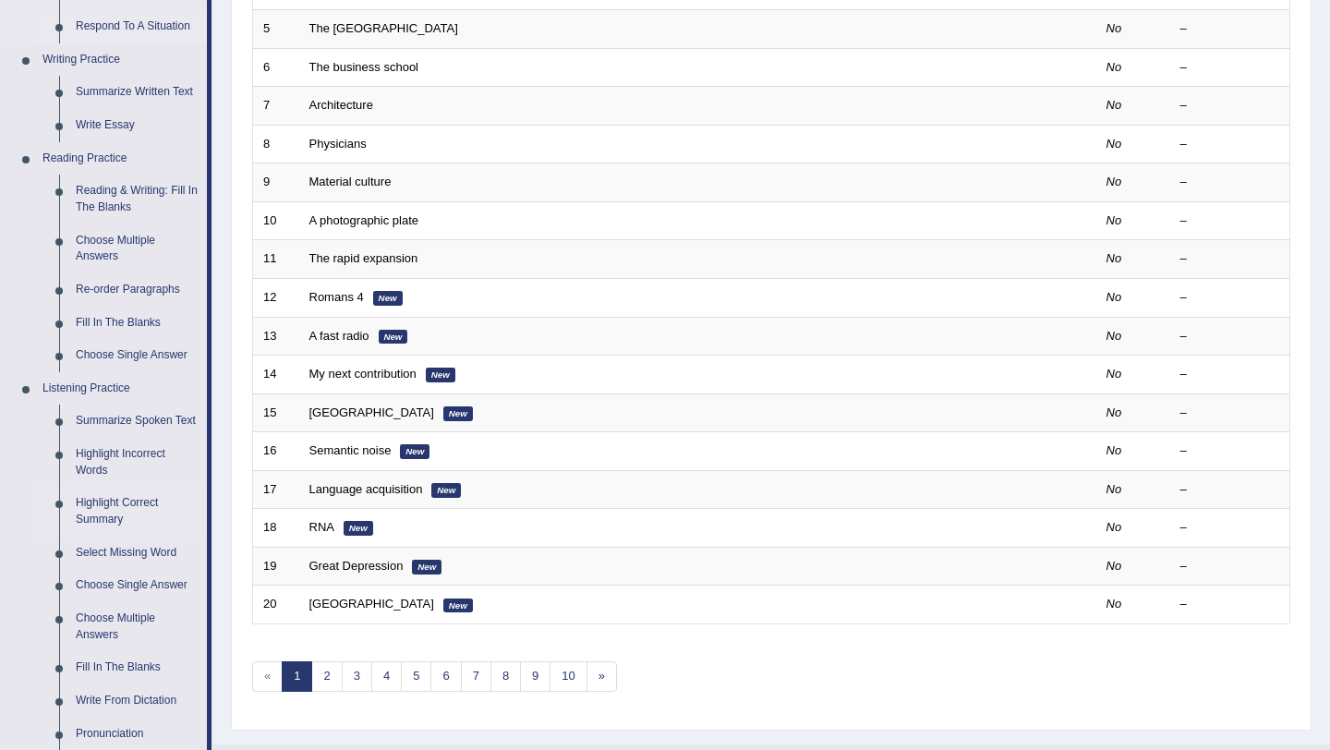
scroll to position [434, 0]
click at [84, 470] on link "Highlight Incorrect Words" at bounding box center [137, 460] width 140 height 49
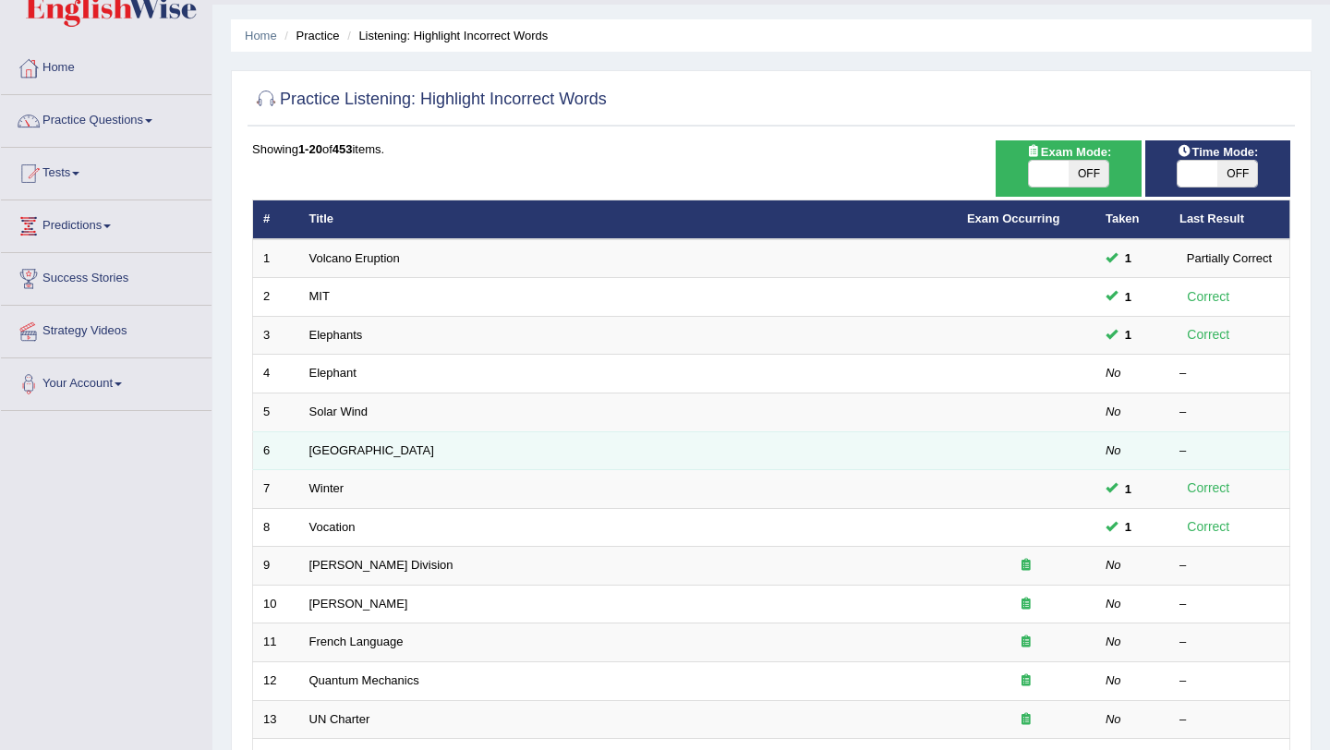
scroll to position [55, 0]
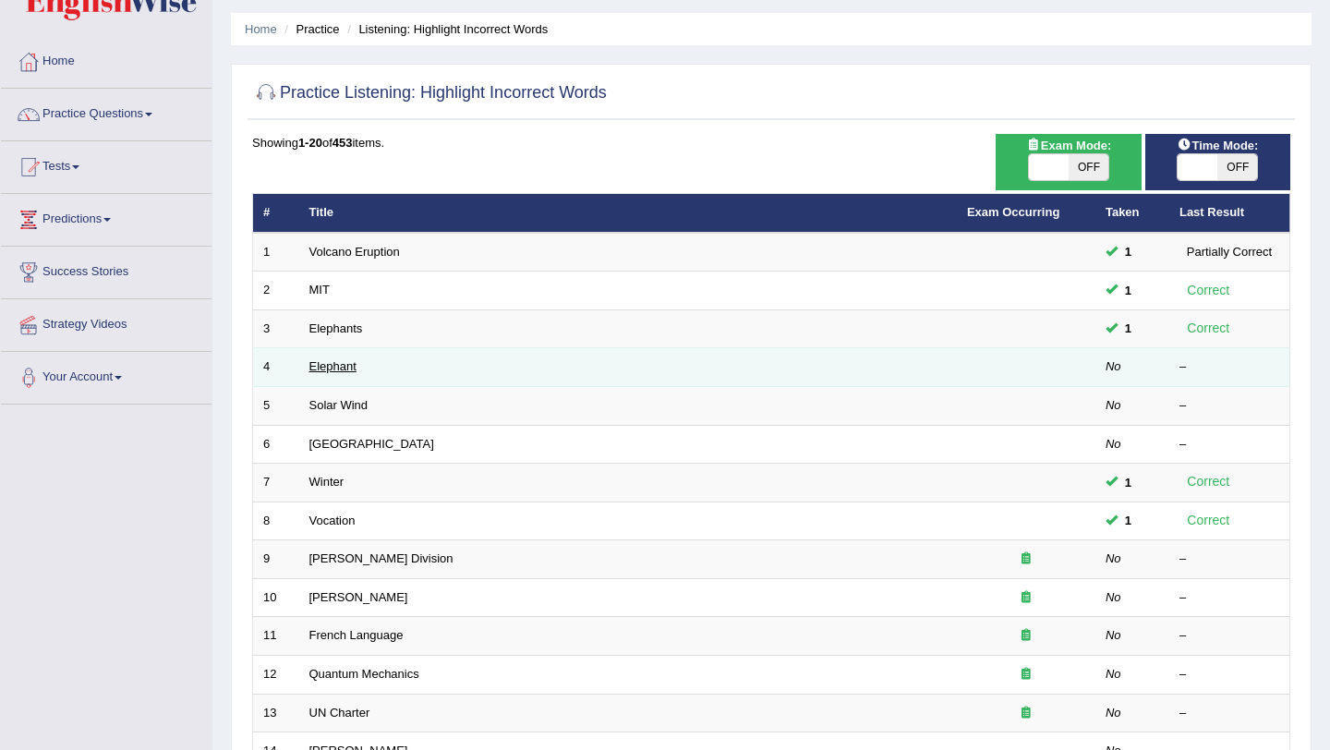
click at [350, 369] on link "Elephant" at bounding box center [333, 366] width 47 height 14
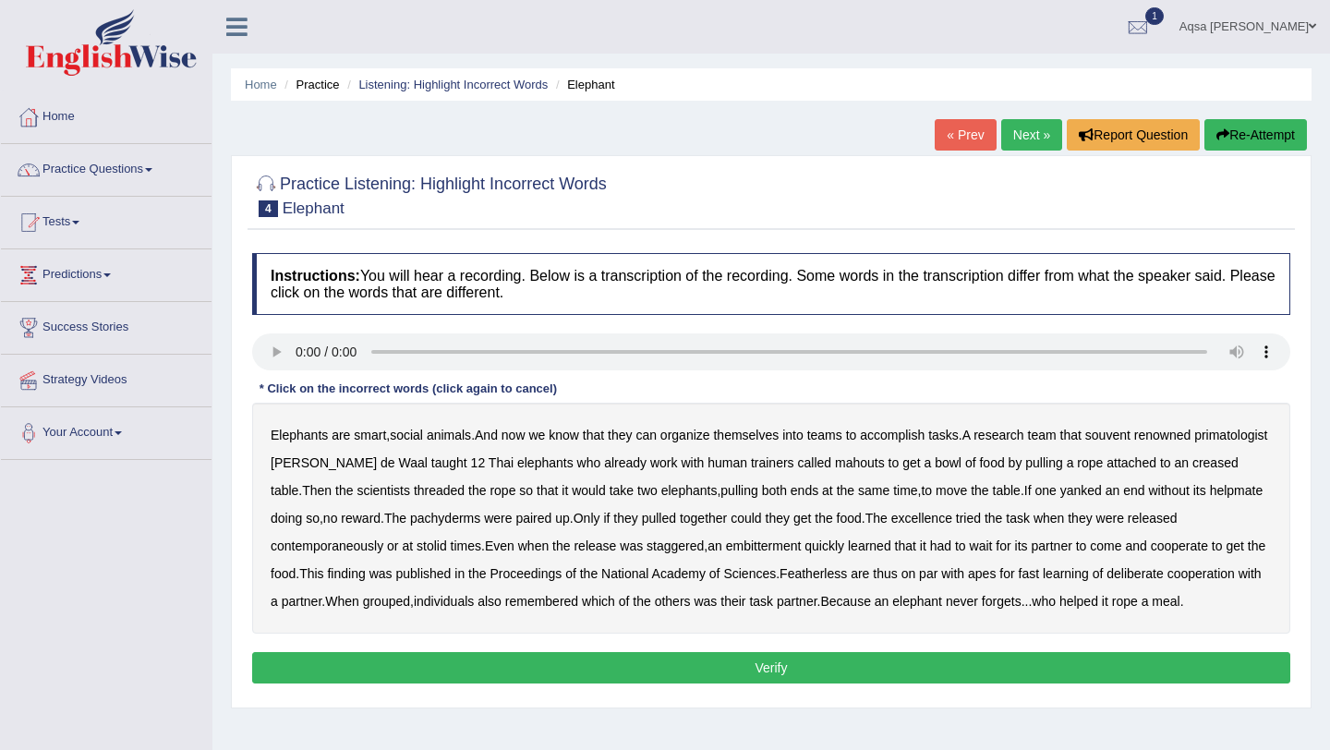
click at [1123, 440] on b "souvent" at bounding box center [1108, 435] width 45 height 15
click at [1239, 463] on b "creased" at bounding box center [1216, 462] width 46 height 15
click at [953, 520] on b "excellence" at bounding box center [922, 518] width 61 height 15
click at [317, 550] on b "contemporaneously" at bounding box center [327, 546] width 113 height 15
click at [823, 570] on b "Featherless" at bounding box center [813, 573] width 67 height 15
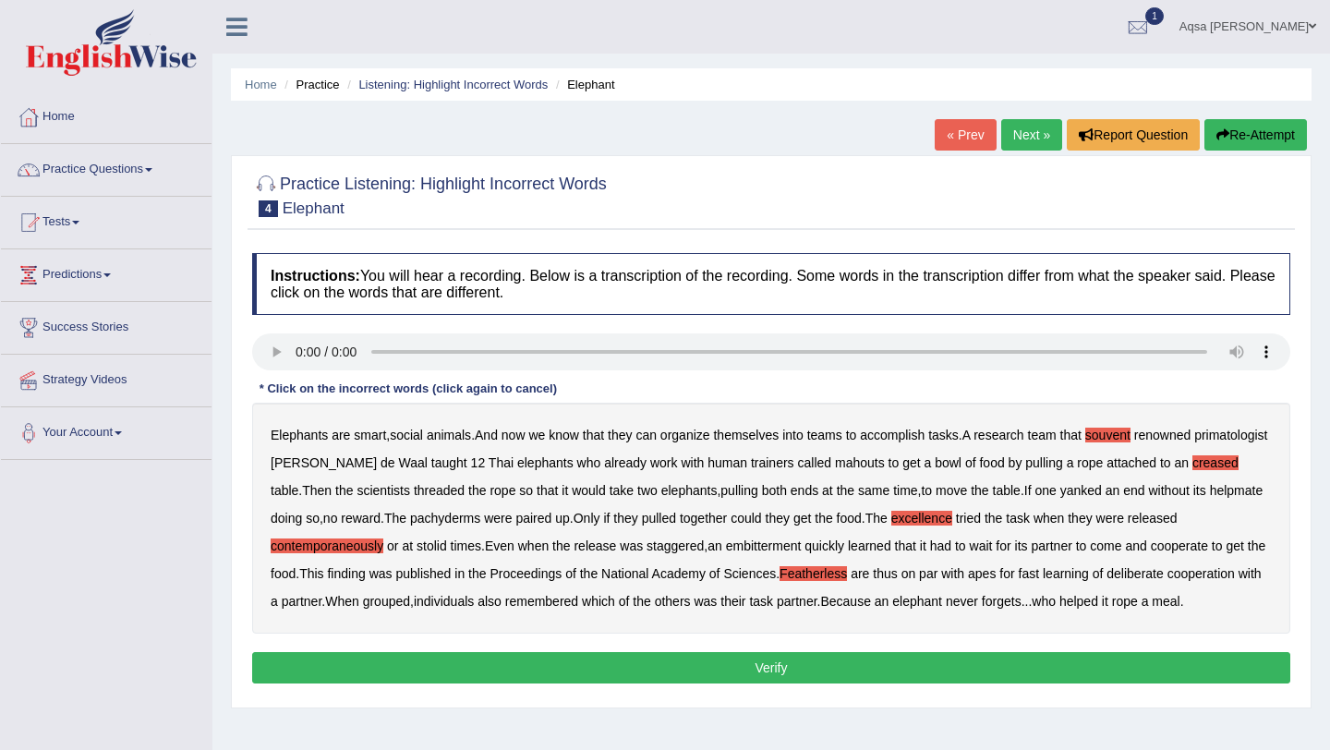
click at [718, 684] on button "Verify" at bounding box center [771, 667] width 1038 height 31
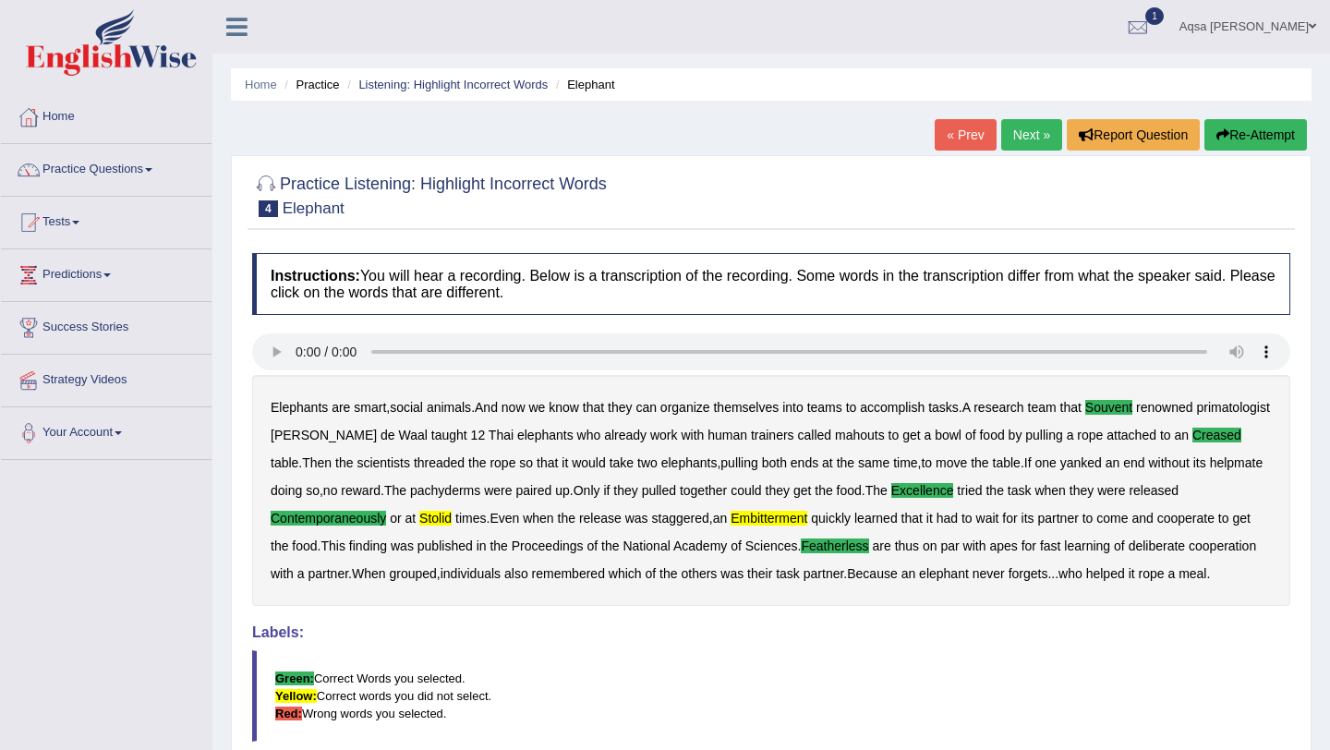
click at [1013, 136] on link "Next »" at bounding box center [1032, 134] width 61 height 31
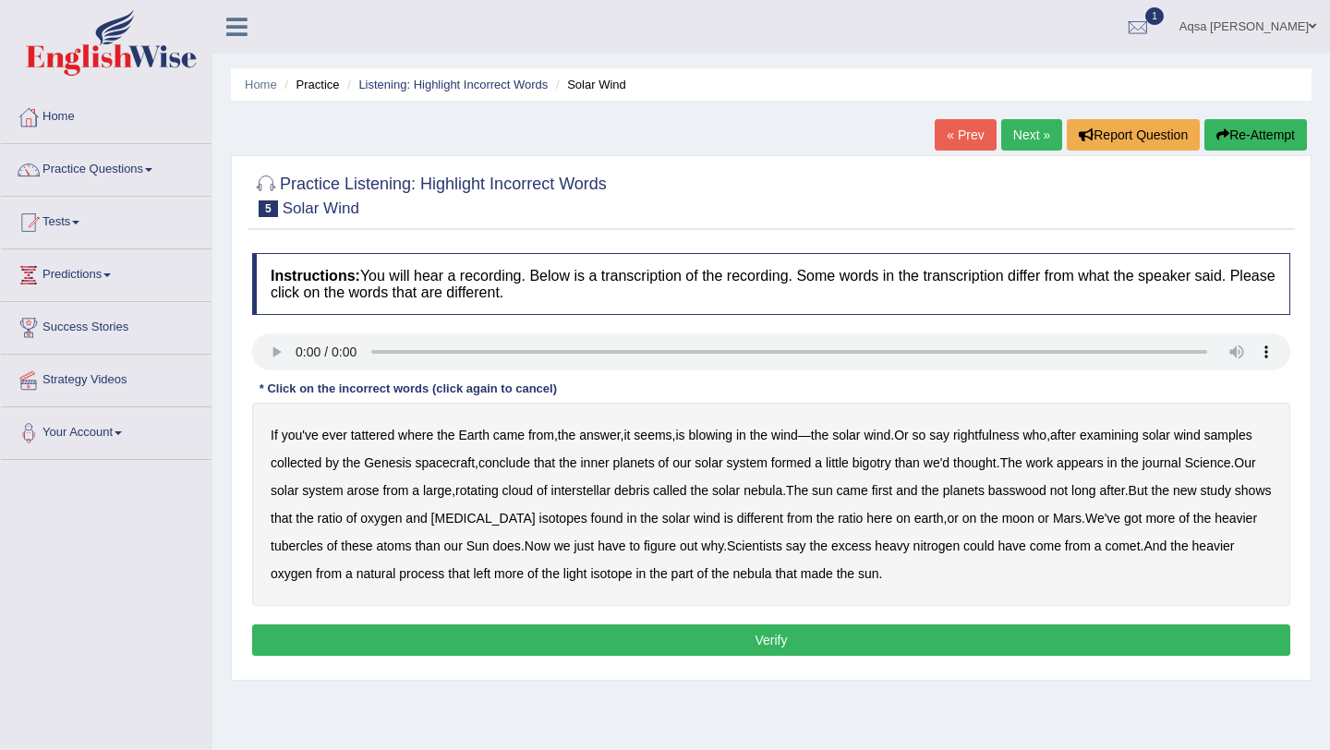
click at [370, 431] on b "tattered" at bounding box center [372, 435] width 43 height 15
click at [1012, 431] on b "rightfulness" at bounding box center [986, 435] width 67 height 15
click at [892, 467] on b "bigotry" at bounding box center [872, 462] width 39 height 15
click at [1047, 492] on b "basswood" at bounding box center [1018, 490] width 58 height 15
click at [536, 525] on b "biotin" at bounding box center [483, 518] width 104 height 15
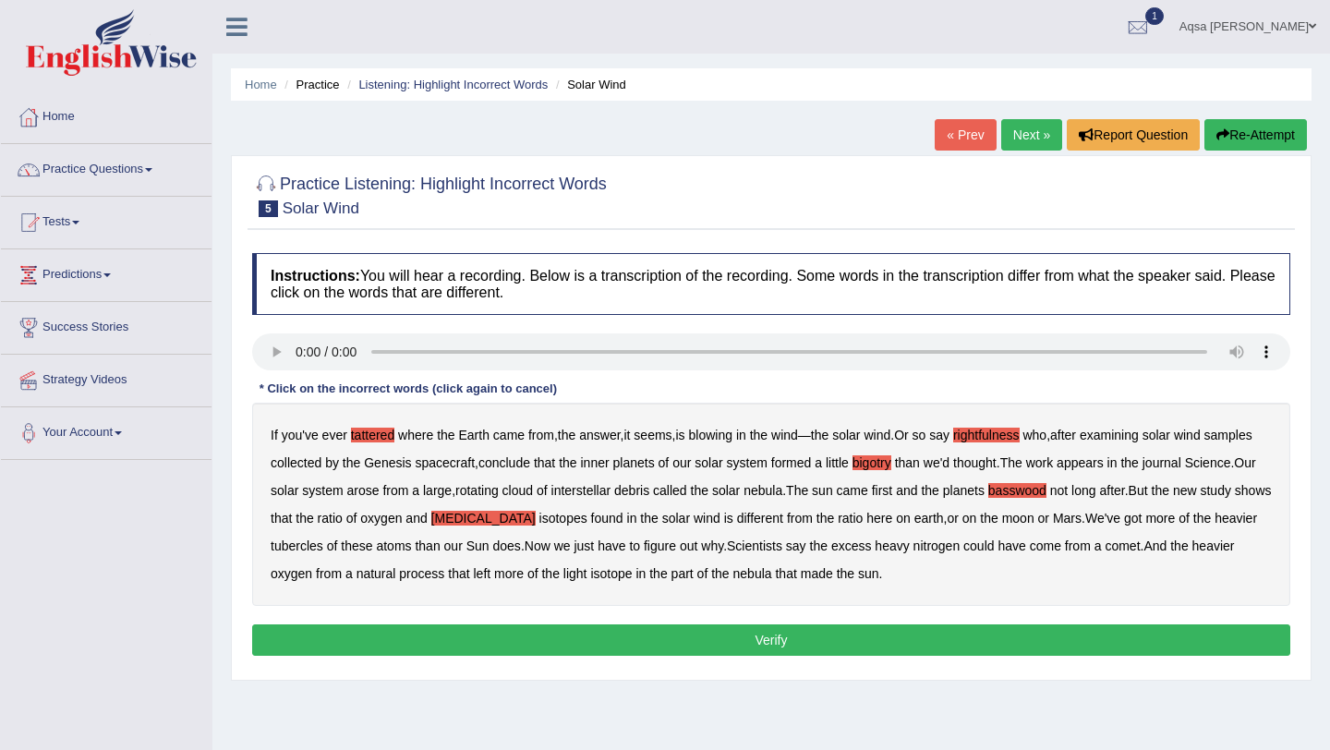
click at [317, 558] on div "If you've ever tattered where the Earth came from , the answer , it seems , is …" at bounding box center [771, 504] width 1038 height 203
click at [323, 545] on b "tubercles" at bounding box center [297, 546] width 53 height 15
click at [670, 638] on button "Verify" at bounding box center [771, 640] width 1038 height 31
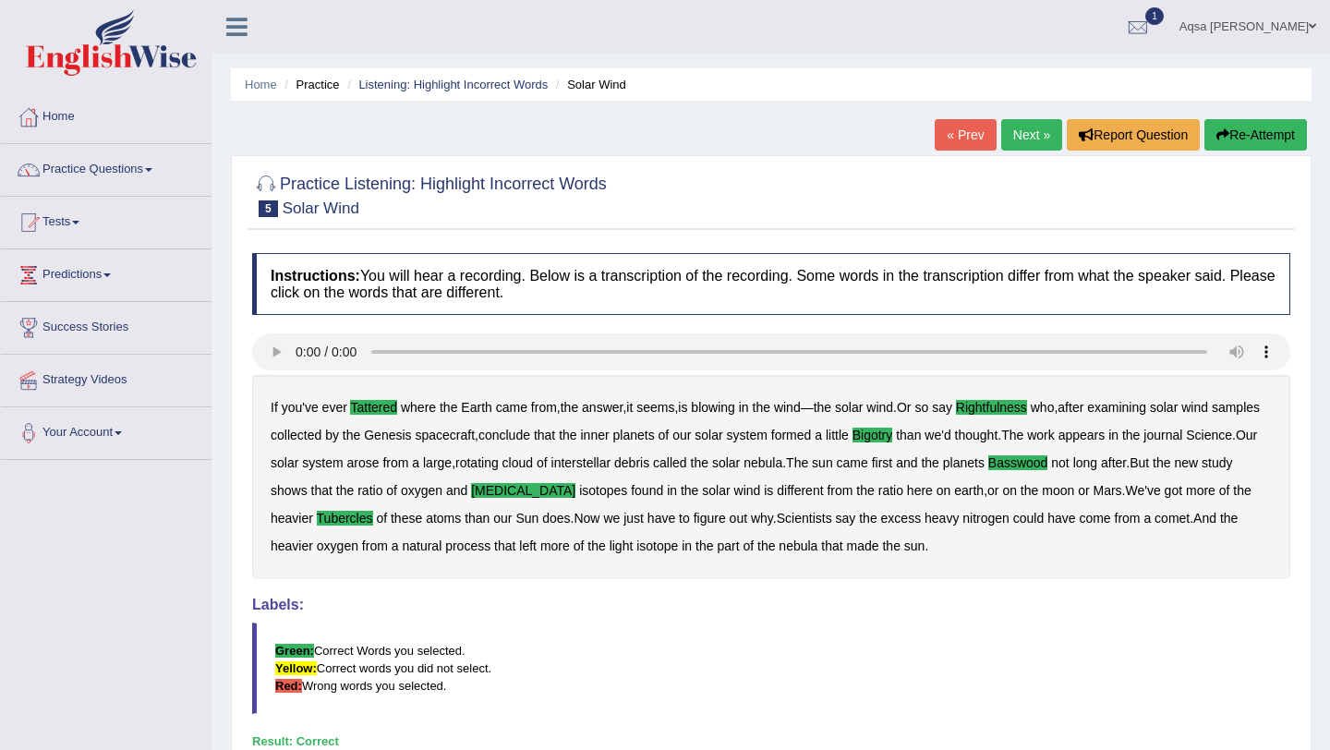
click at [1025, 138] on link "Next »" at bounding box center [1032, 134] width 61 height 31
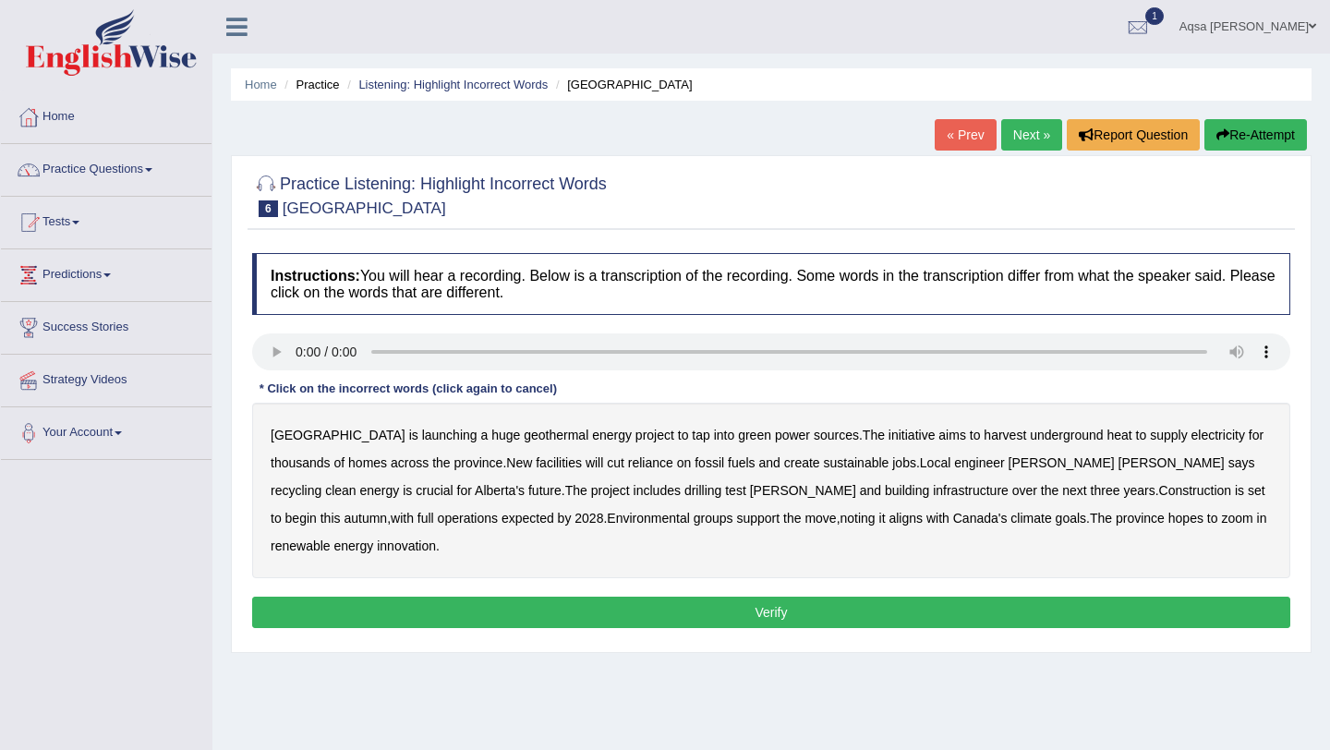
click at [322, 483] on b "recycling" at bounding box center [296, 490] width 51 height 15
click at [736, 519] on b "support" at bounding box center [757, 518] width 43 height 15
click at [1221, 524] on b "zoom" at bounding box center [1236, 518] width 31 height 15
click at [912, 597] on button "Verify" at bounding box center [771, 612] width 1038 height 31
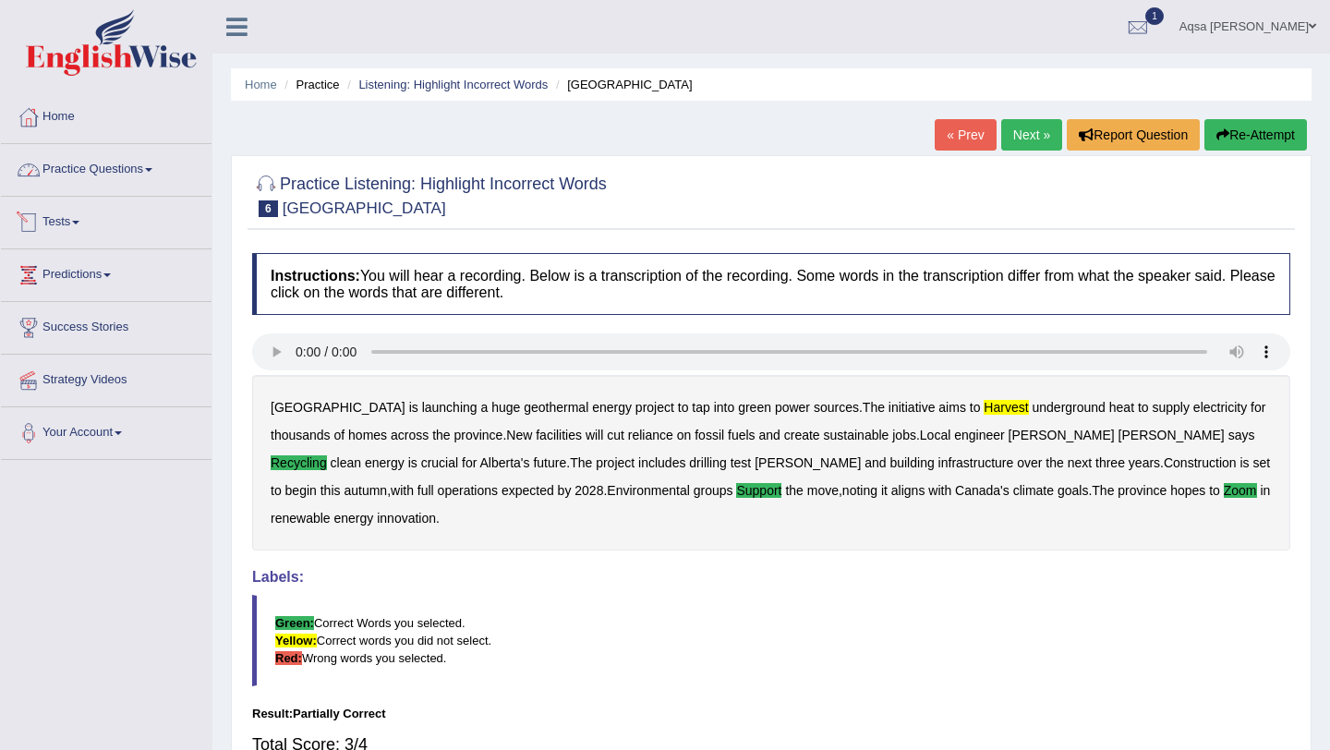
click at [97, 176] on link "Practice Questions" at bounding box center [106, 167] width 211 height 46
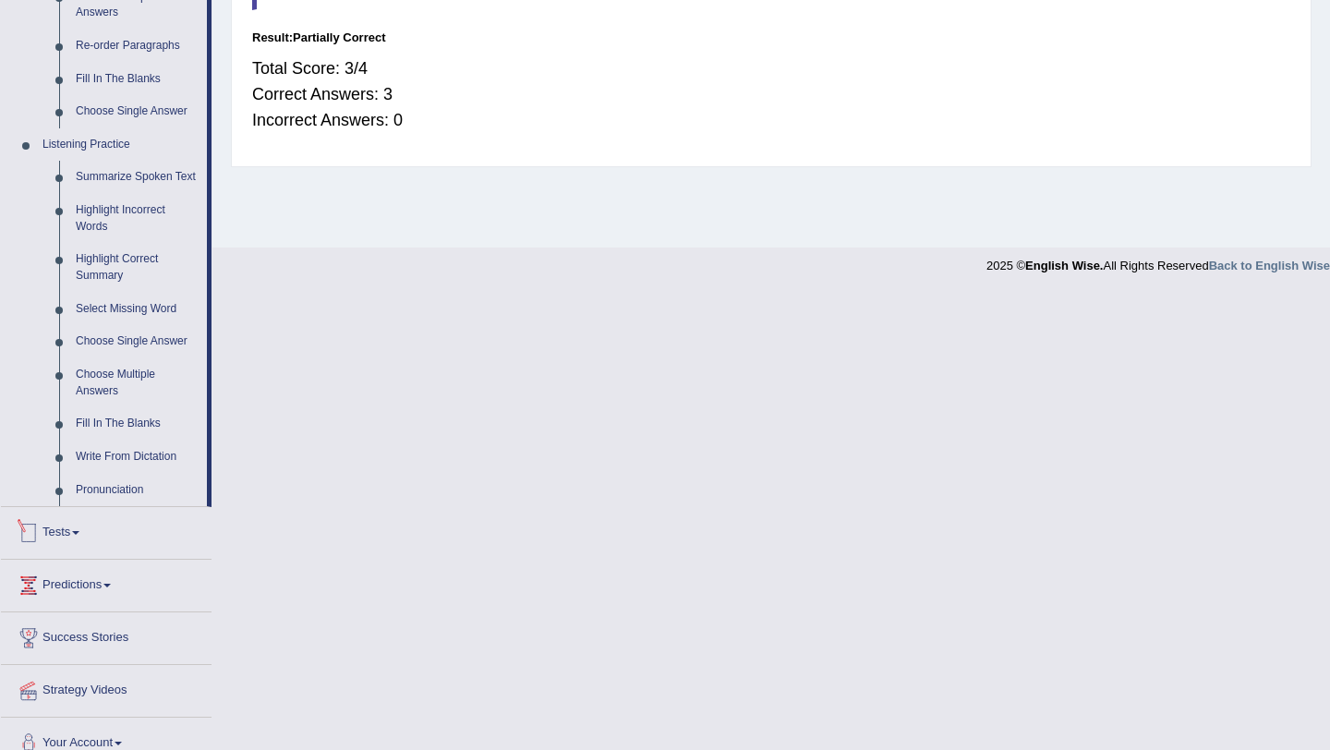
scroll to position [674, 0]
click at [95, 238] on link "Highlight Incorrect Words" at bounding box center [137, 220] width 140 height 49
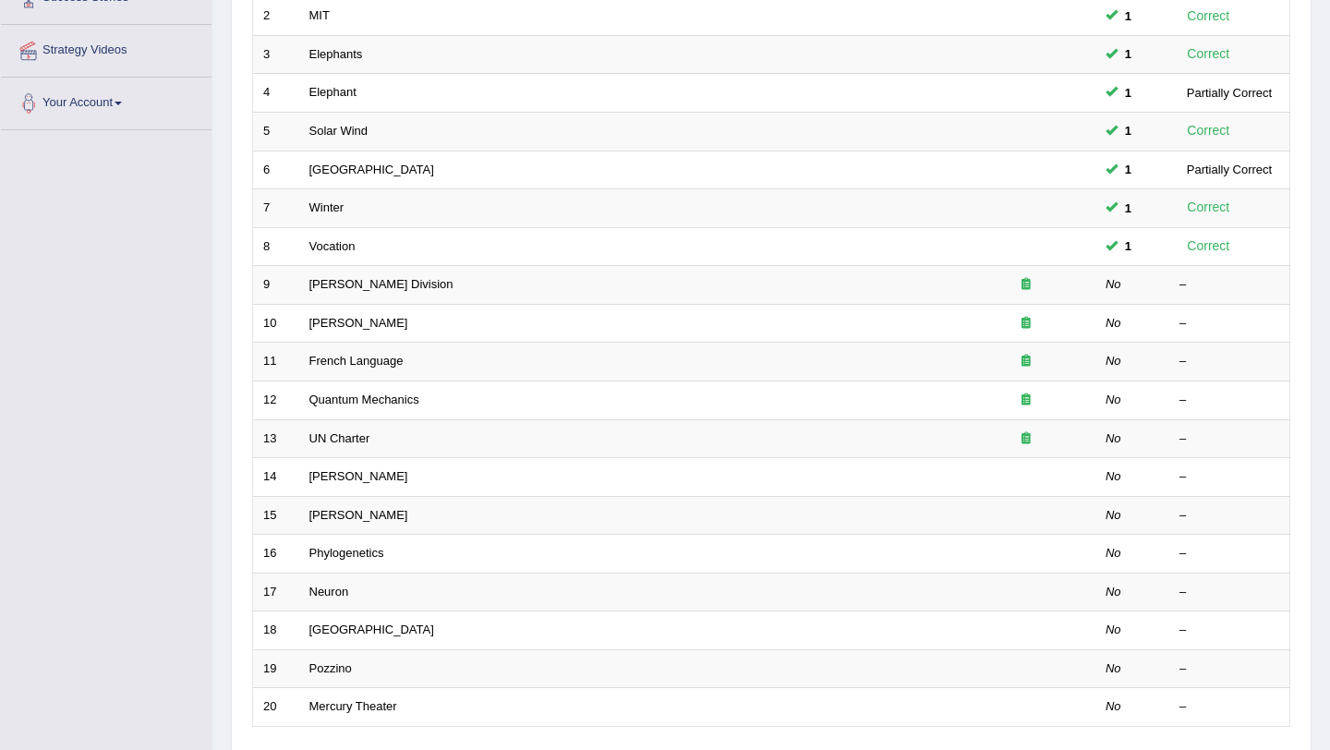
scroll to position [318, 0]
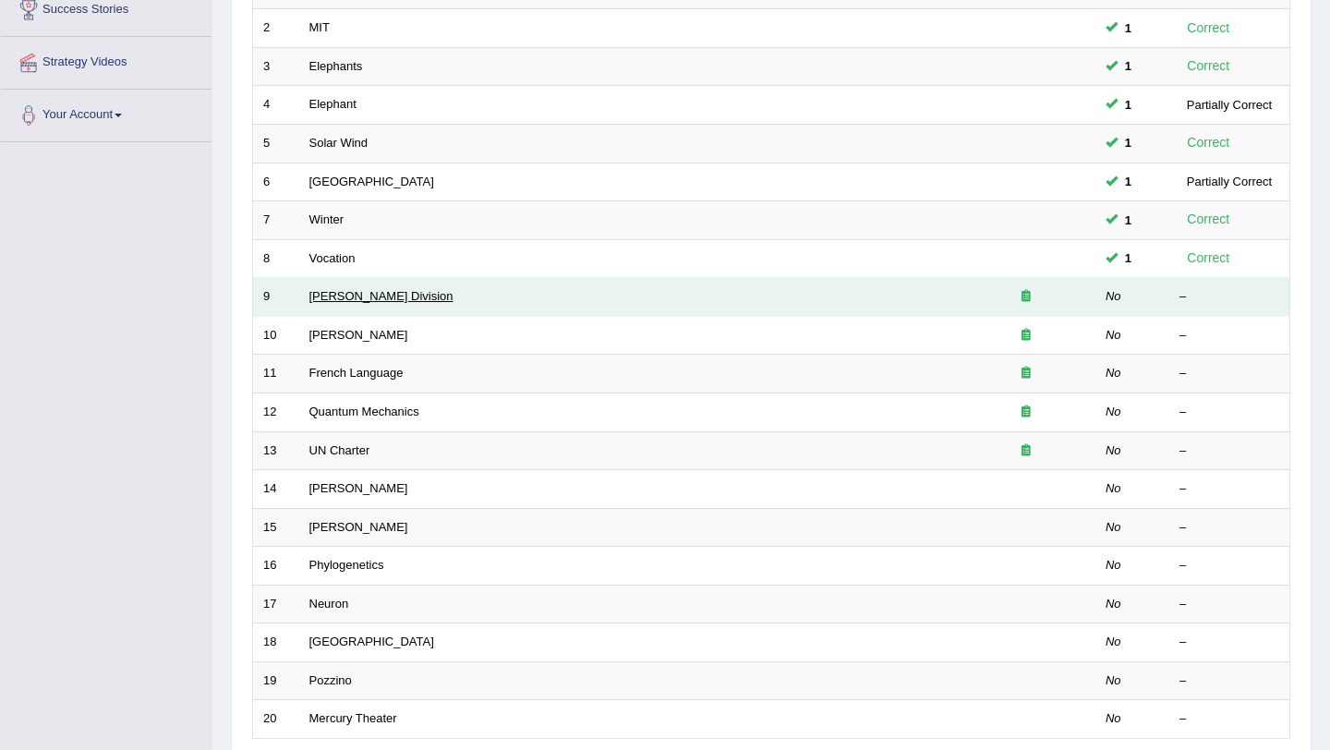
click at [353, 302] on link "[PERSON_NAME] Division" at bounding box center [382, 296] width 144 height 14
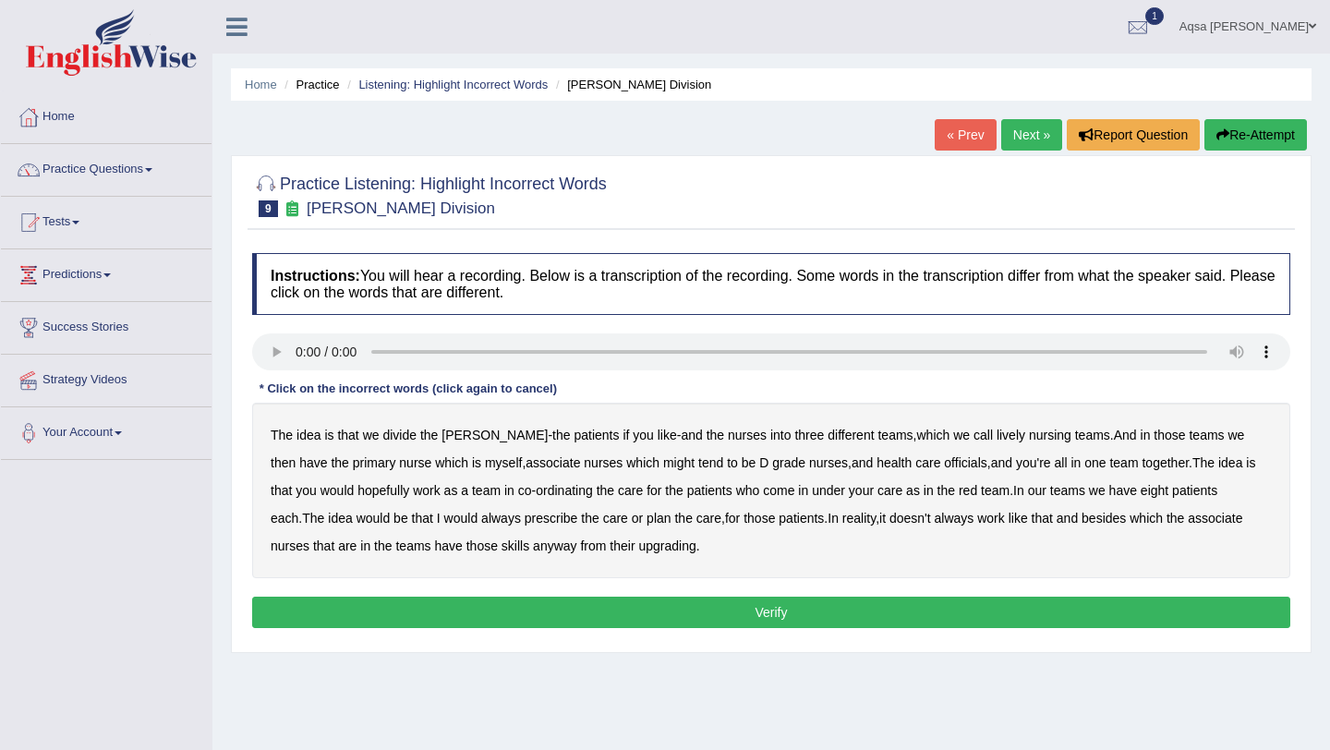
click at [382, 279] on h4 "Instructions: You will hear a recording. Below is a transcription of the record…" at bounding box center [771, 284] width 1038 height 62
click at [997, 437] on b "lively" at bounding box center [1011, 435] width 29 height 15
click at [663, 466] on b "might" at bounding box center [678, 462] width 31 height 15
click at [944, 466] on b "officials" at bounding box center [965, 462] width 42 height 15
click at [481, 518] on b "always" at bounding box center [501, 518] width 40 height 15
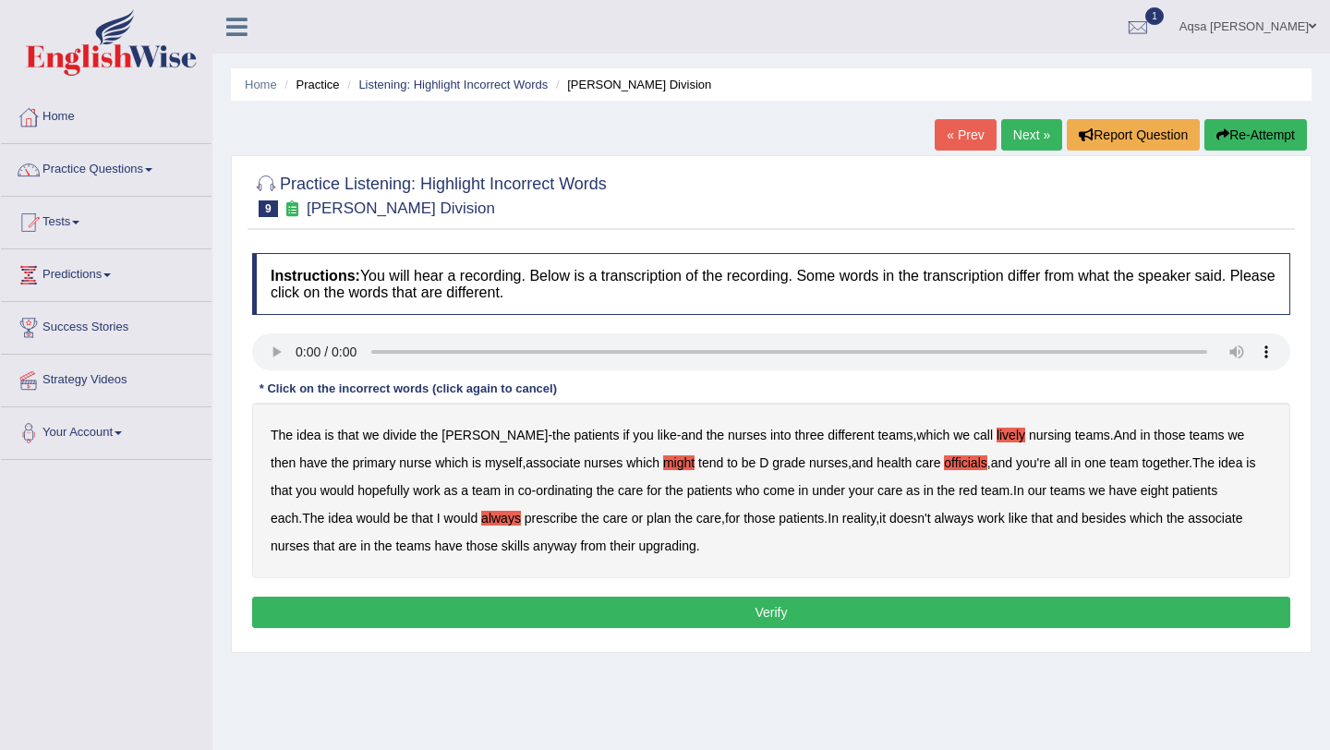
click at [638, 543] on b "upgrading" at bounding box center [666, 546] width 57 height 15
click at [563, 598] on button "Verify" at bounding box center [771, 612] width 1038 height 31
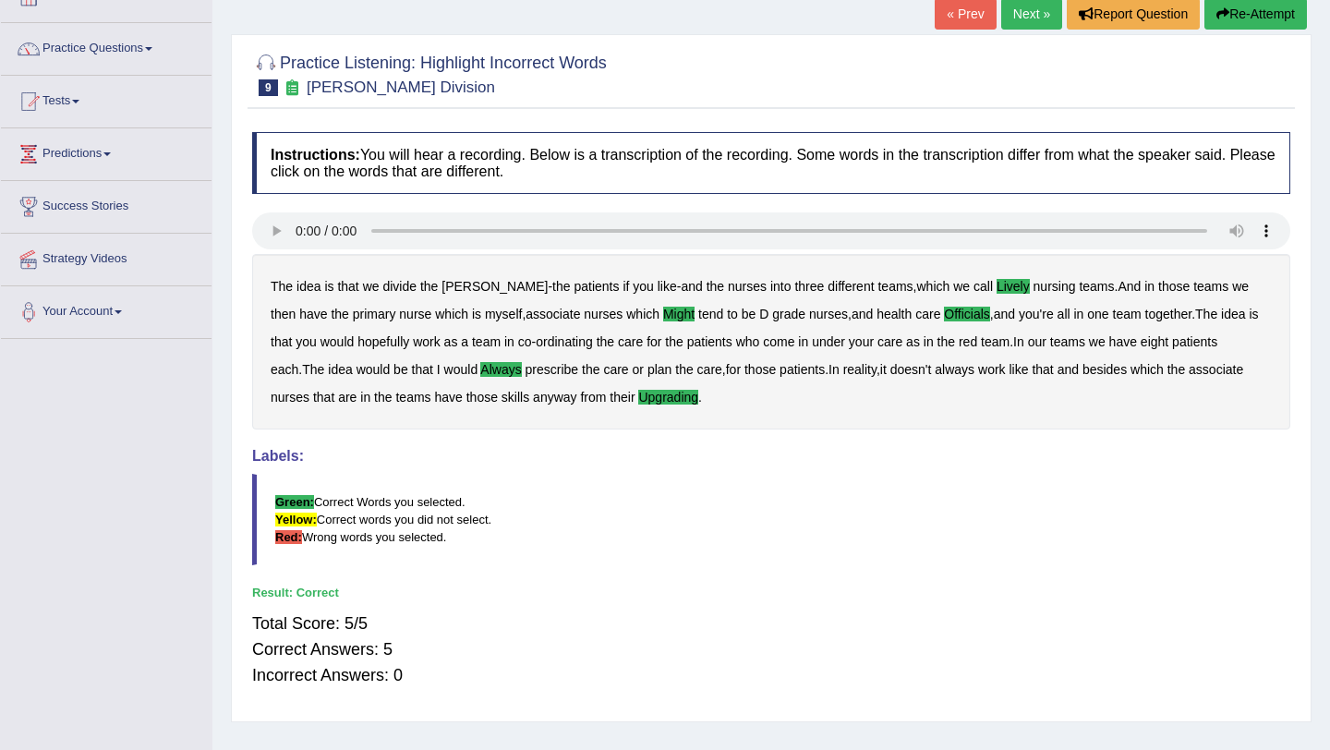
scroll to position [123, 0]
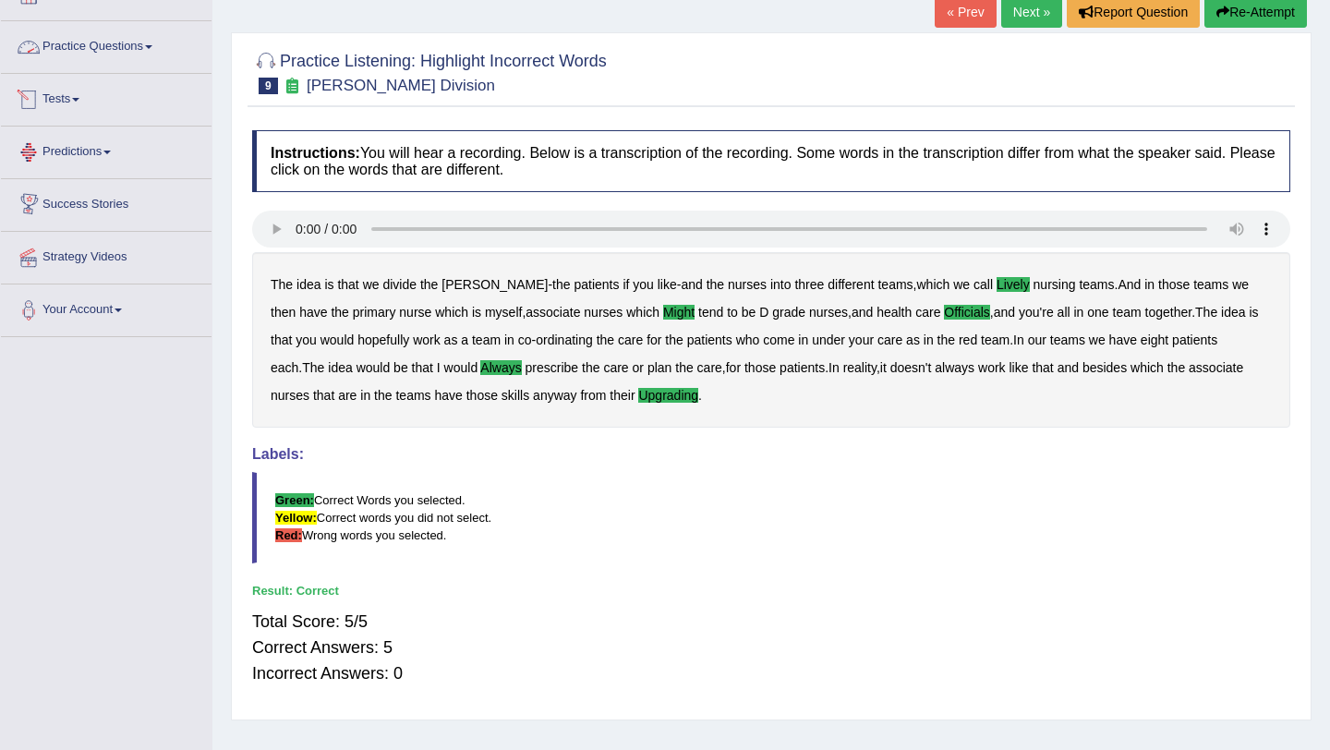
click at [96, 57] on link "Practice Questions" at bounding box center [106, 44] width 211 height 46
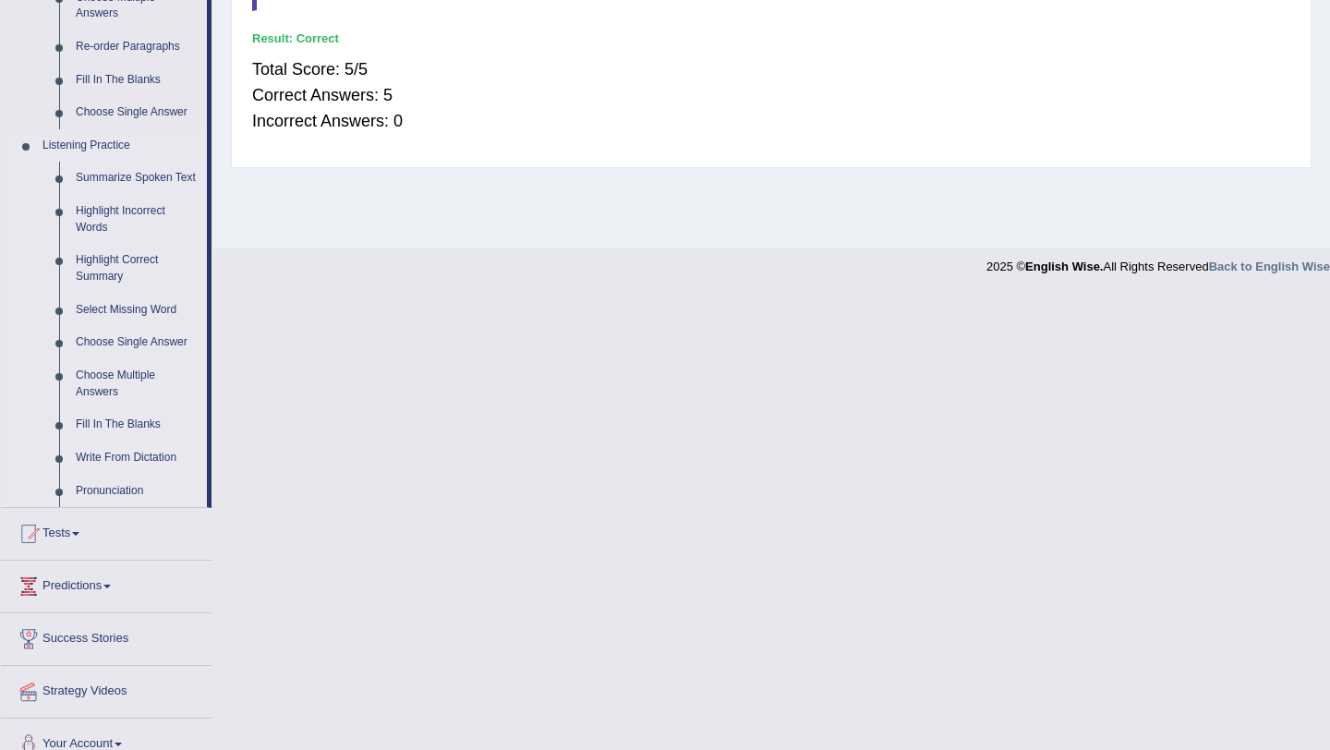
click at [99, 474] on link "Write From Dictation" at bounding box center [137, 458] width 140 height 33
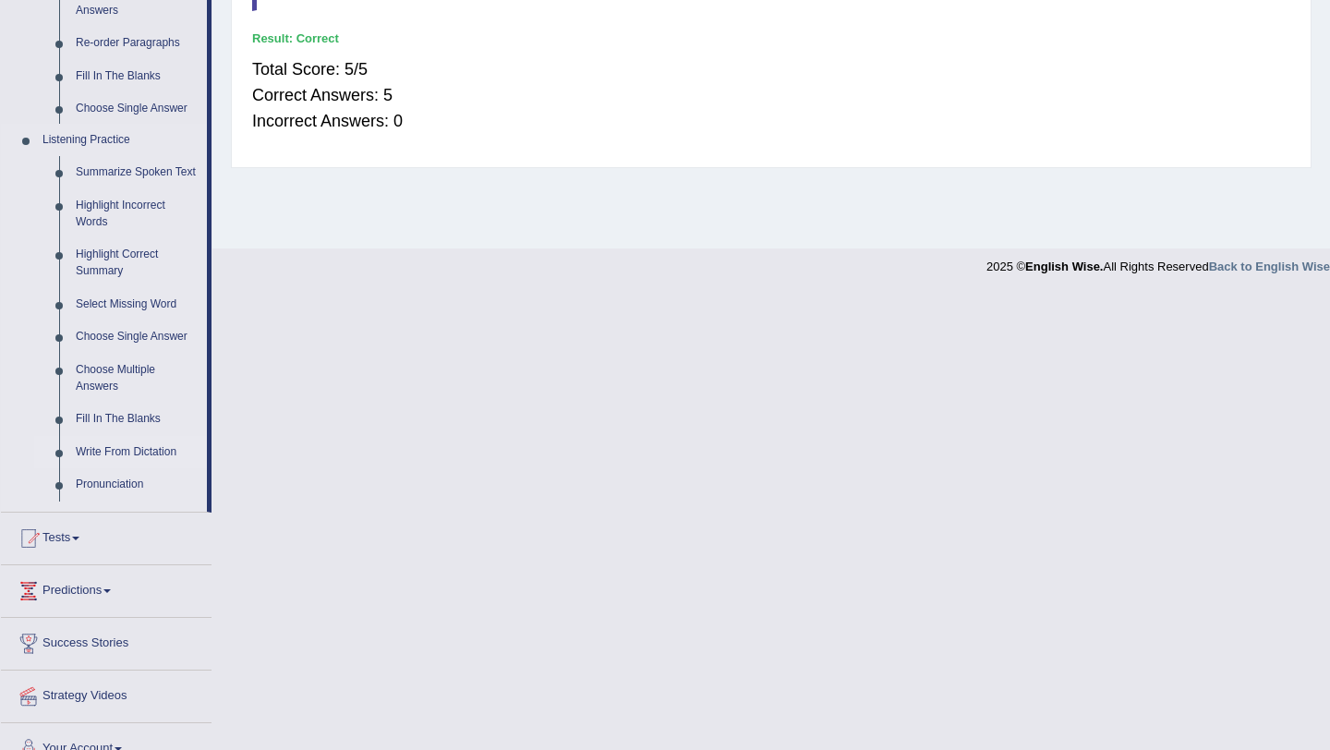
scroll to position [298, 0]
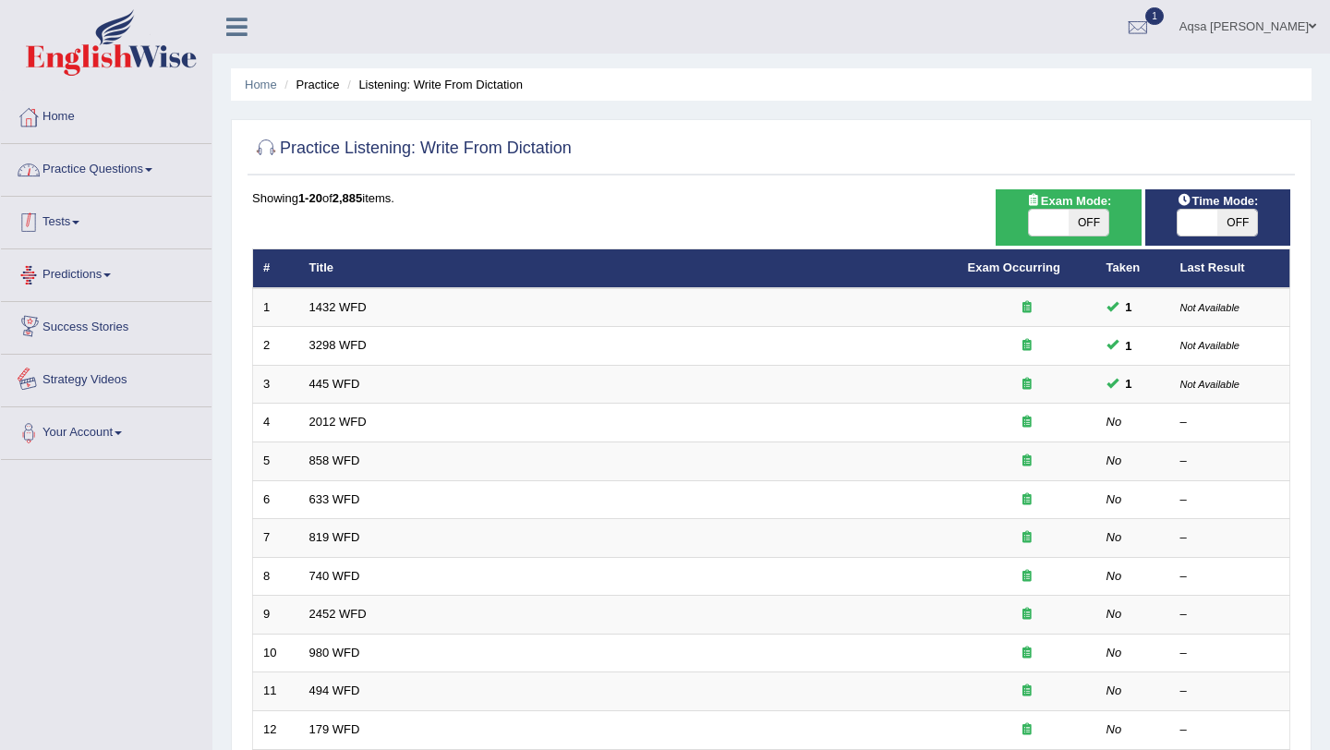
click at [80, 176] on link "Practice Questions" at bounding box center [106, 167] width 211 height 46
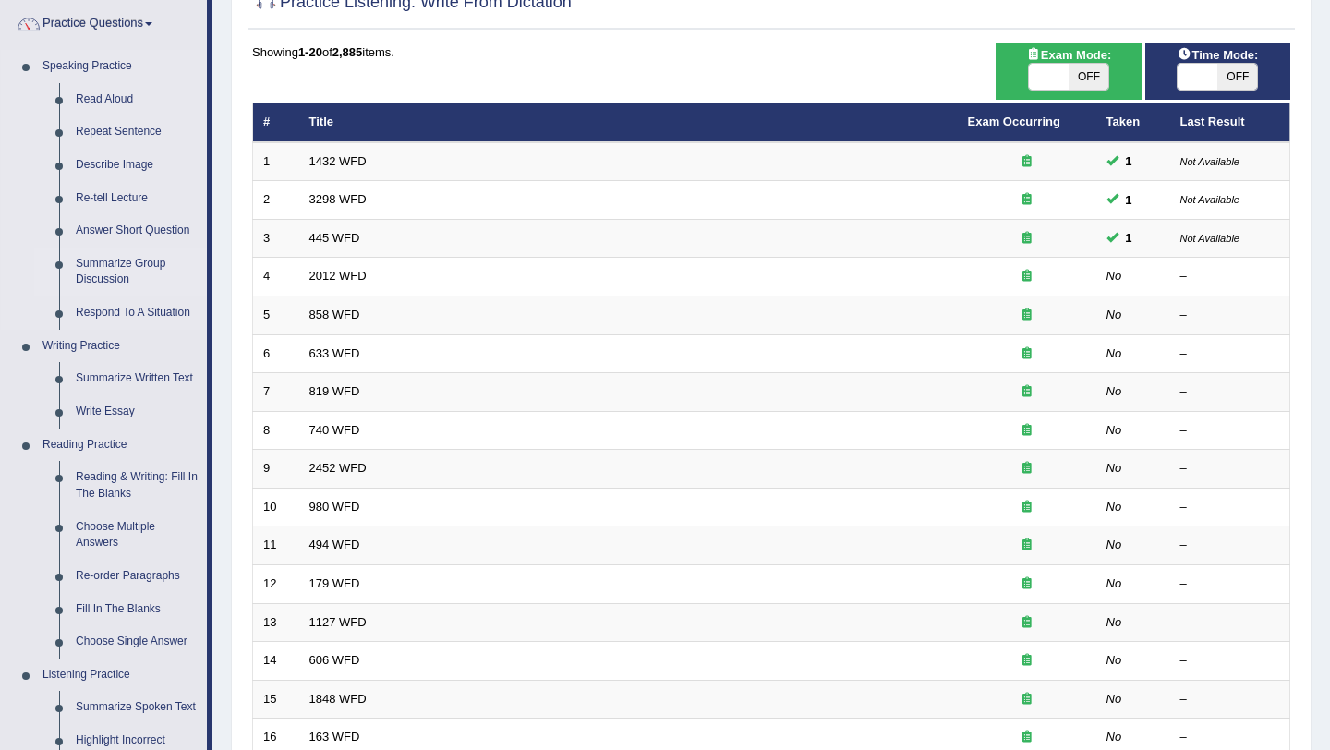
scroll to position [148, 0]
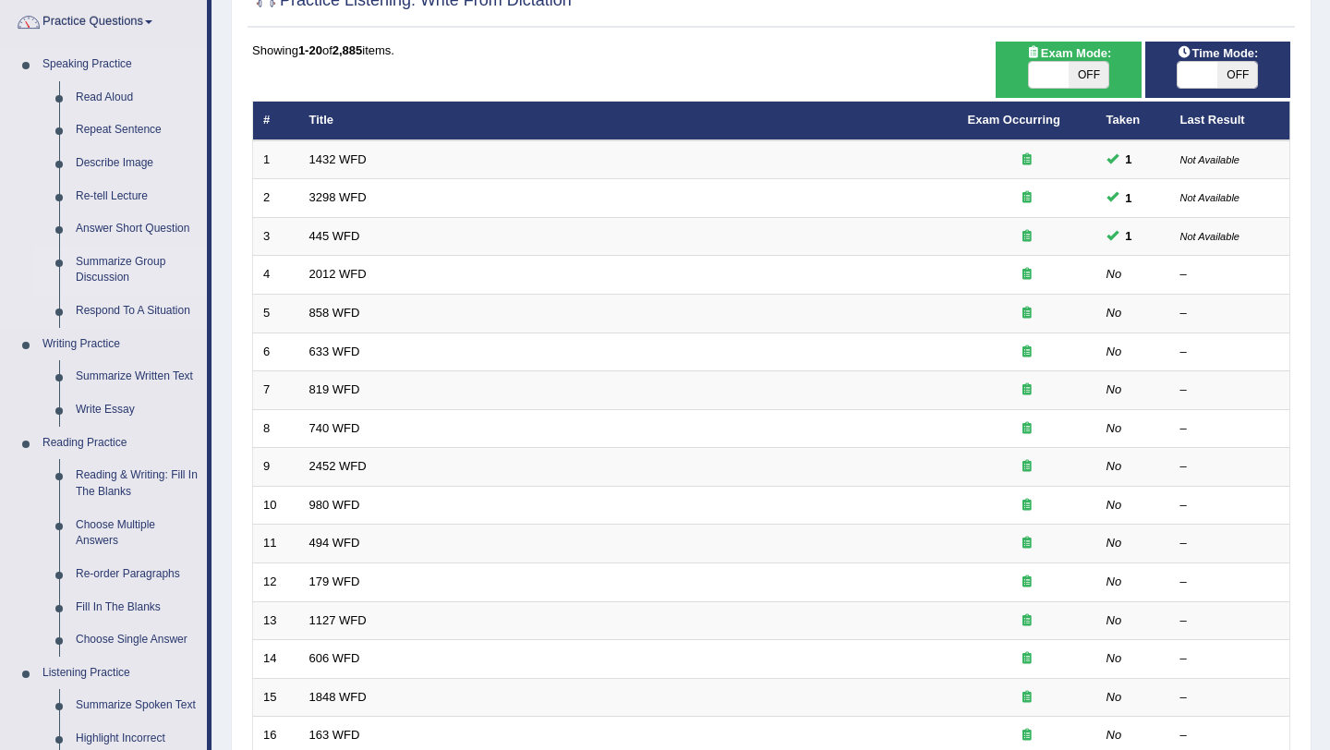
click at [102, 416] on link "Write Essay" at bounding box center [137, 410] width 140 height 33
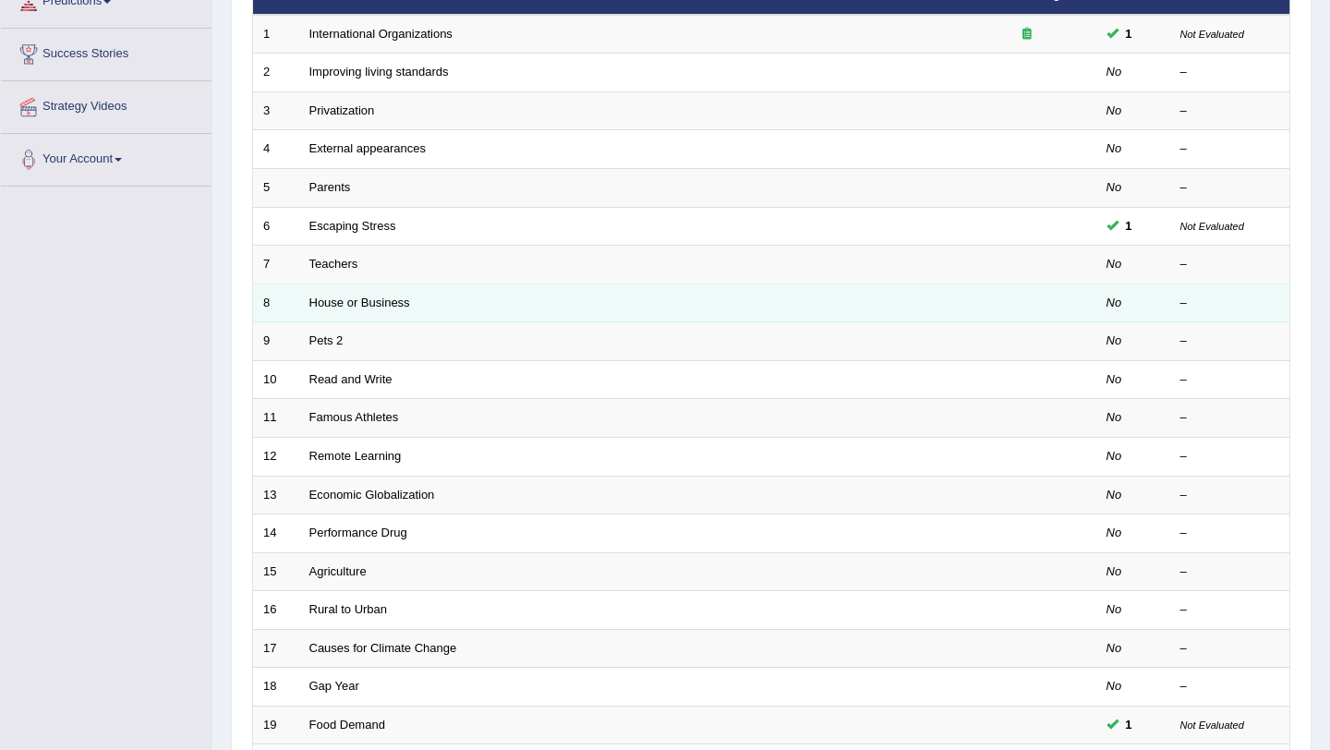
scroll to position [285, 0]
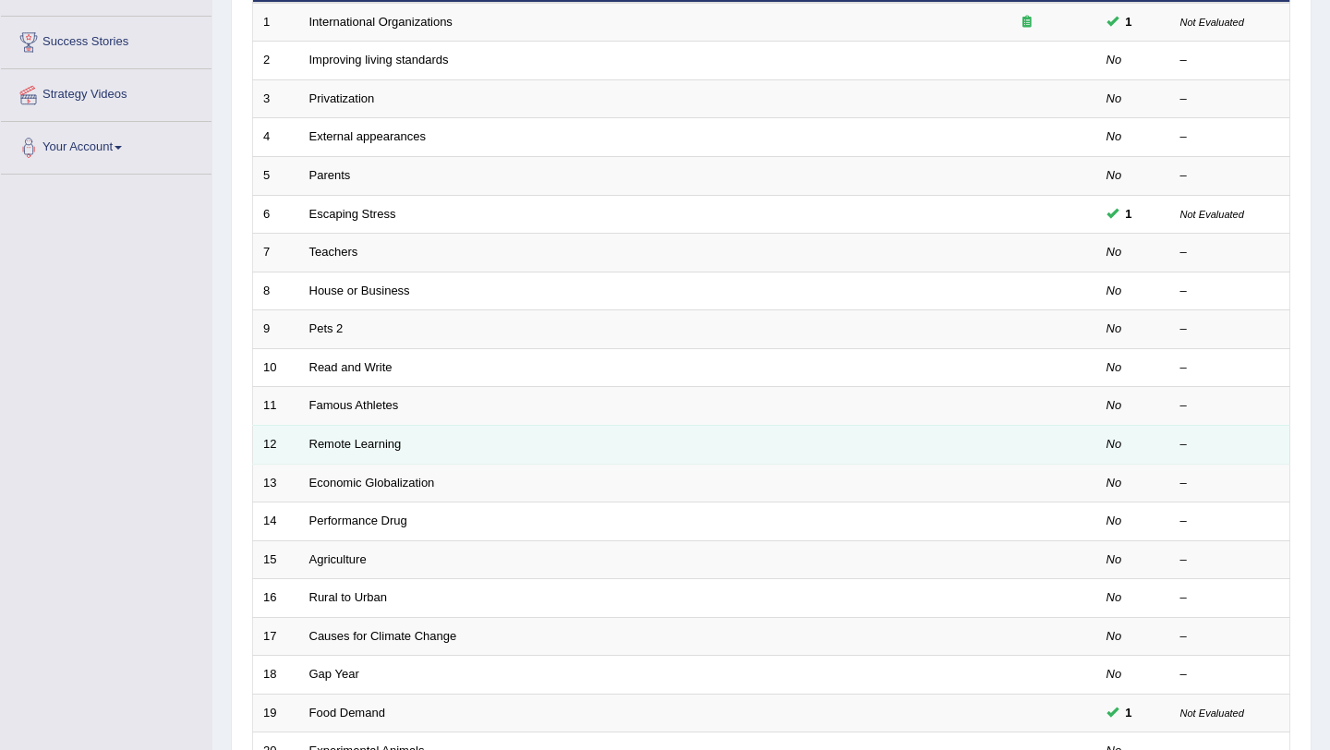
click at [361, 453] on td "Remote Learning" at bounding box center [628, 444] width 659 height 39
click at [360, 445] on link "Remote Learning" at bounding box center [356, 444] width 92 height 14
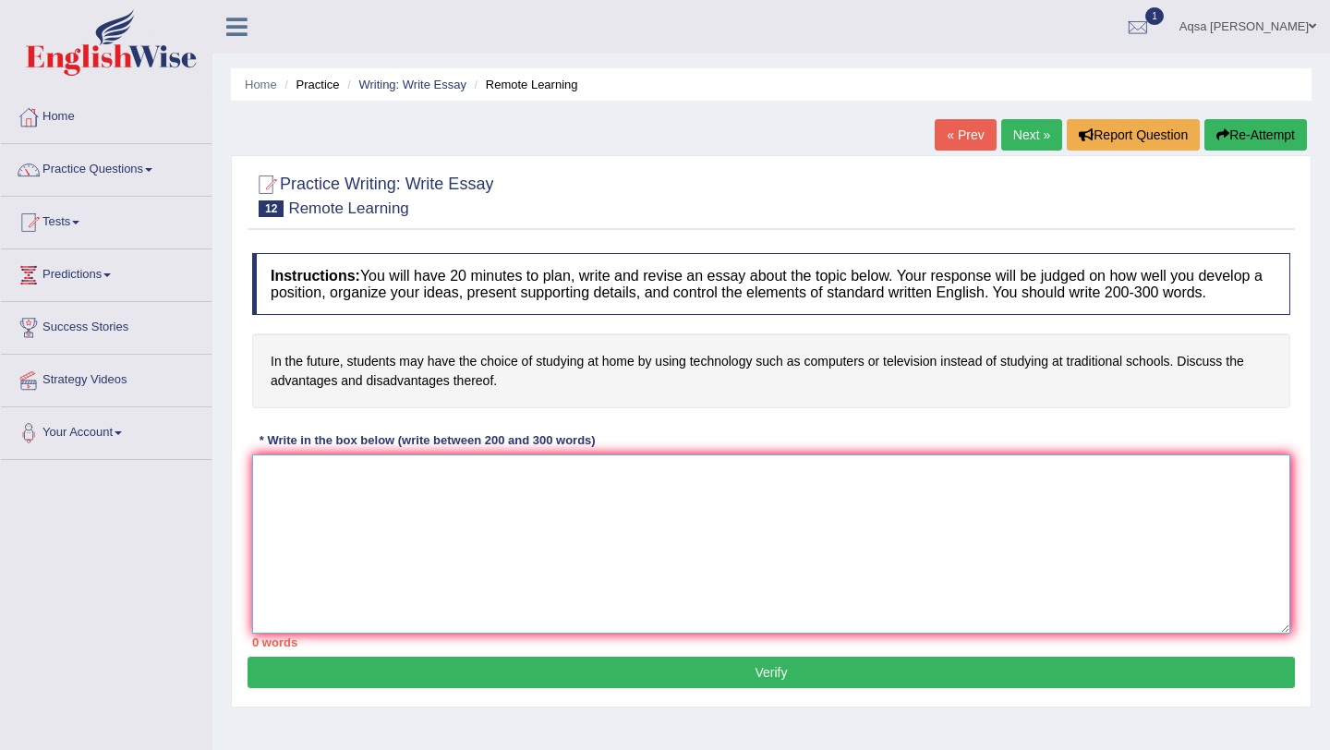
click at [339, 552] on textarea at bounding box center [771, 544] width 1038 height 179
paste textarea "The increasing influence of (essay topic) on our lives has ignited numerous dis…"
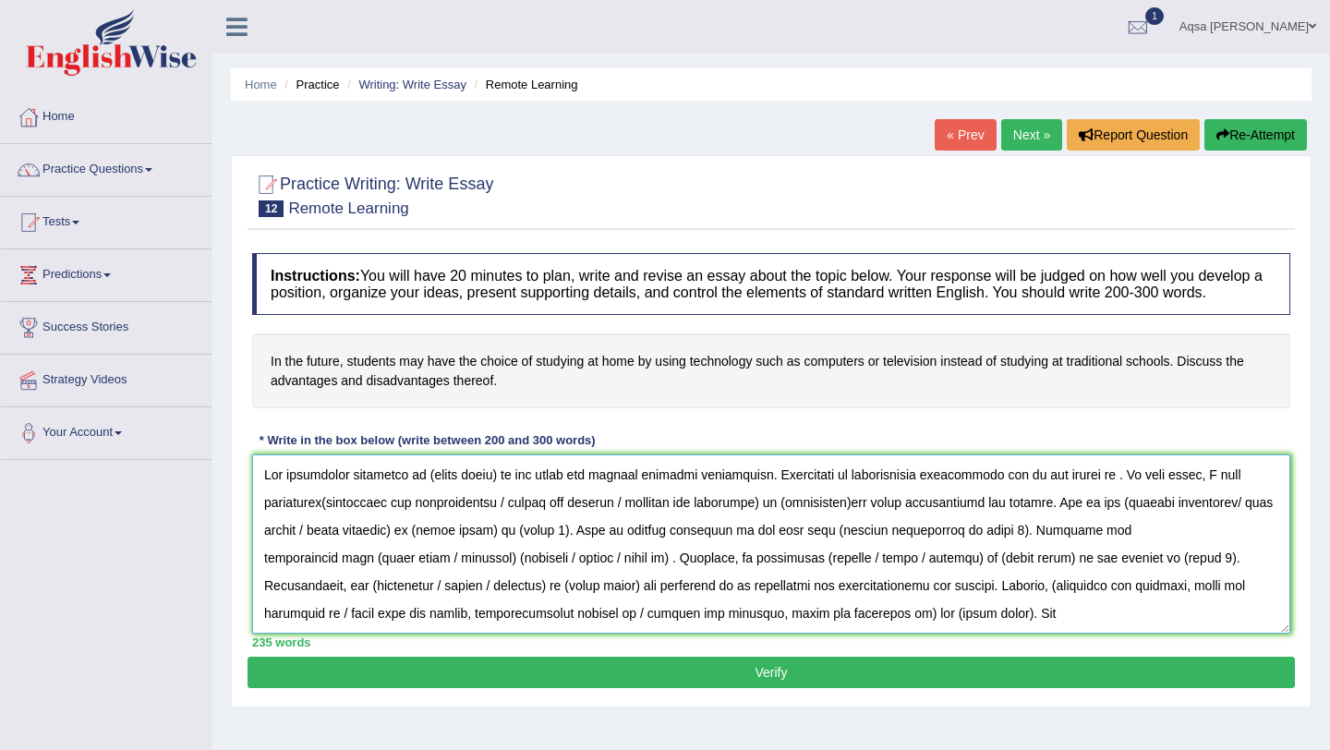
click at [495, 494] on textarea at bounding box center [771, 544] width 1038 height 179
click at [818, 495] on textarea at bounding box center [771, 544] width 1038 height 179
click at [1118, 492] on textarea at bounding box center [771, 544] width 1038 height 179
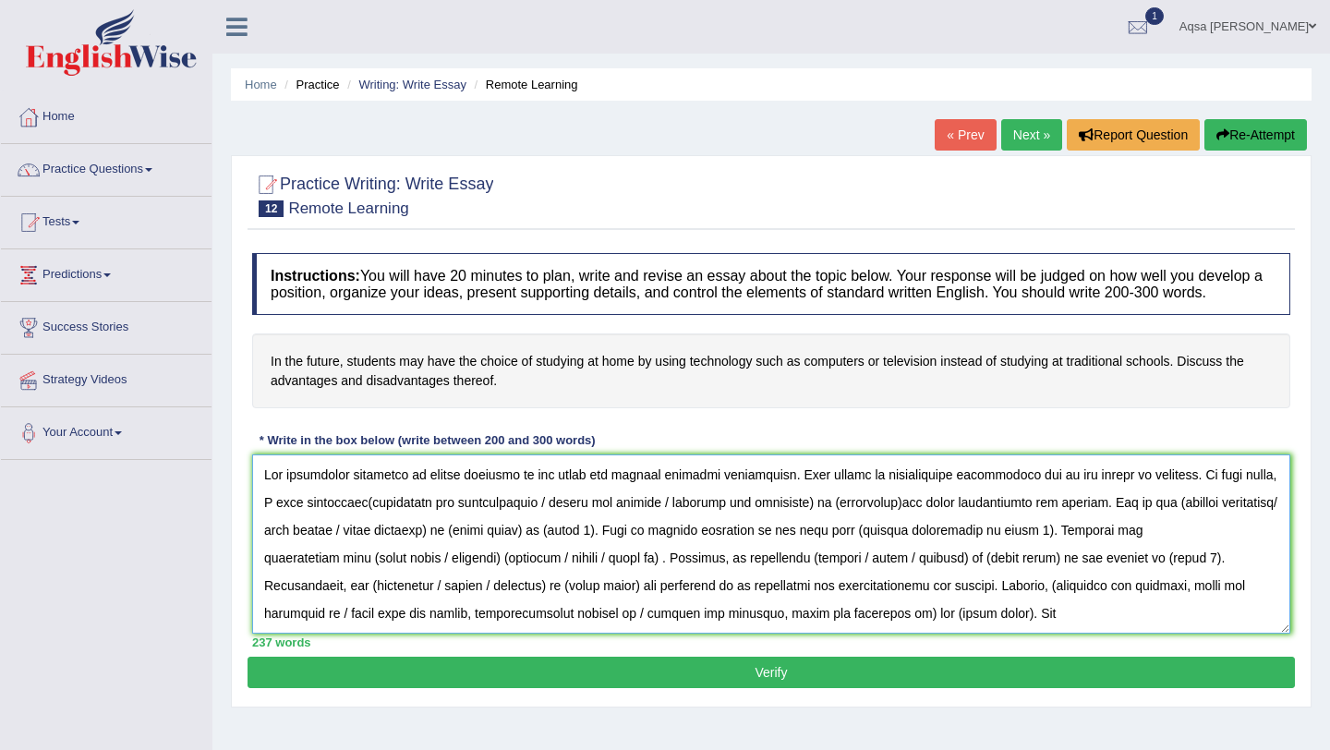
click at [1120, 494] on textarea at bounding box center [771, 544] width 1038 height 179
click at [336, 522] on textarea at bounding box center [771, 544] width 1038 height 179
click at [361, 518] on textarea at bounding box center [771, 544] width 1038 height 179
click at [549, 526] on textarea at bounding box center [771, 544] width 1038 height 179
drag, startPoint x: 813, startPoint y: 525, endPoint x: 542, endPoint y: 527, distance: 270.7
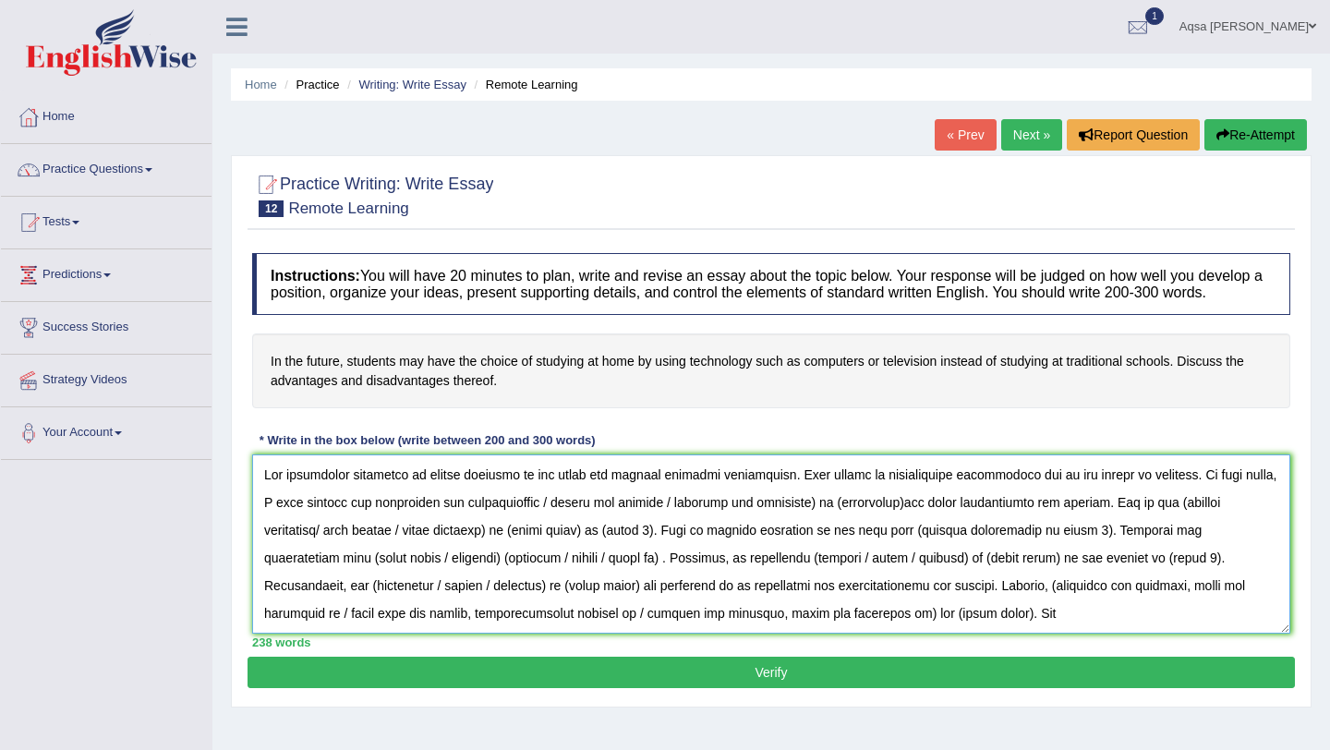
click at [542, 527] on textarea at bounding box center [771, 544] width 1038 height 179
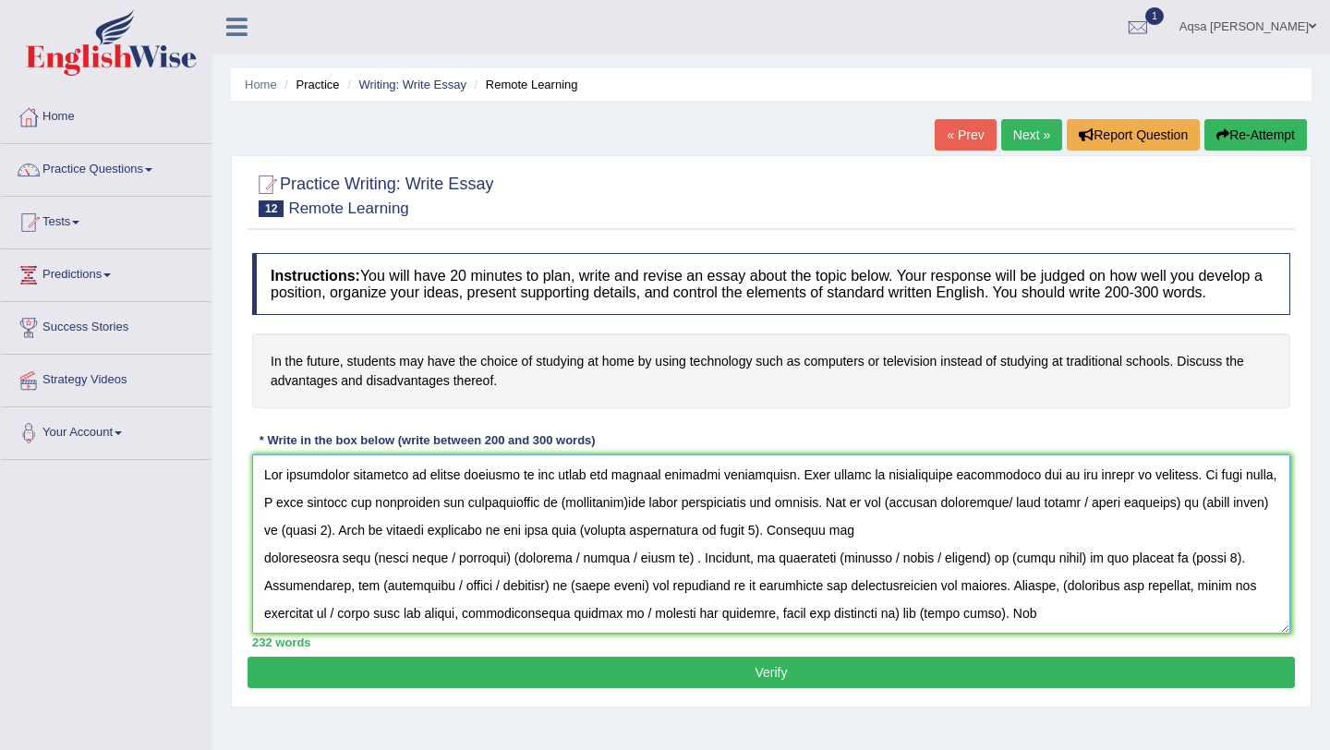
click at [631, 521] on textarea at bounding box center [771, 544] width 1038 height 179
click at [840, 517] on textarea at bounding box center [771, 544] width 1038 height 179
click at [978, 522] on textarea at bounding box center [771, 544] width 1038 height 179
click at [910, 524] on textarea at bounding box center [771, 544] width 1038 height 179
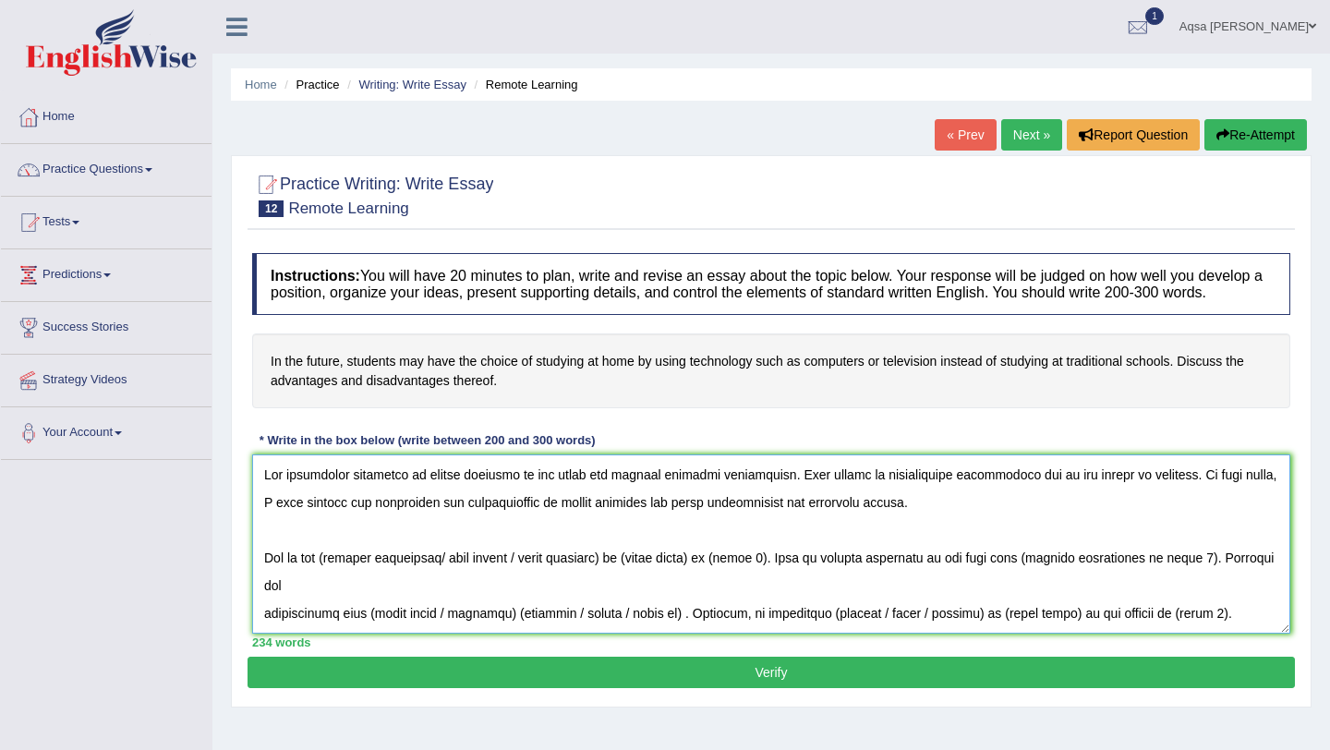
click at [334, 577] on textarea at bounding box center [771, 544] width 1038 height 179
drag, startPoint x: 631, startPoint y: 577, endPoint x: 441, endPoint y: 566, distance: 190.6
click at [442, 569] on textarea at bounding box center [771, 544] width 1038 height 179
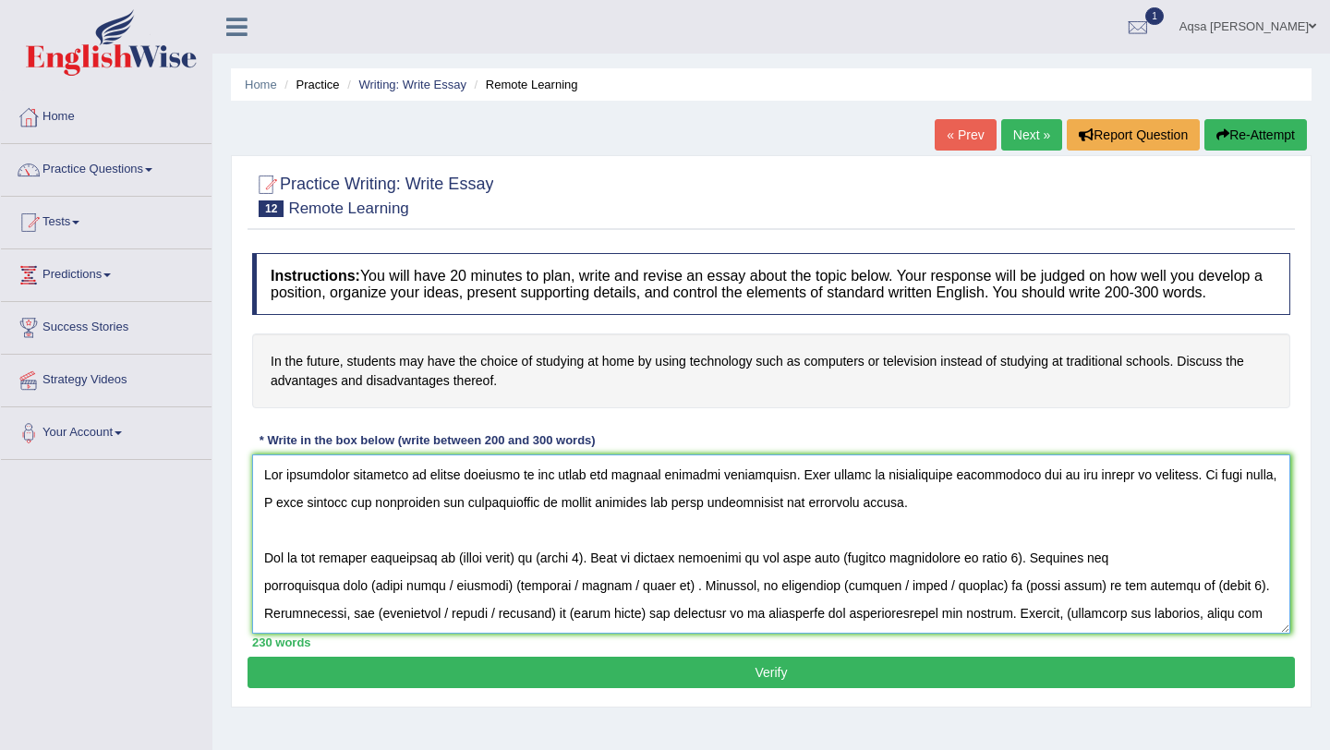
click at [537, 577] on textarea at bounding box center [771, 544] width 1038 height 179
click at [613, 576] on textarea at bounding box center [771, 544] width 1038 height 179
click at [1135, 579] on textarea at bounding box center [771, 544] width 1038 height 179
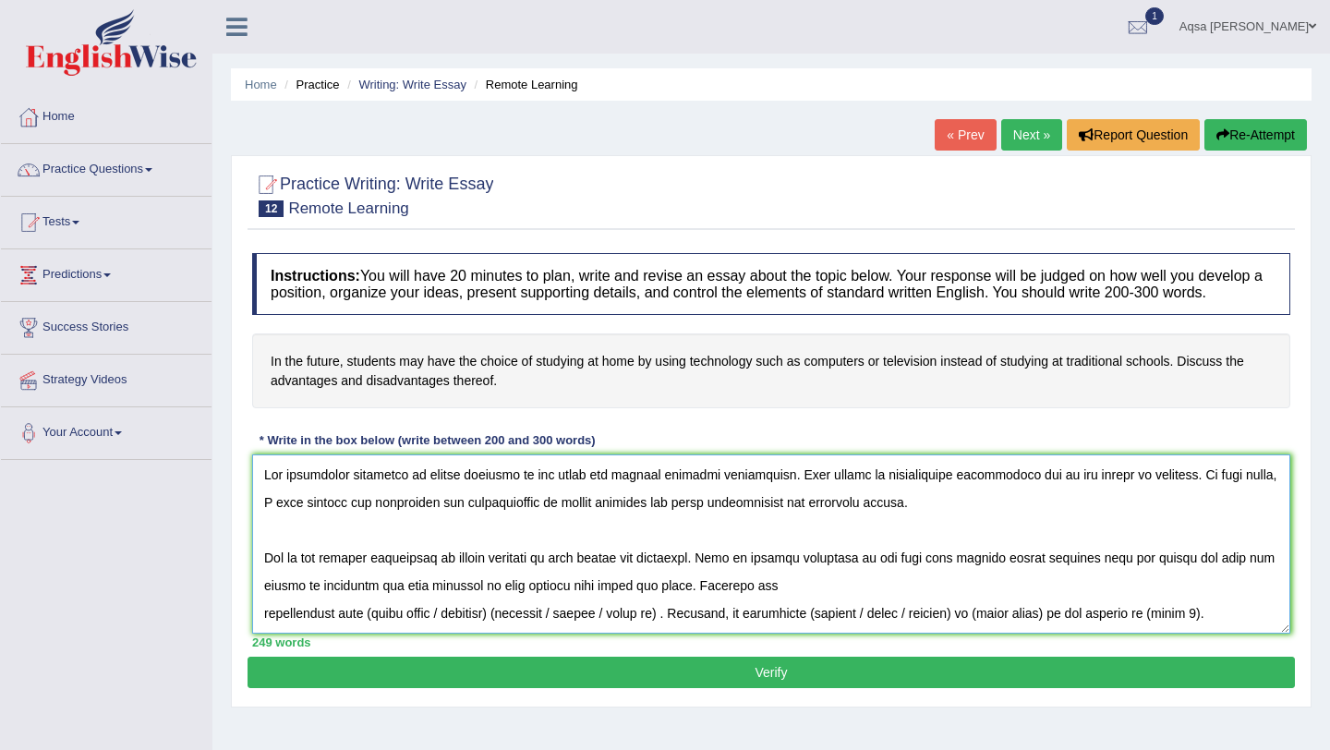
click at [263, 634] on textarea at bounding box center [771, 544] width 1038 height 179
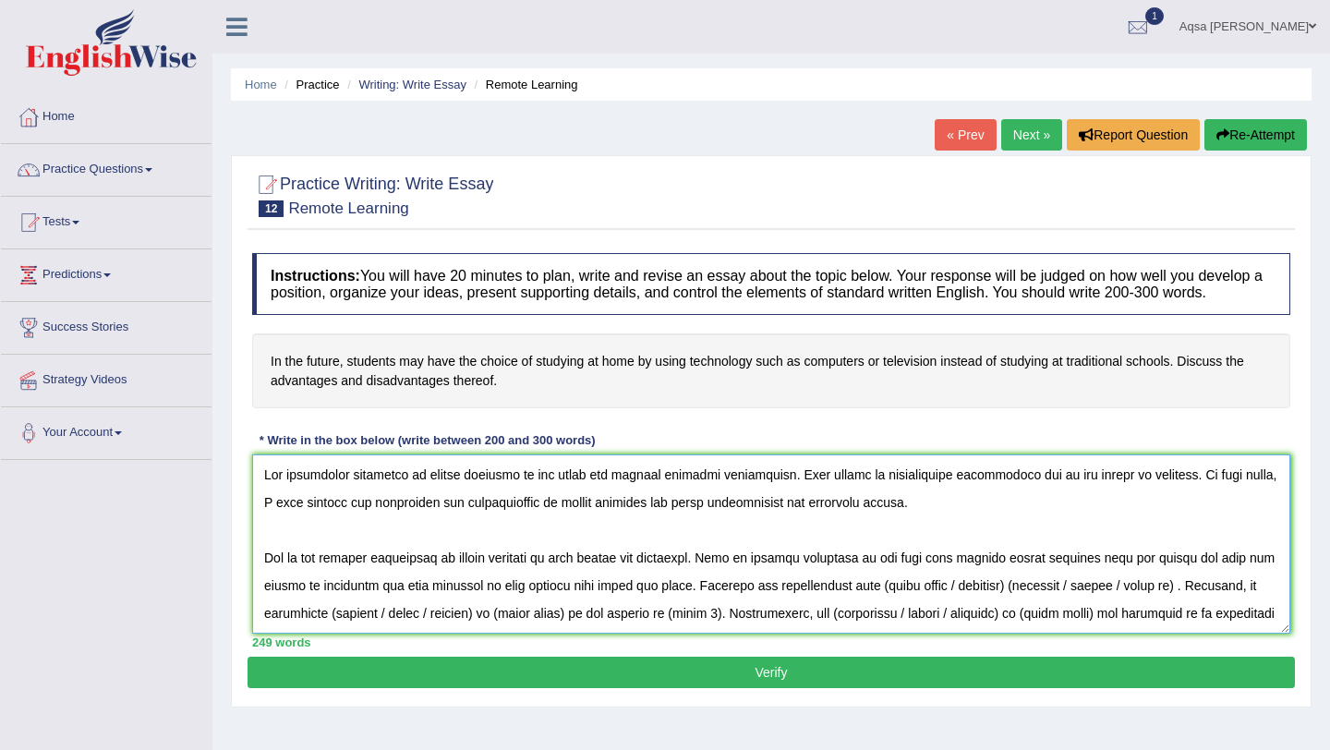
click at [1036, 605] on textarea at bounding box center [771, 544] width 1038 height 179
click at [1158, 607] on textarea at bounding box center [771, 544] width 1038 height 179
click at [555, 630] on textarea at bounding box center [771, 544] width 1038 height 179
click at [407, 630] on textarea at bounding box center [771, 544] width 1038 height 179
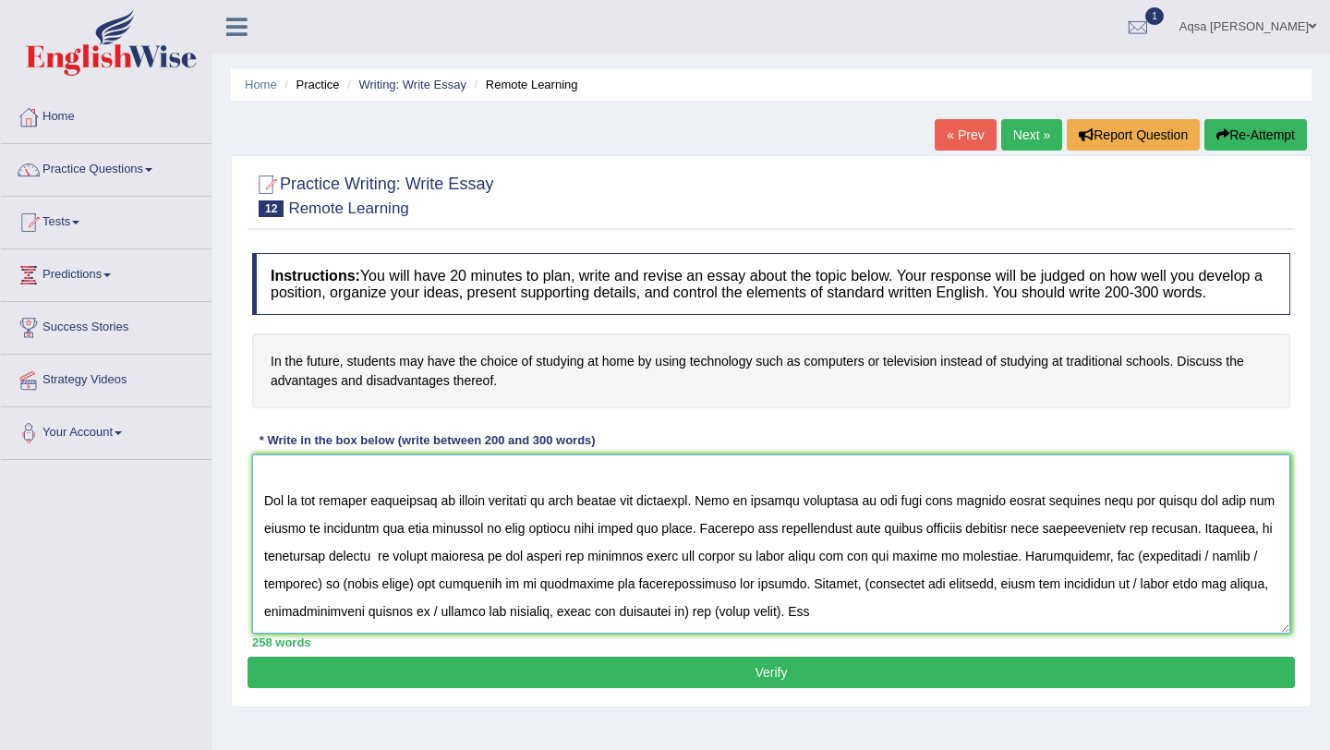
scroll to position [64, 0]
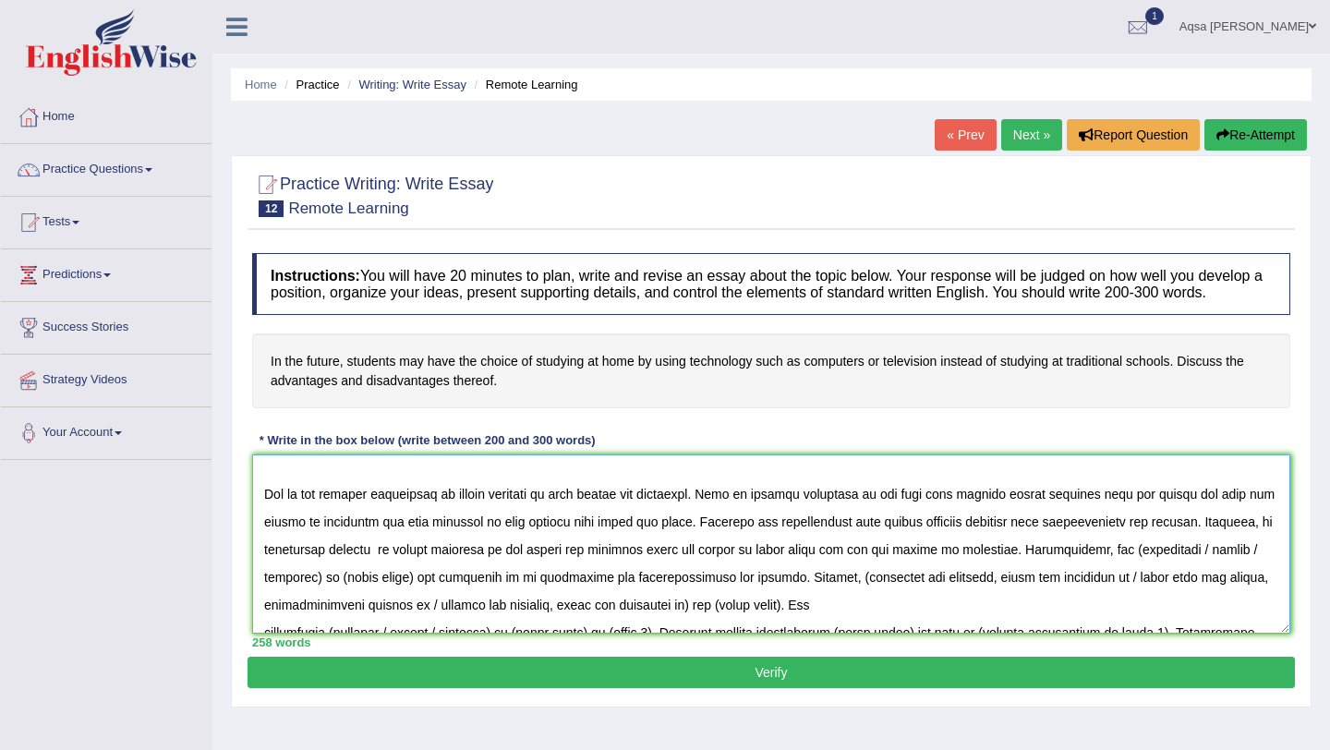
click at [1176, 569] on textarea at bounding box center [771, 544] width 1038 height 179
click at [1251, 569] on textarea at bounding box center [771, 544] width 1038 height 179
drag, startPoint x: 376, startPoint y: 599, endPoint x: 261, endPoint y: 602, distance: 115.5
click at [261, 602] on textarea at bounding box center [771, 544] width 1038 height 179
click at [338, 597] on textarea at bounding box center [771, 544] width 1038 height 179
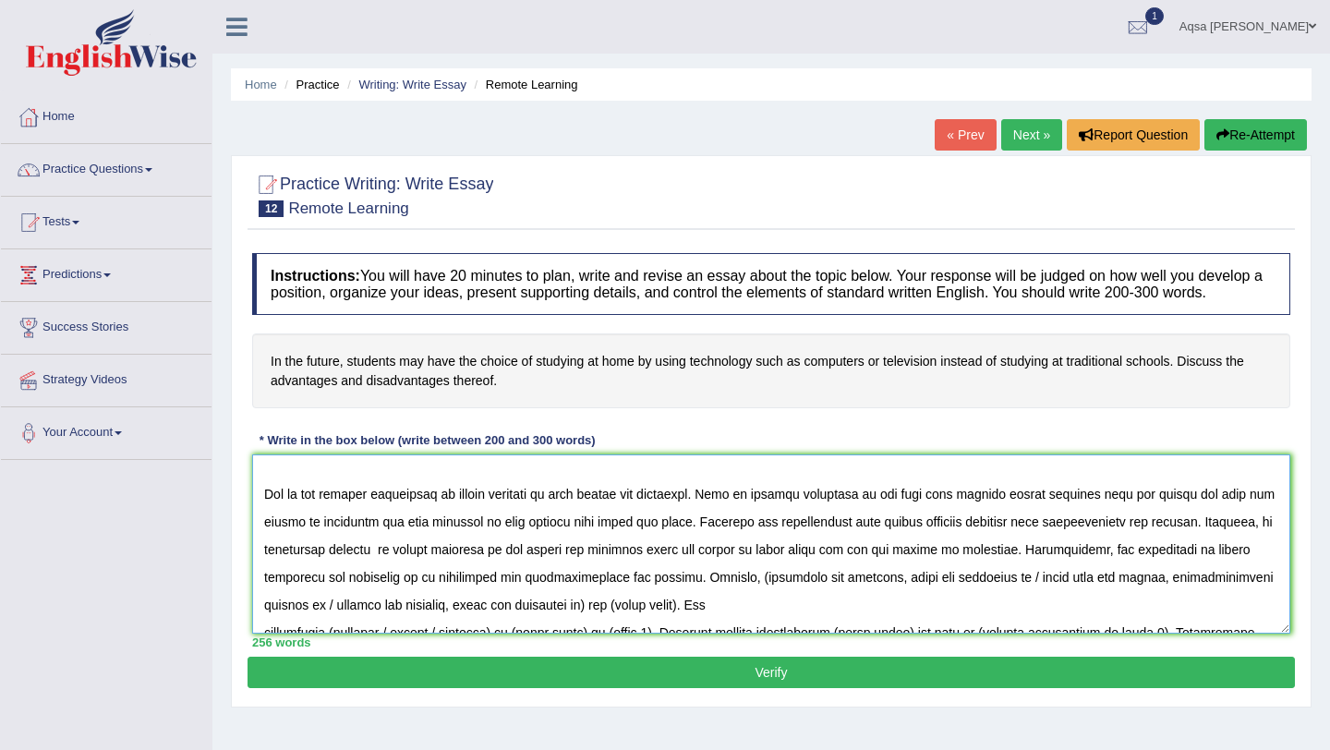
click at [596, 595] on textarea at bounding box center [771, 544] width 1038 height 179
click at [794, 601] on textarea at bounding box center [771, 544] width 1038 height 179
click at [1067, 595] on textarea at bounding box center [771, 544] width 1038 height 179
drag, startPoint x: 1189, startPoint y: 596, endPoint x: 1062, endPoint y: 595, distance: 126.6
click at [1062, 595] on textarea at bounding box center [771, 544] width 1038 height 179
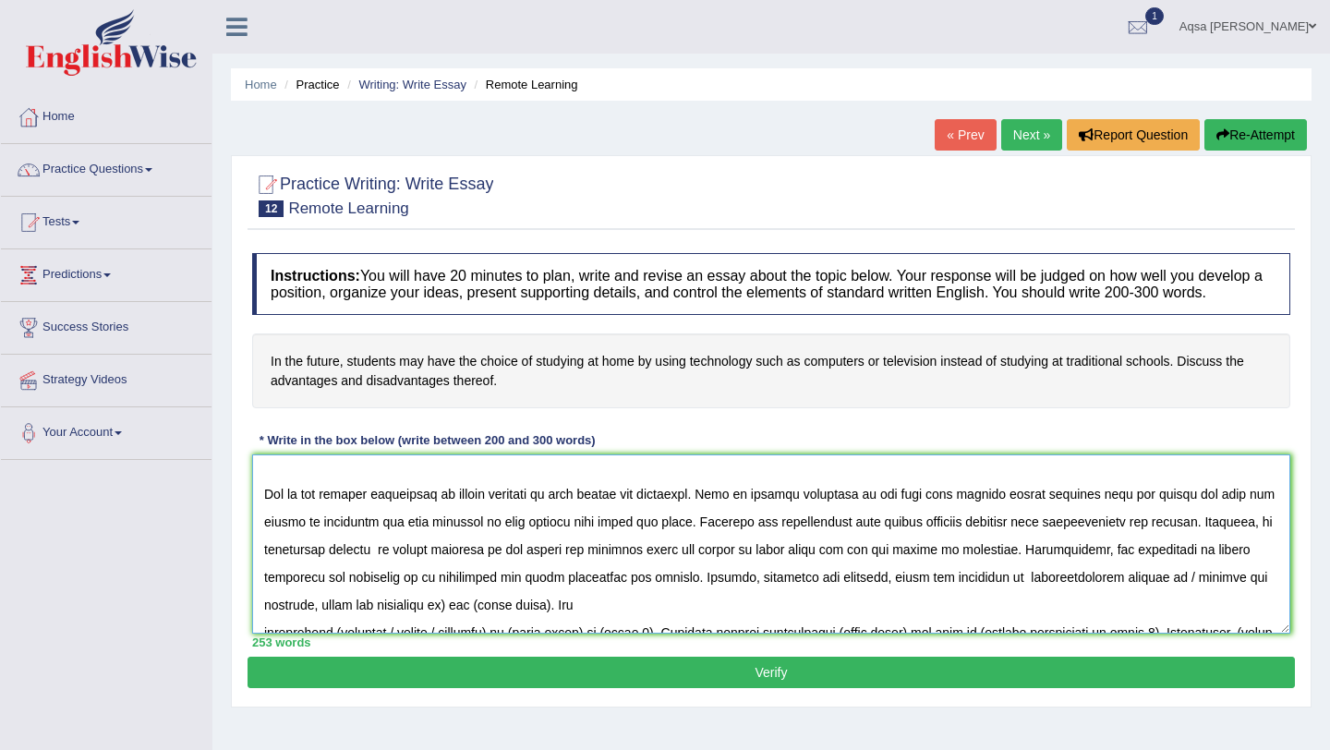
drag, startPoint x: 476, startPoint y: 626, endPoint x: 264, endPoint y: 622, distance: 211.6
click at [260, 622] on textarea at bounding box center [771, 544] width 1038 height 179
drag, startPoint x: 1062, startPoint y: 596, endPoint x: 1224, endPoint y: 574, distance: 163.2
click at [1224, 588] on textarea at bounding box center [771, 544] width 1038 height 179
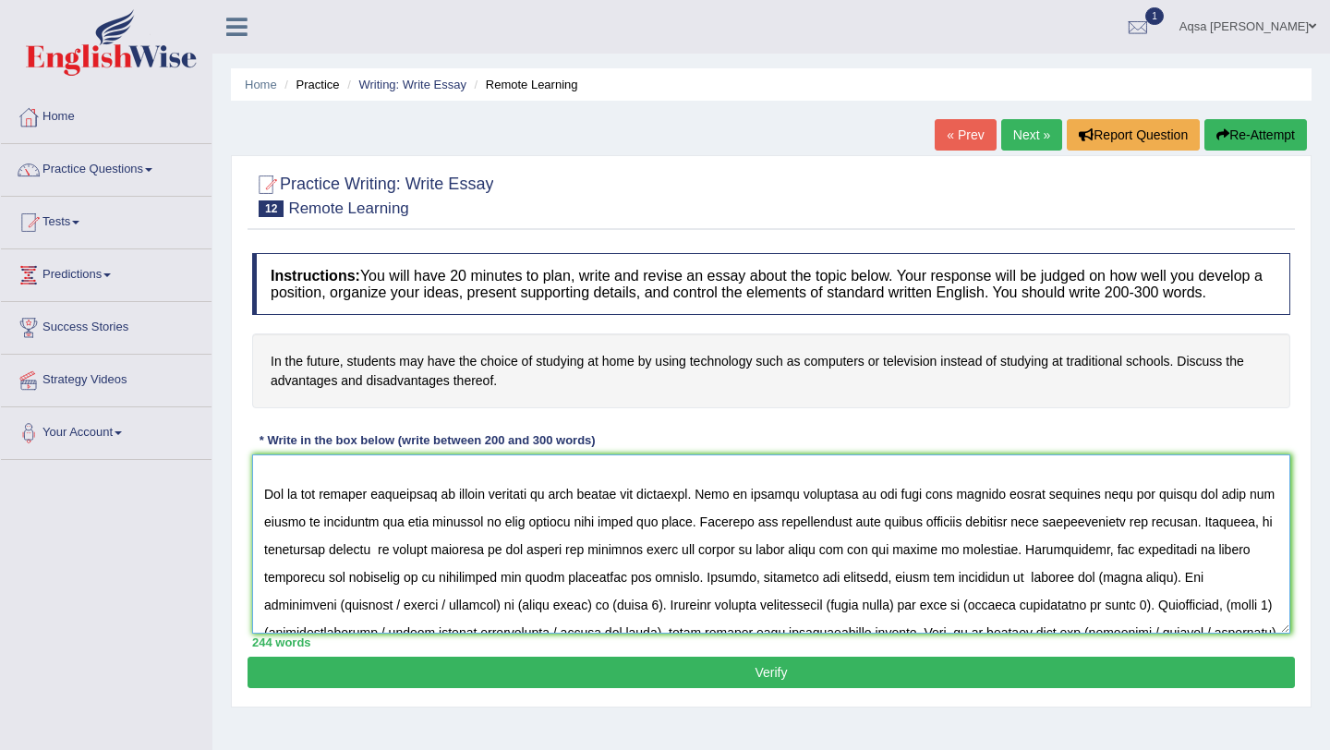
drag, startPoint x: 1131, startPoint y: 596, endPoint x: 1081, endPoint y: 596, distance: 49.9
click at [1081, 596] on textarea at bounding box center [771, 544] width 1038 height 179
click at [1061, 598] on textarea at bounding box center [771, 544] width 1038 height 179
drag, startPoint x: 1127, startPoint y: 597, endPoint x: 1071, endPoint y: 599, distance: 56.4
click at [1069, 598] on textarea at bounding box center [771, 544] width 1038 height 179
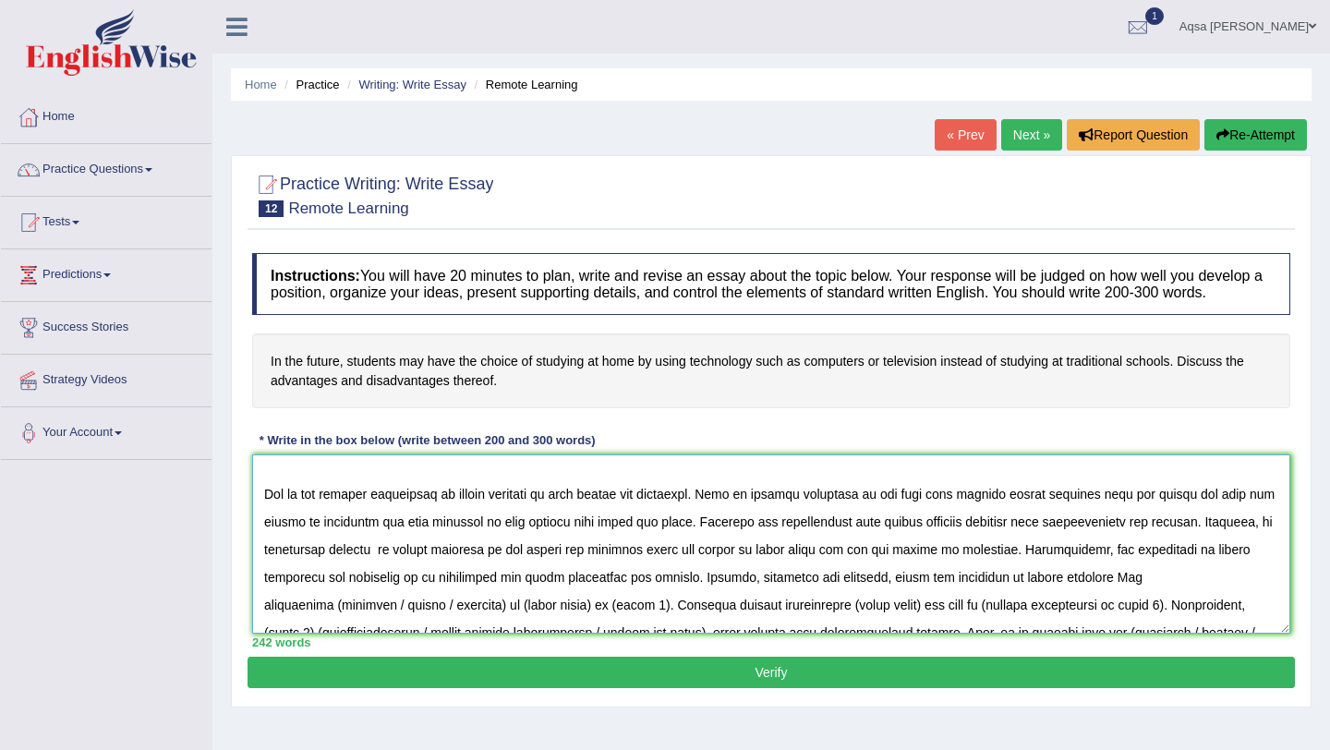
click at [734, 598] on textarea at bounding box center [771, 544] width 1038 height 179
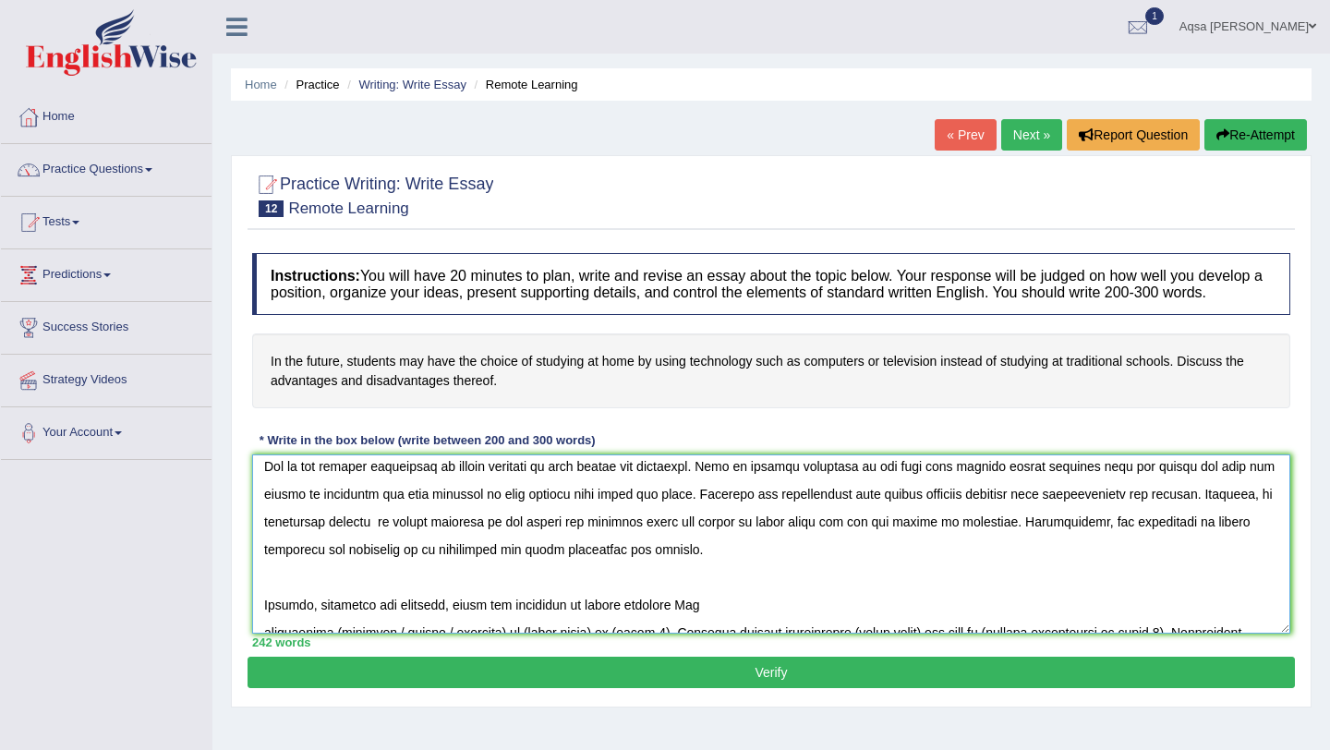
scroll to position [119, 0]
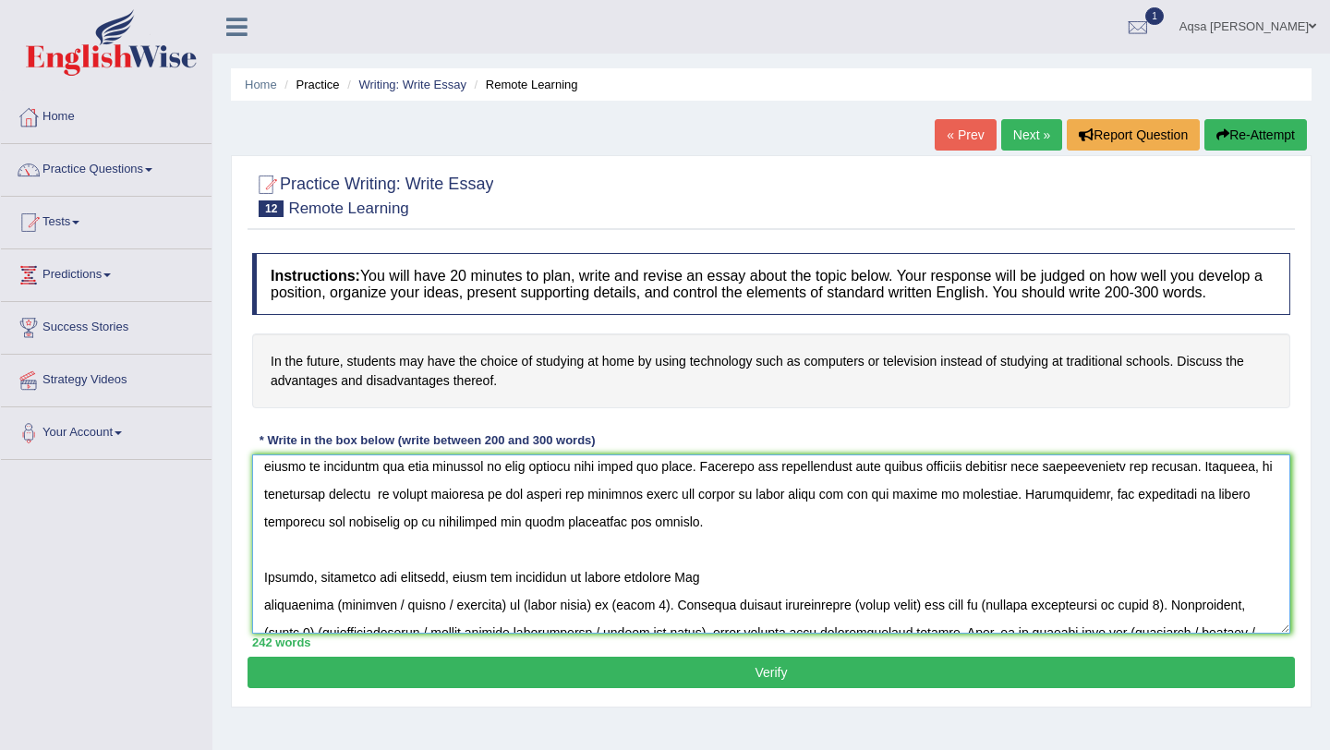
click at [264, 630] on textarea at bounding box center [771, 544] width 1038 height 179
click at [683, 597] on textarea at bounding box center [771, 544] width 1038 height 179
click at [784, 595] on textarea at bounding box center [771, 544] width 1038 height 179
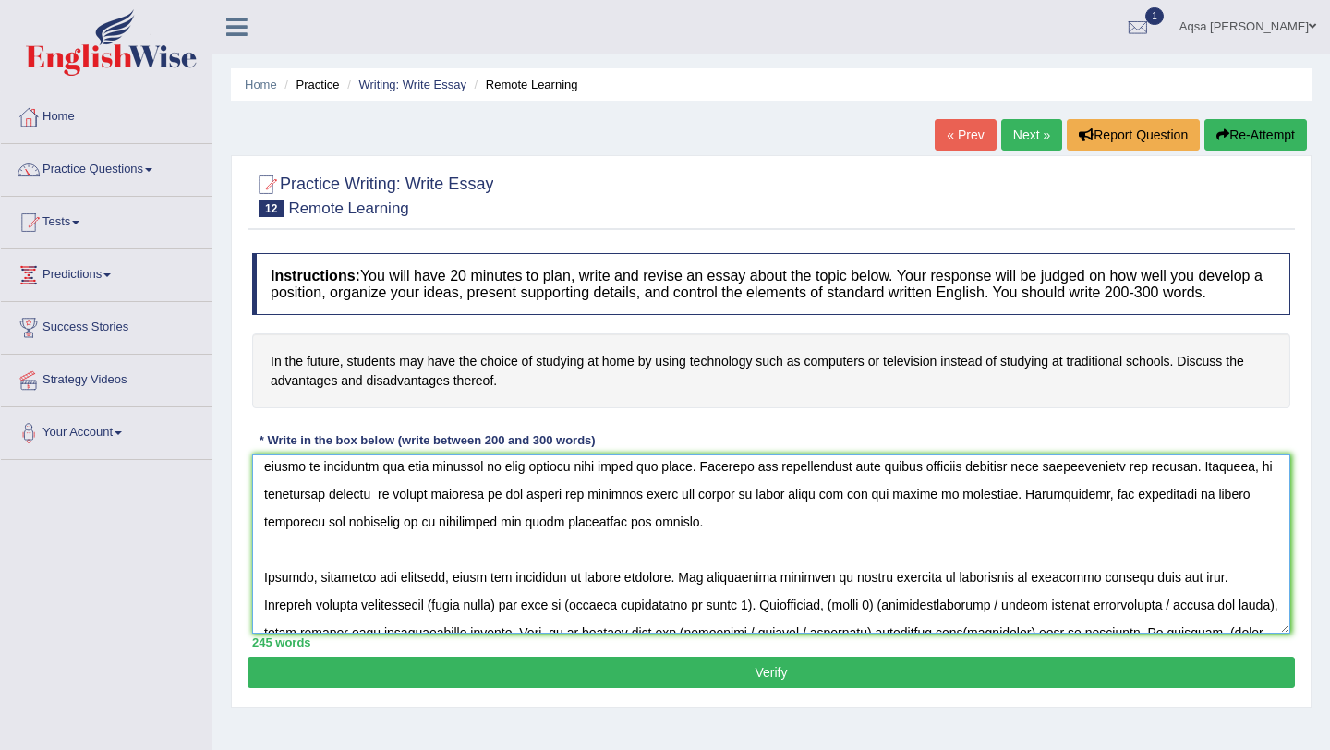
click at [517, 625] on textarea at bounding box center [771, 544] width 1038 height 179
click at [420, 622] on textarea at bounding box center [771, 544] width 1038 height 179
click at [446, 625] on textarea at bounding box center [771, 544] width 1038 height 179
click at [992, 625] on textarea at bounding box center [771, 544] width 1038 height 179
click at [1138, 625] on textarea at bounding box center [771, 544] width 1038 height 179
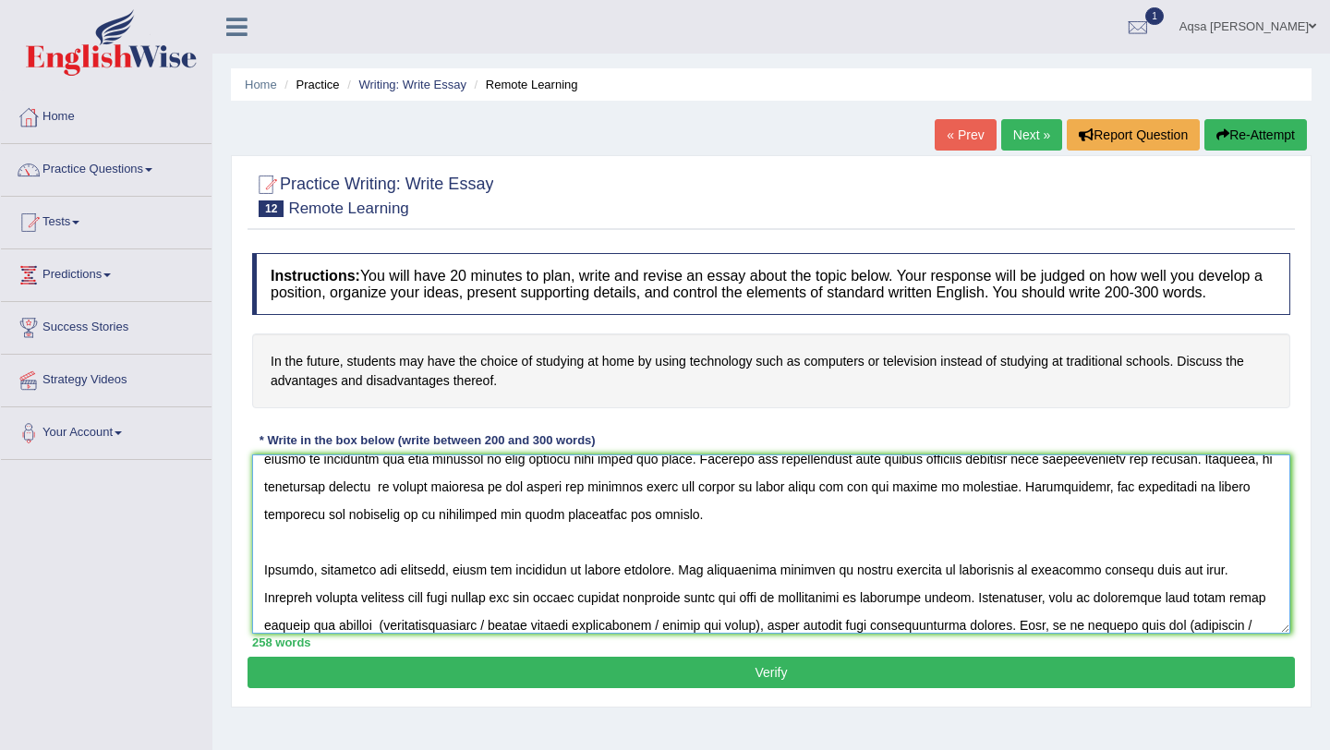
scroll to position [180, 0]
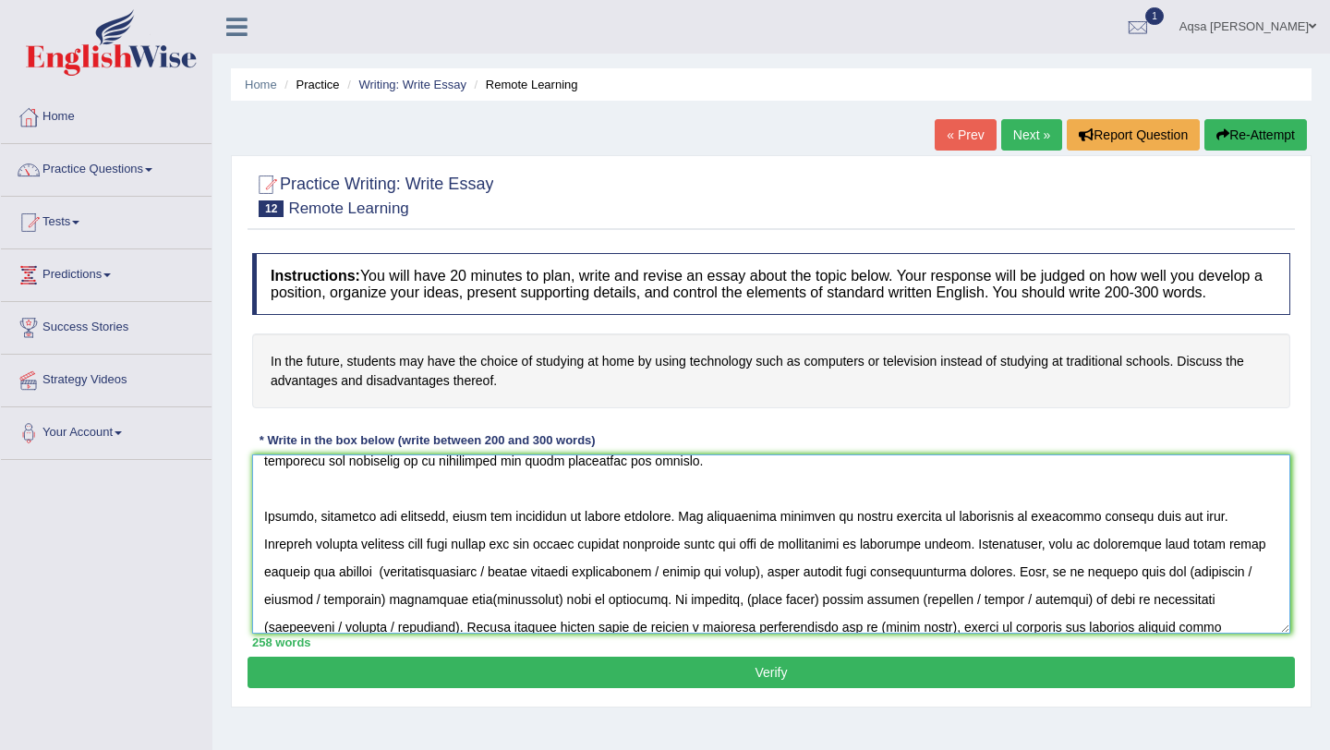
click at [420, 592] on textarea at bounding box center [771, 544] width 1038 height 179
drag, startPoint x: 810, startPoint y: 589, endPoint x: 524, endPoint y: 598, distance: 286.5
click at [524, 598] on textarea at bounding box center [771, 544] width 1038 height 179
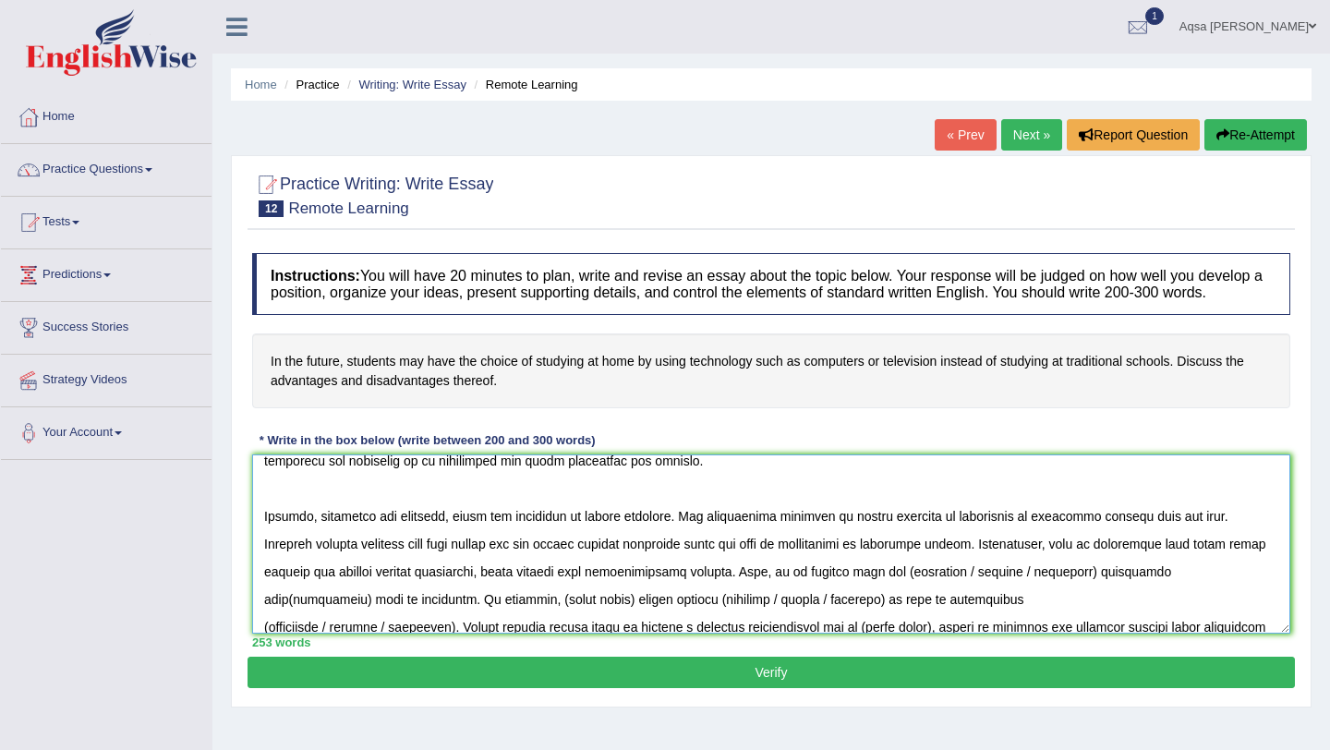
drag, startPoint x: 771, startPoint y: 589, endPoint x: 650, endPoint y: 589, distance: 122.0
click at [650, 589] on textarea at bounding box center [771, 544] width 1038 height 179
click at [689, 587] on textarea at bounding box center [771, 544] width 1038 height 179
click at [940, 589] on textarea at bounding box center [771, 544] width 1038 height 179
drag, startPoint x: 1123, startPoint y: 591, endPoint x: 1004, endPoint y: 593, distance: 119.2
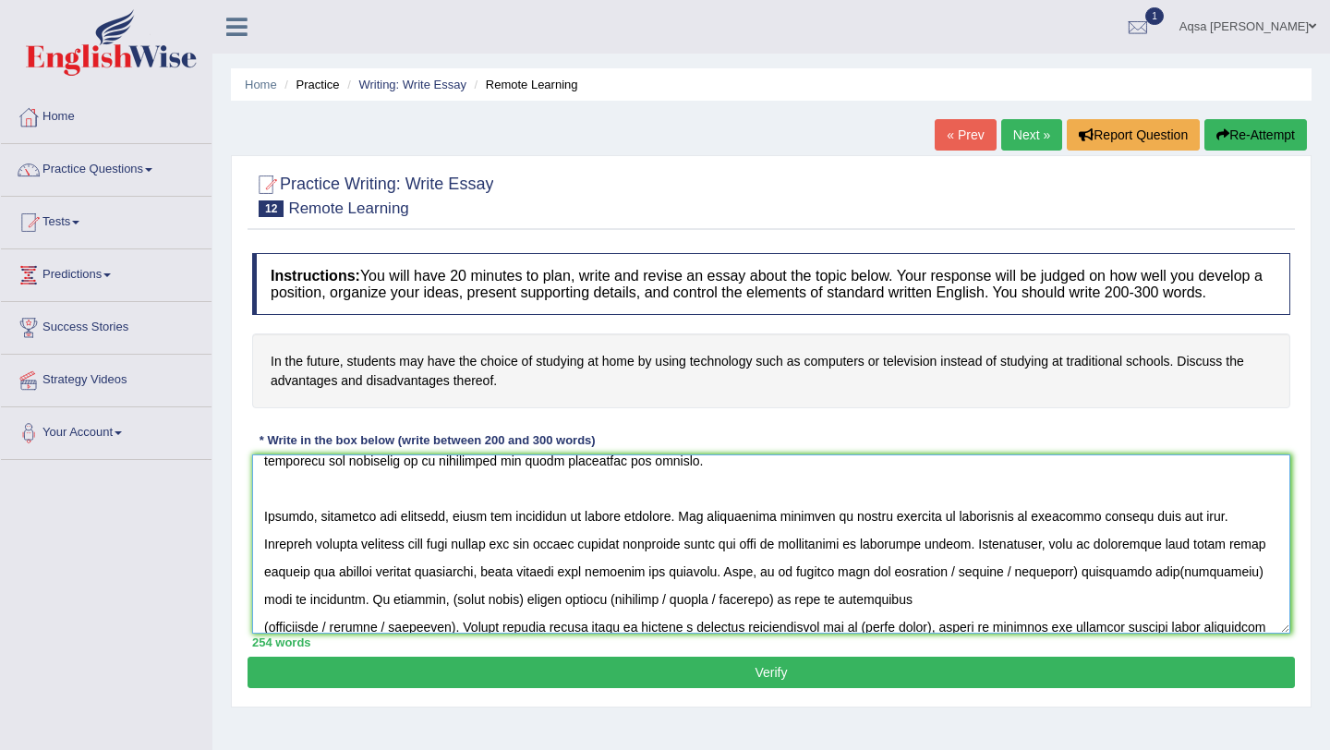
click at [1003, 593] on textarea at bounding box center [771, 544] width 1038 height 179
click at [1160, 589] on textarea at bounding box center [771, 544] width 1038 height 179
click at [331, 620] on textarea at bounding box center [771, 544] width 1038 height 179
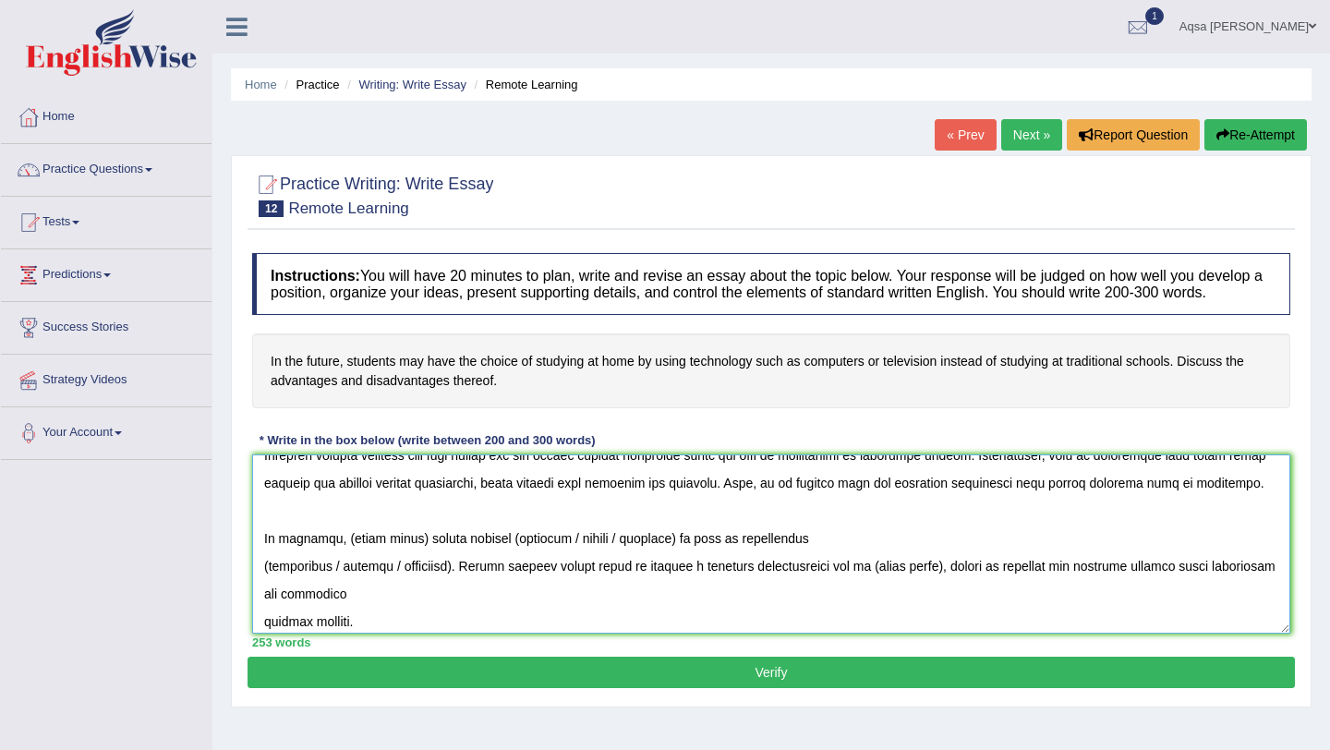
scroll to position [270, 0]
click at [417, 585] on textarea at bounding box center [771, 544] width 1038 height 179
click at [525, 587] on textarea at bounding box center [771, 544] width 1038 height 179
click at [270, 608] on textarea at bounding box center [771, 544] width 1038 height 179
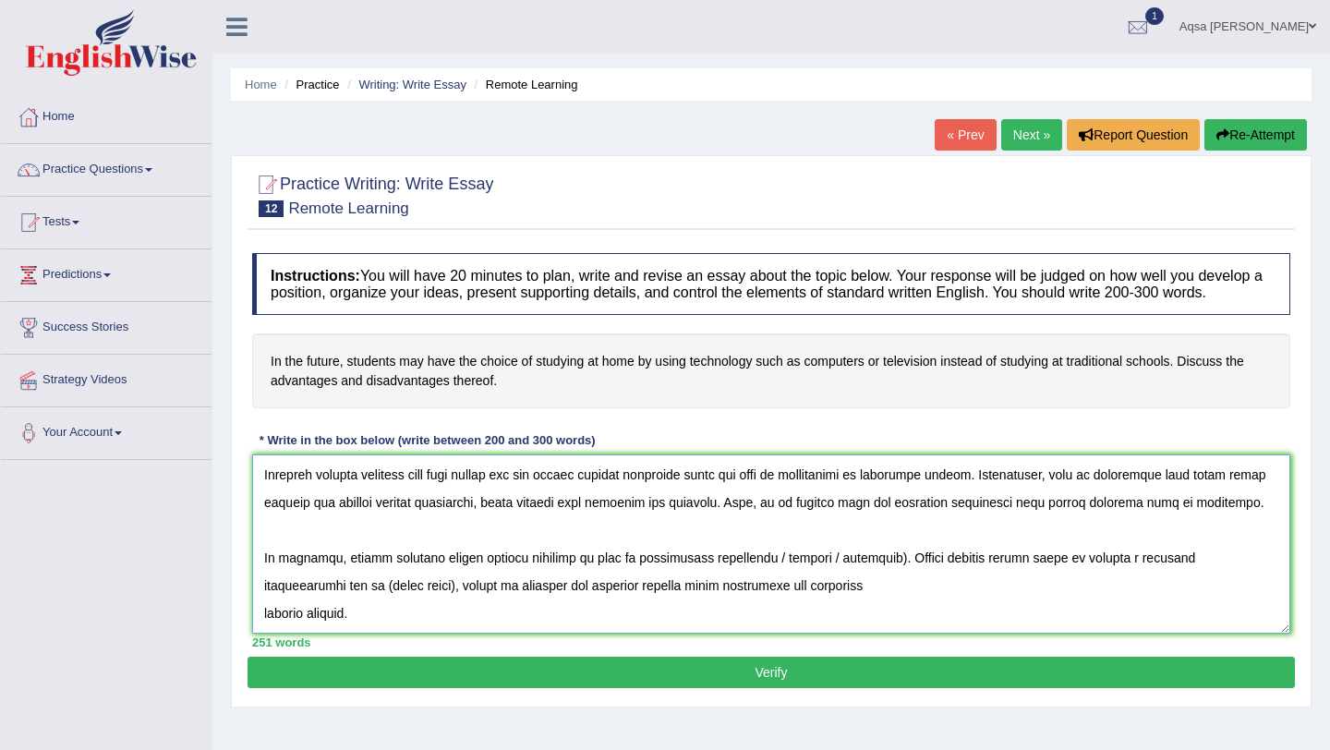
drag, startPoint x: 756, startPoint y: 580, endPoint x: 870, endPoint y: 574, distance: 114.7
click at [870, 576] on textarea at bounding box center [771, 544] width 1038 height 179
click at [1248, 583] on textarea at bounding box center [771, 544] width 1038 height 179
click at [265, 634] on textarea at bounding box center [771, 544] width 1038 height 179
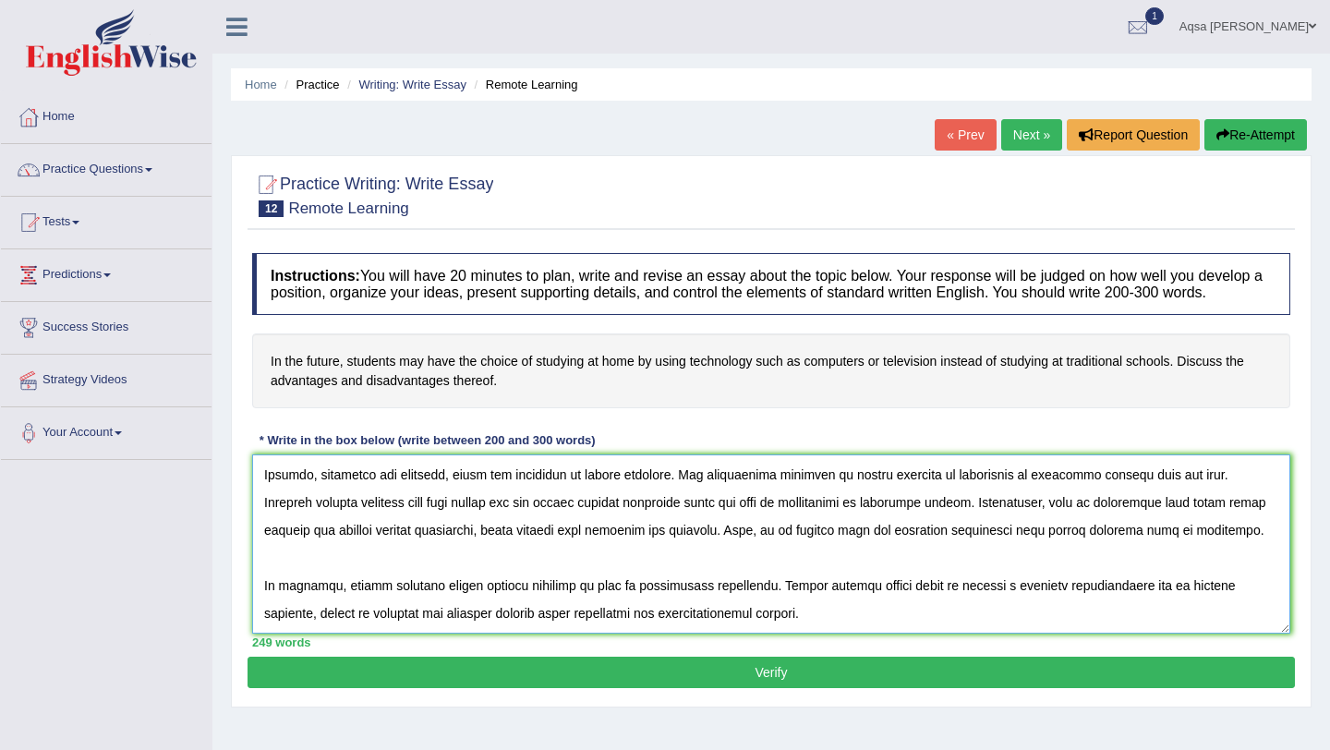
scroll to position [249, 0]
type textarea "The increasing influence of remote learning on our lives has ignited numerous d…"
click at [379, 685] on button "Verify" at bounding box center [772, 672] width 1048 height 31
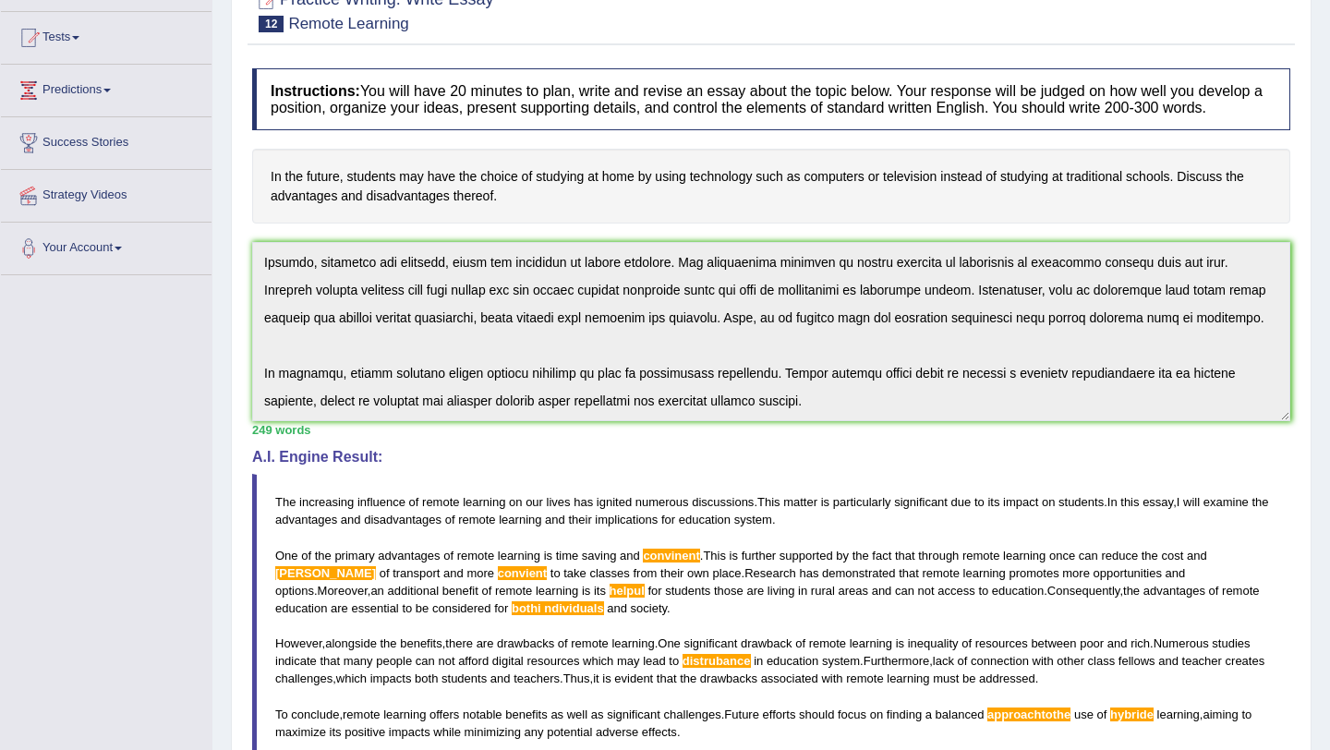
scroll to position [0, 0]
